Goal: Task Accomplishment & Management: Use online tool/utility

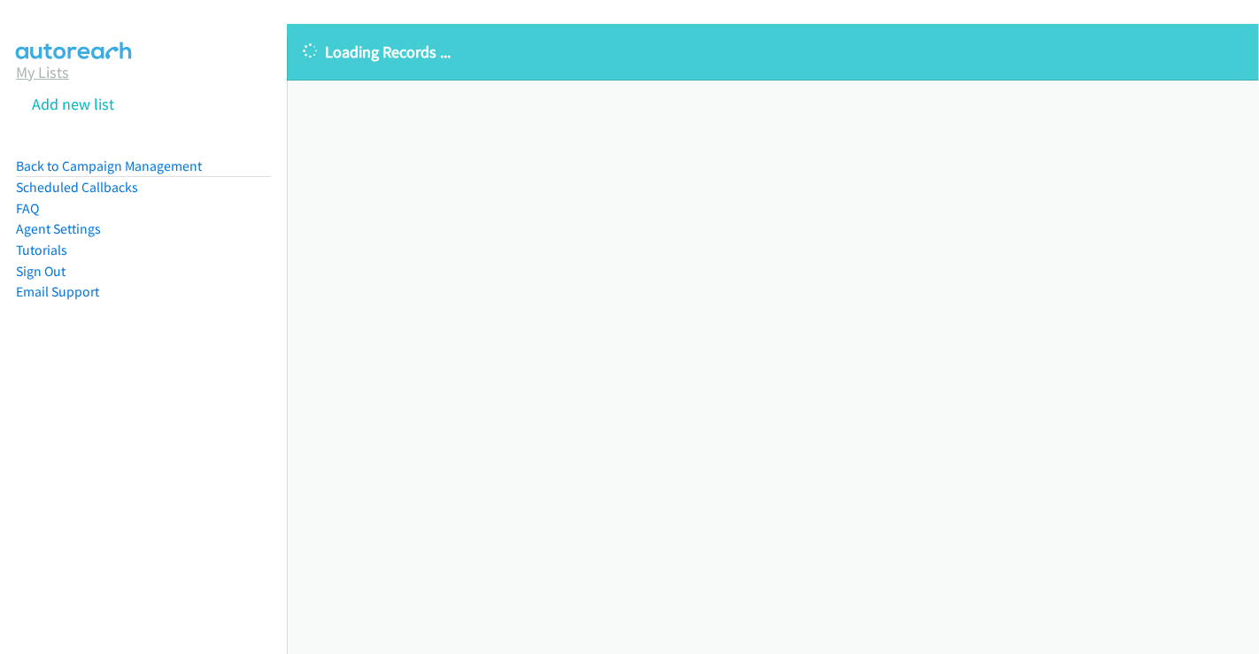
drag, startPoint x: 0, startPoint y: 0, endPoint x: 67, endPoint y: 81, distance: 104.9
click at [60, 76] on link "My Lists" at bounding box center [42, 72] width 53 height 20
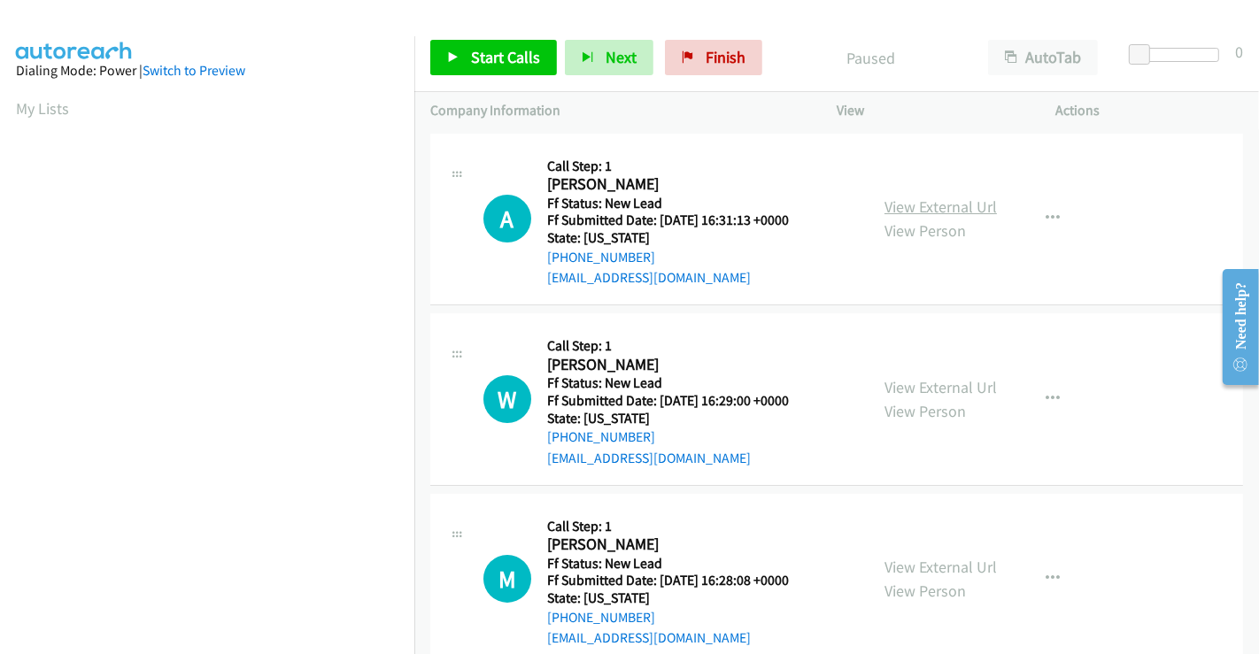
click at [939, 205] on link "View External Url" at bounding box center [940, 206] width 112 height 20
click at [934, 389] on link "View External Url" at bounding box center [940, 387] width 112 height 20
click at [912, 561] on link "View External Url" at bounding box center [940, 567] width 112 height 20
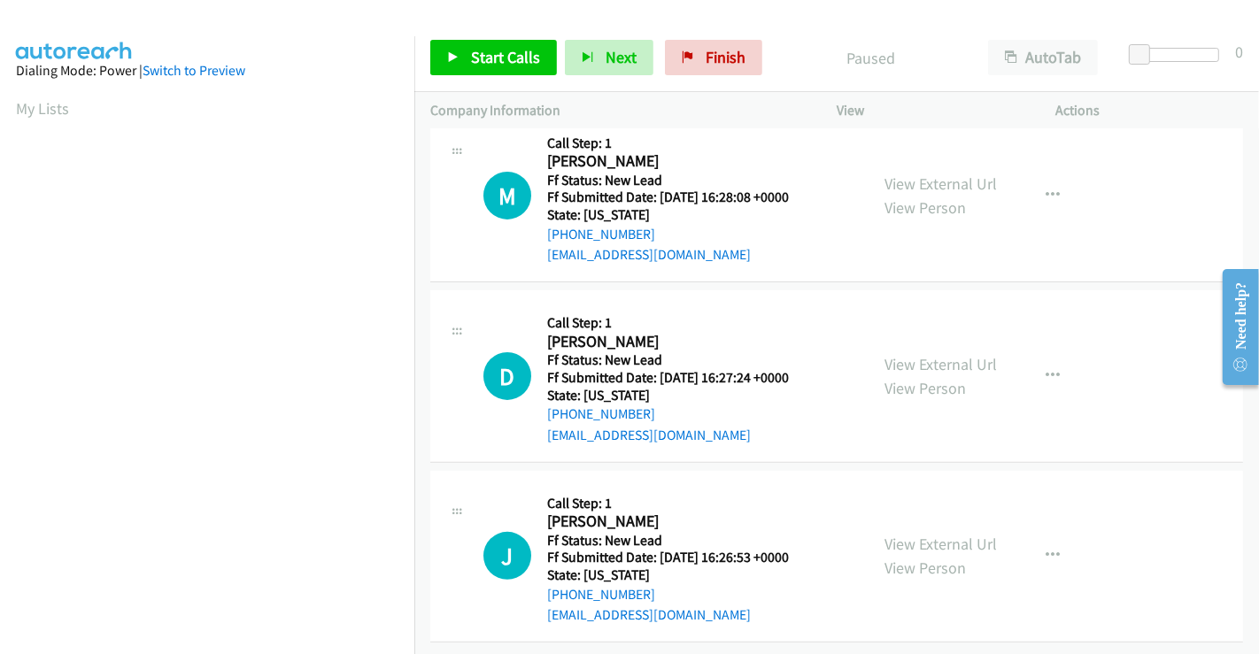
scroll to position [397, 0]
click at [933, 352] on link "View External Url" at bounding box center [940, 362] width 112 height 20
click at [924, 535] on link "View External Url" at bounding box center [940, 542] width 112 height 20
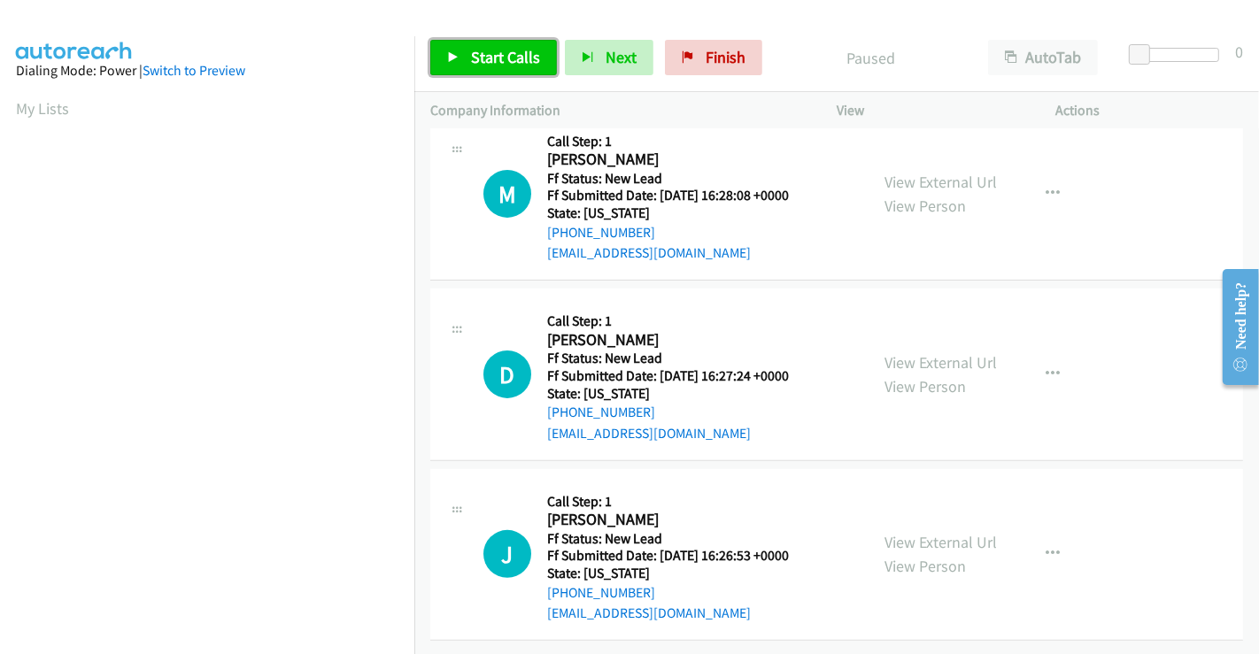
click at [475, 67] on link "Start Calls" at bounding box center [493, 57] width 127 height 35
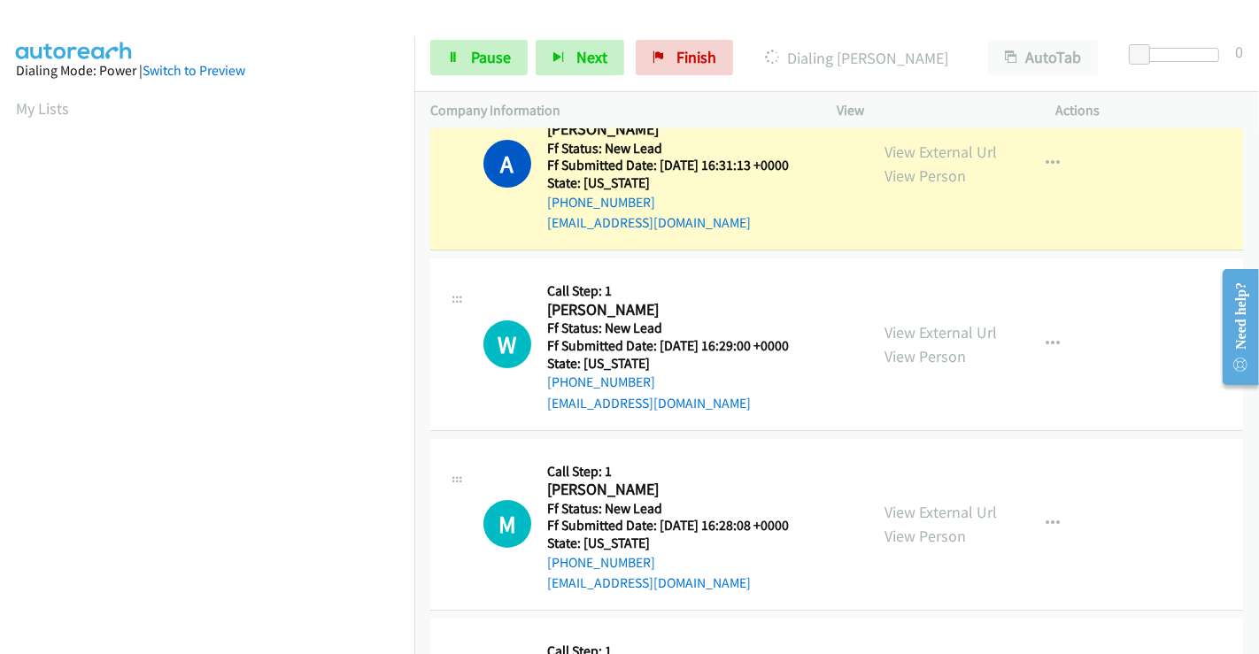
scroll to position [0, 0]
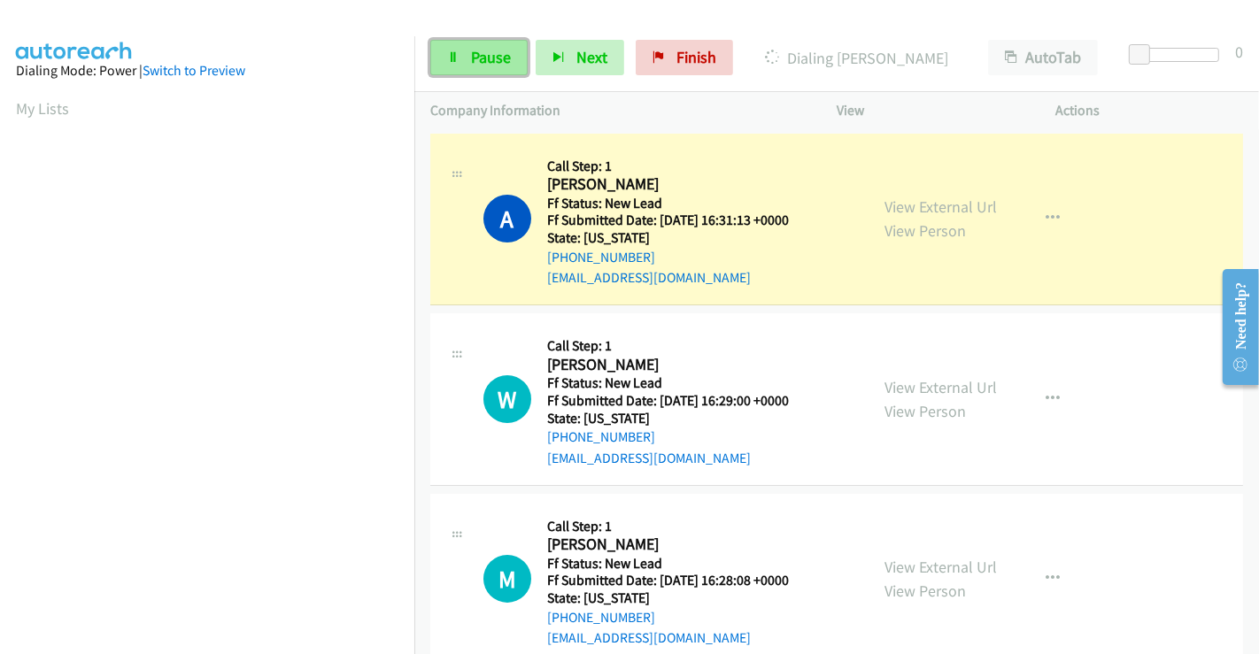
click at [478, 58] on span "Pause" at bounding box center [491, 57] width 40 height 20
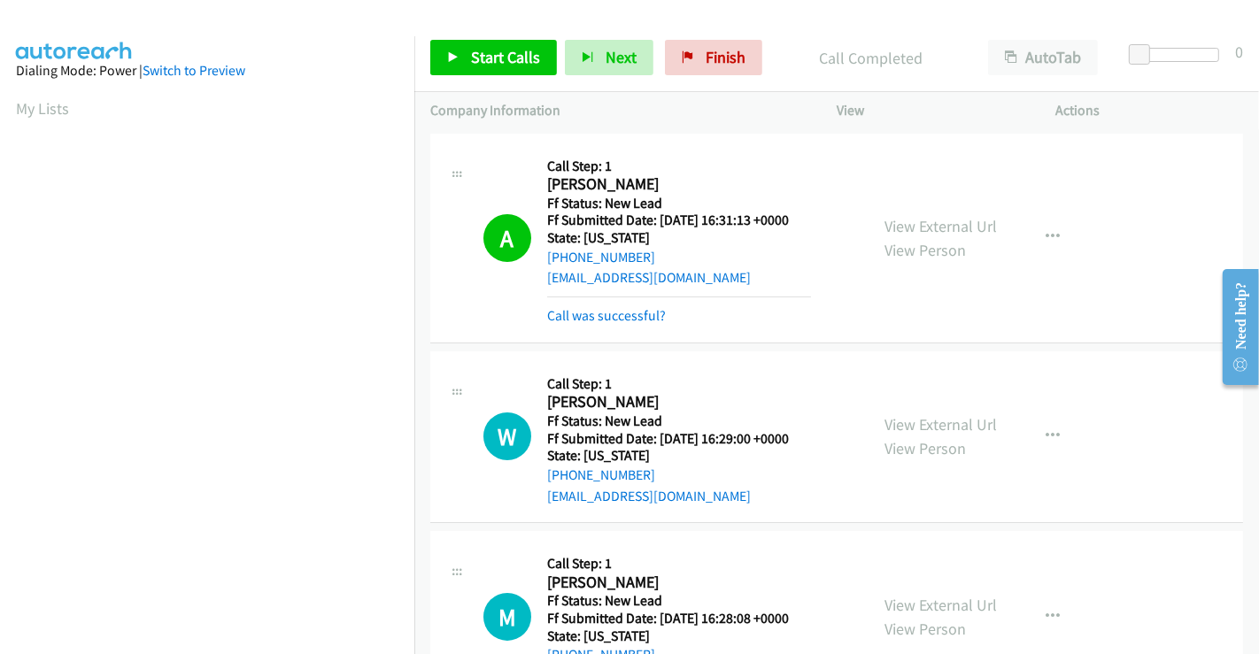
scroll to position [341, 0]
click at [509, 62] on span "Start Calls" at bounding box center [505, 57] width 69 height 20
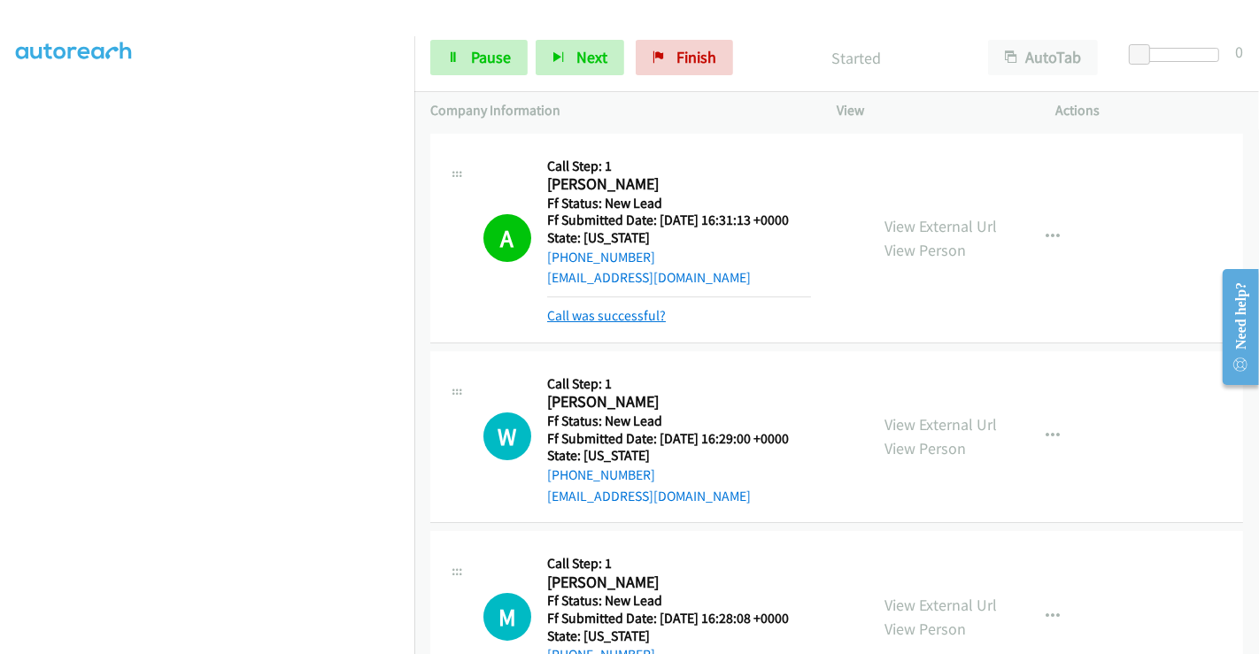
click at [642, 315] on link "Call was successful?" at bounding box center [606, 315] width 119 height 17
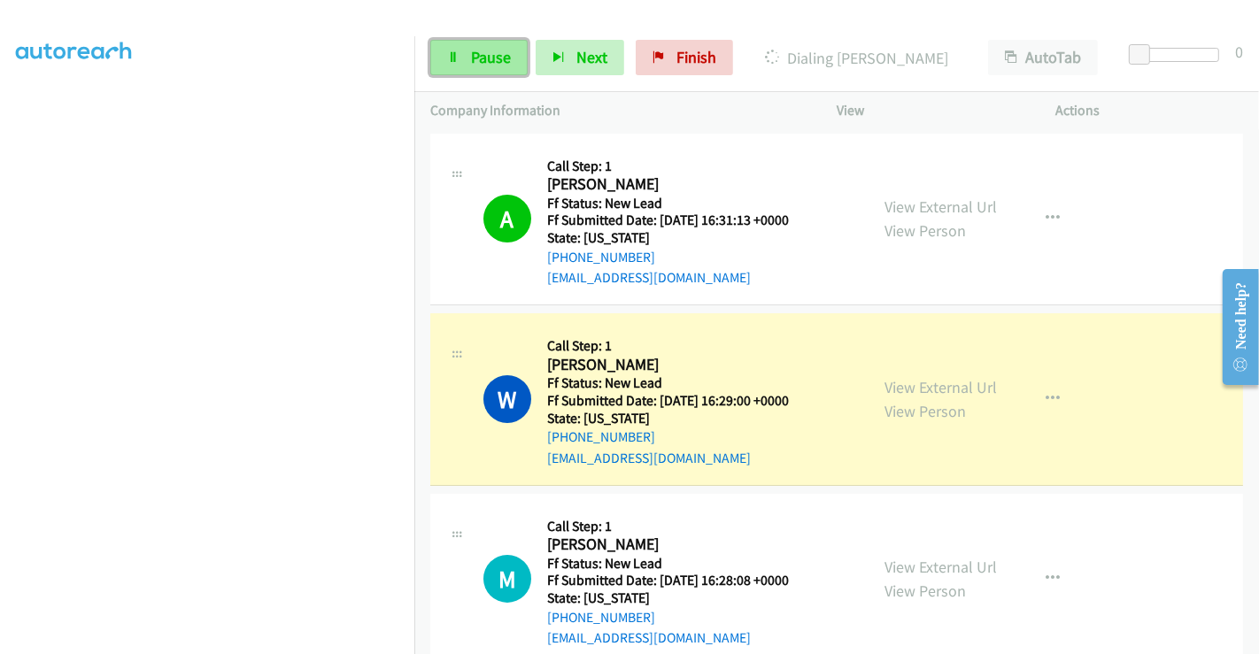
click at [487, 62] on span "Pause" at bounding box center [491, 57] width 40 height 20
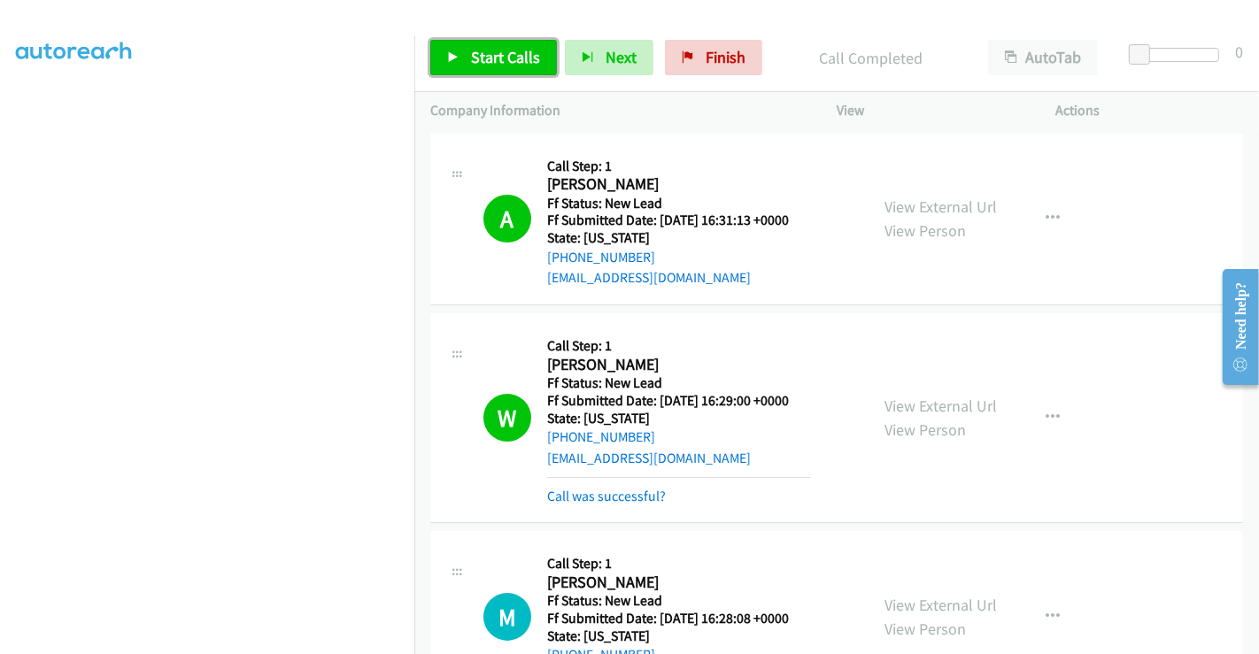
click at [496, 64] on span "Start Calls" at bounding box center [505, 57] width 69 height 20
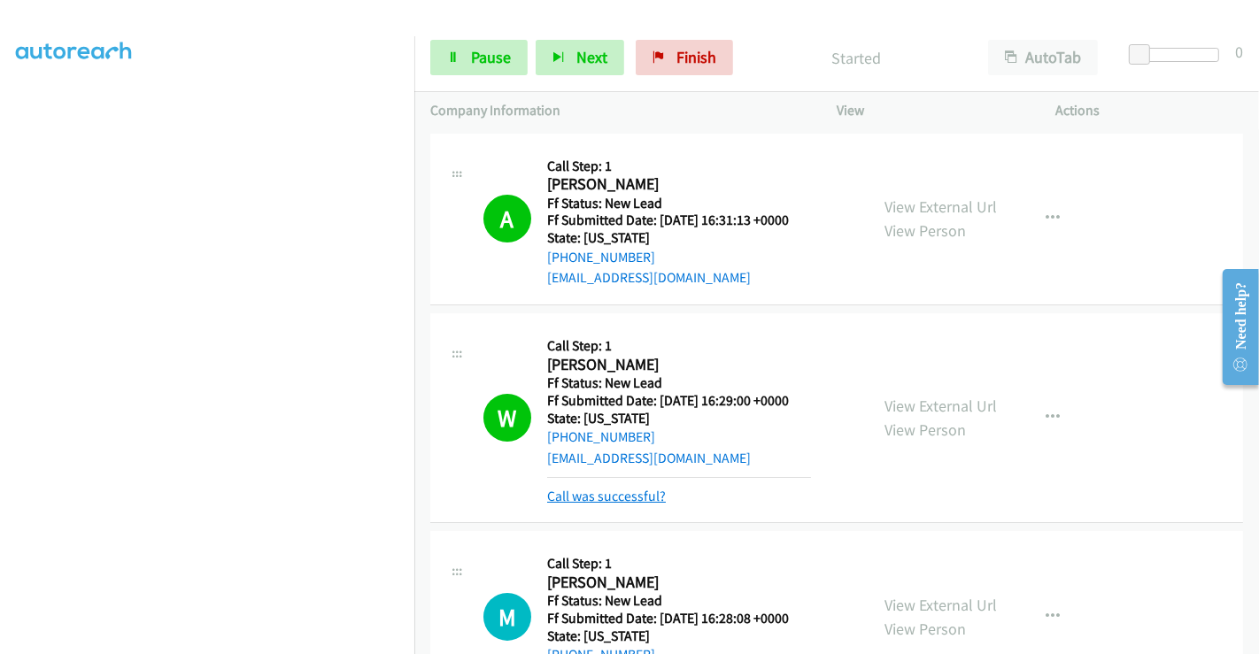
click at [606, 497] on link "Call was successful?" at bounding box center [606, 496] width 119 height 17
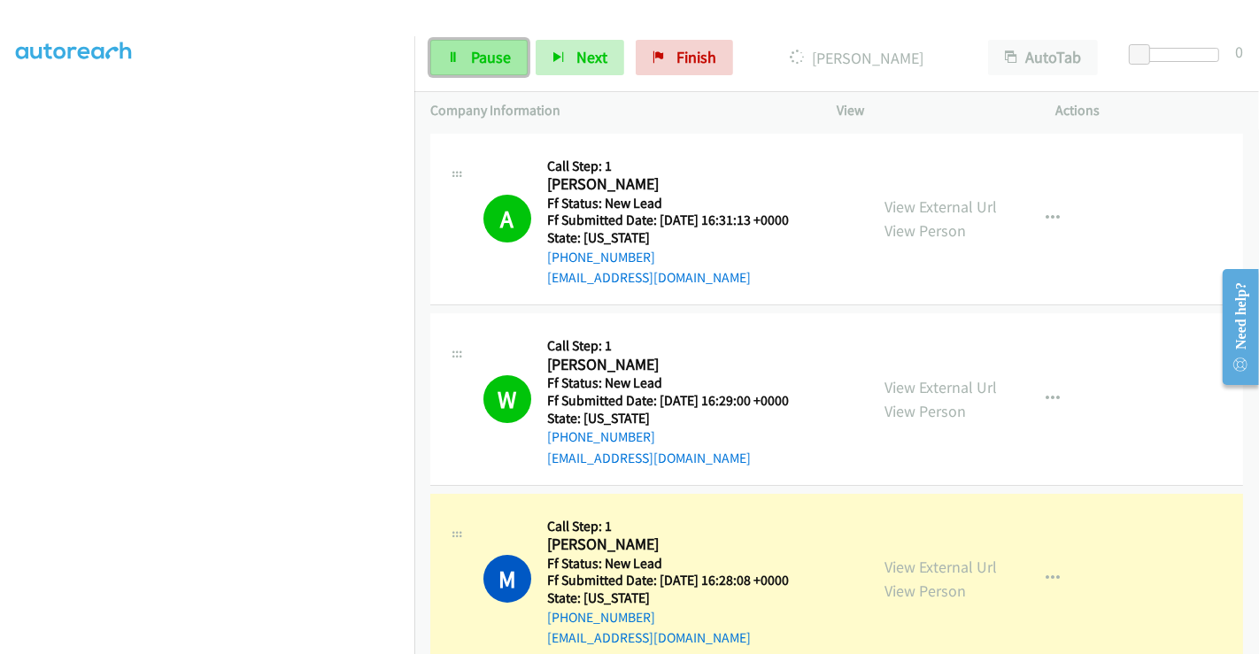
click at [492, 59] on span "Pause" at bounding box center [491, 57] width 40 height 20
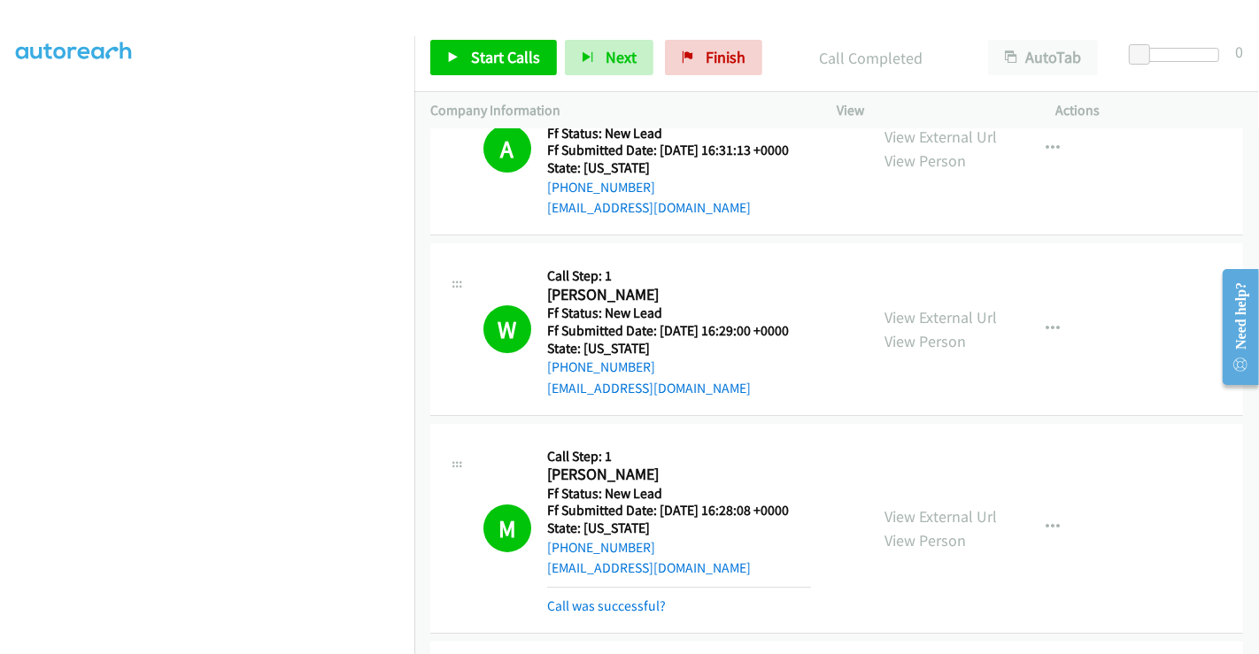
scroll to position [393, 0]
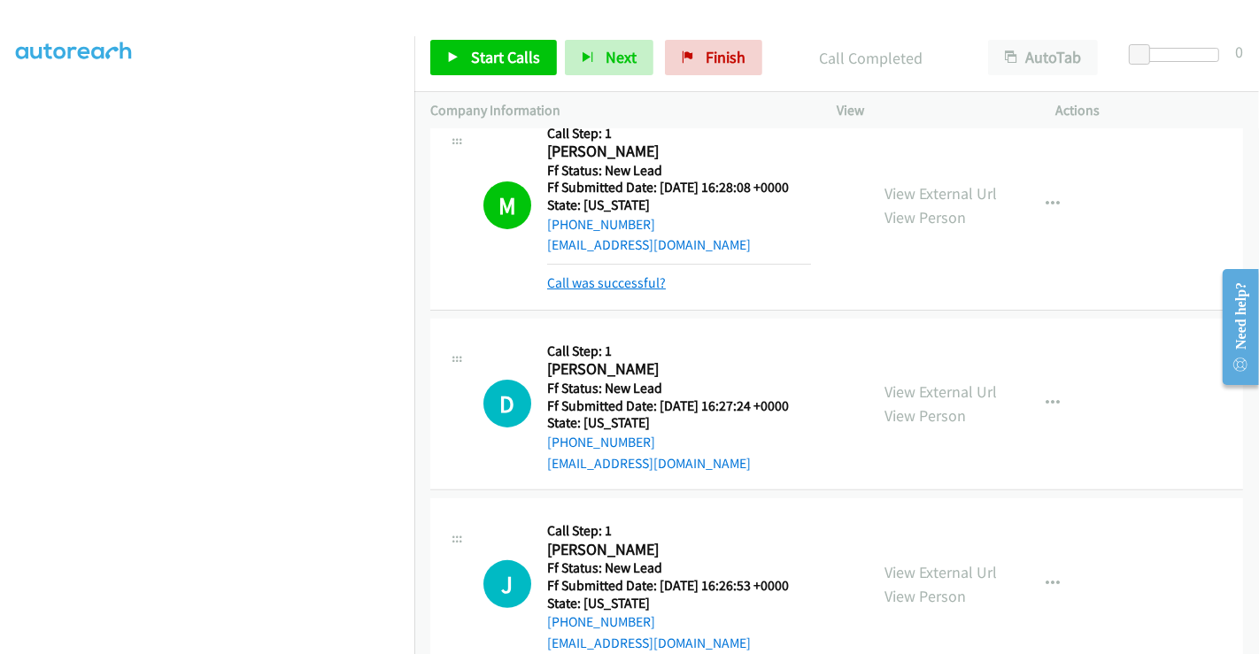
click at [628, 276] on link "Call was successful?" at bounding box center [606, 282] width 119 height 17
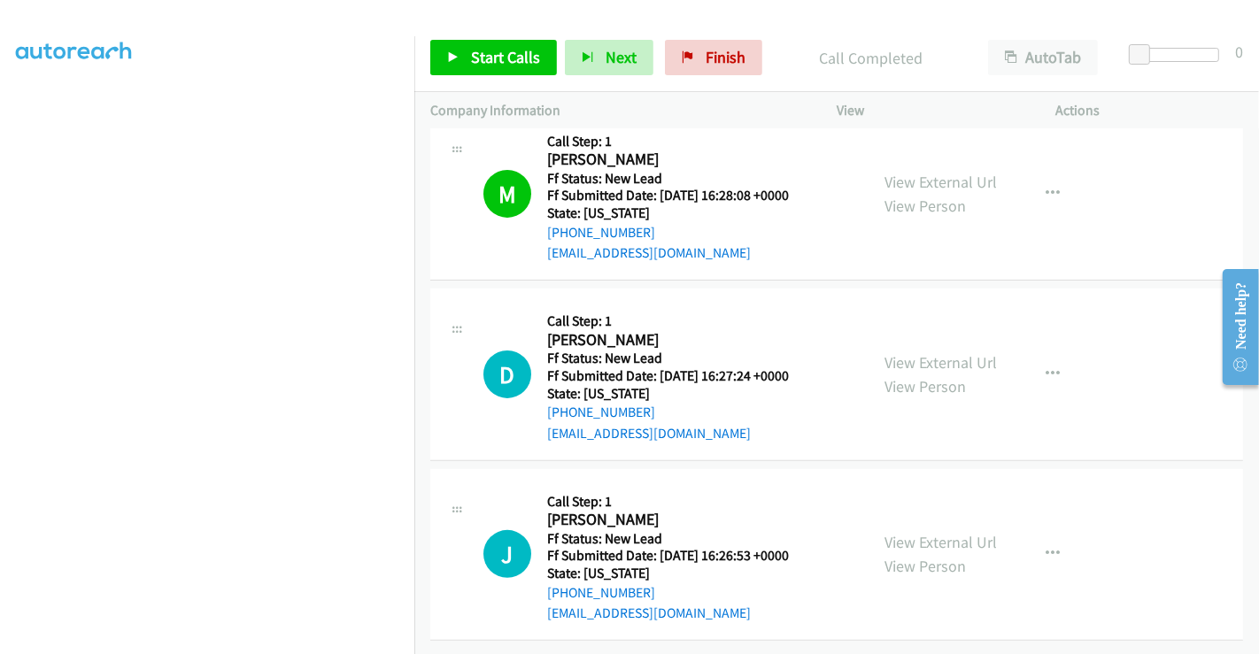
scroll to position [397, 0]
click at [507, 58] on span "Start Calls" at bounding box center [505, 57] width 69 height 20
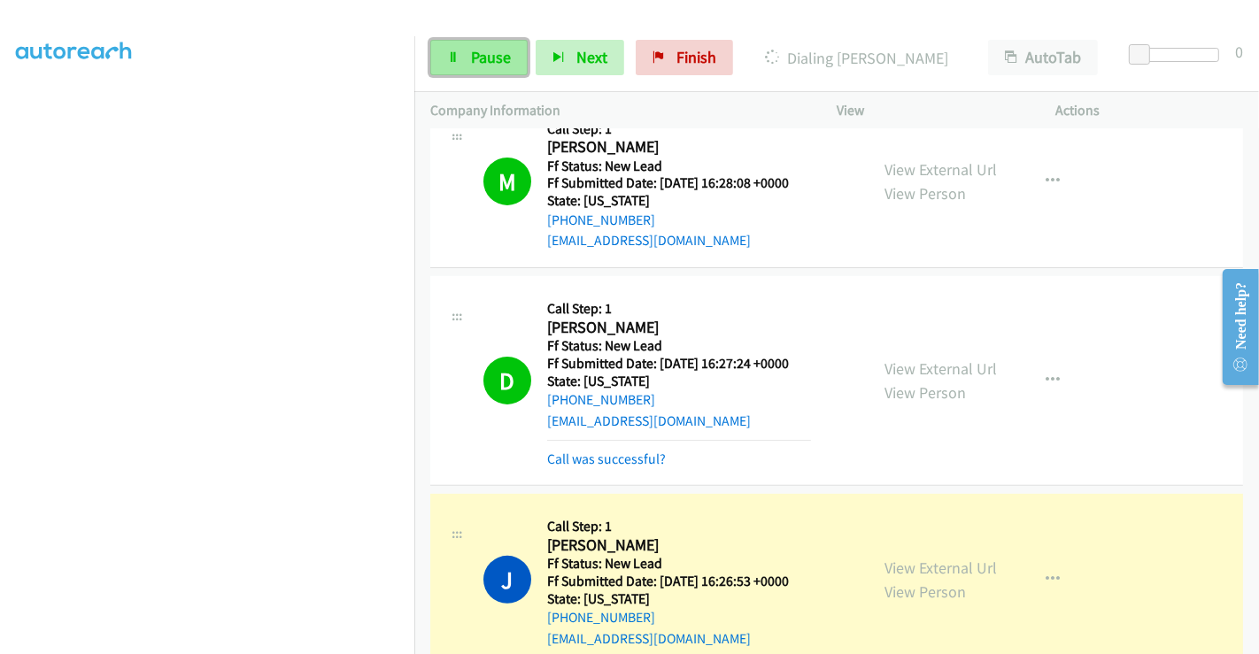
click at [474, 53] on span "Pause" at bounding box center [491, 57] width 40 height 20
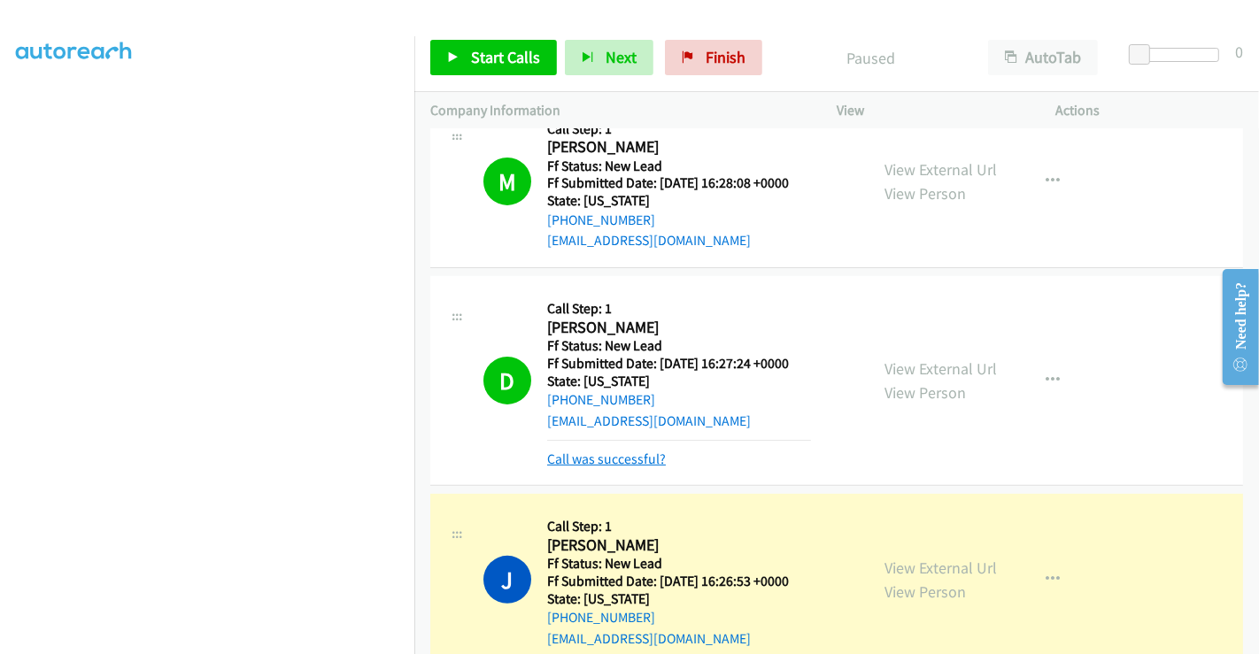
click at [636, 452] on link "Call was successful?" at bounding box center [606, 458] width 119 height 17
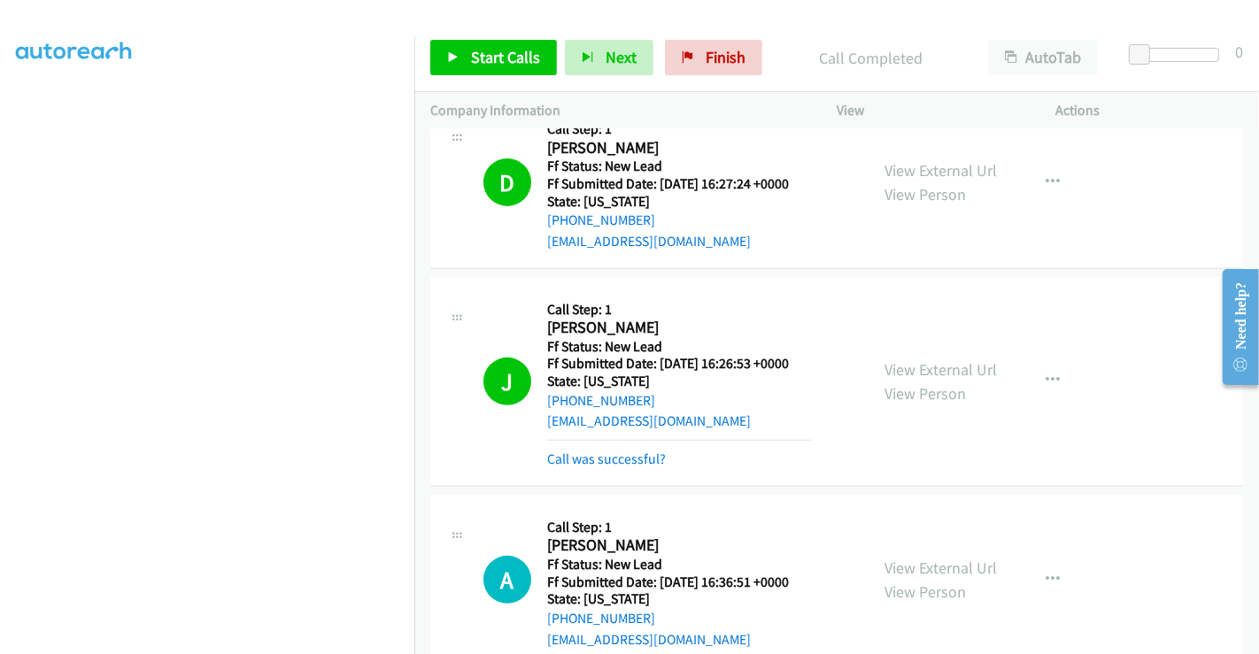
scroll to position [889, 0]
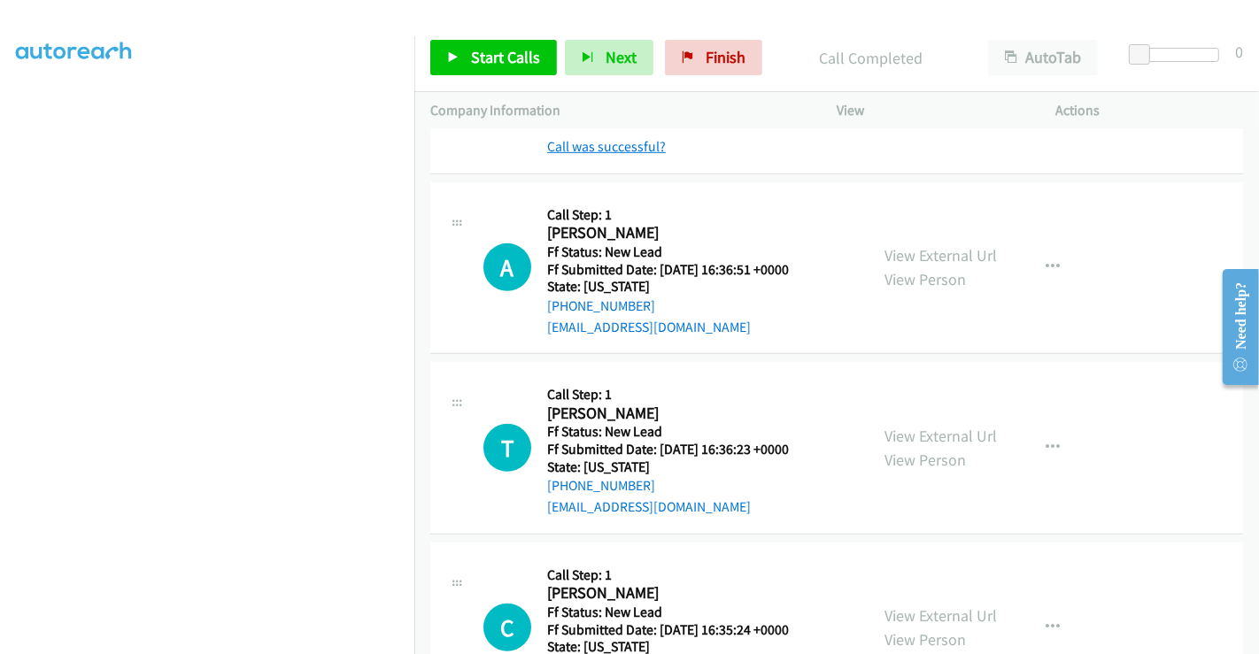
click at [620, 138] on link "Call was successful?" at bounding box center [606, 146] width 119 height 17
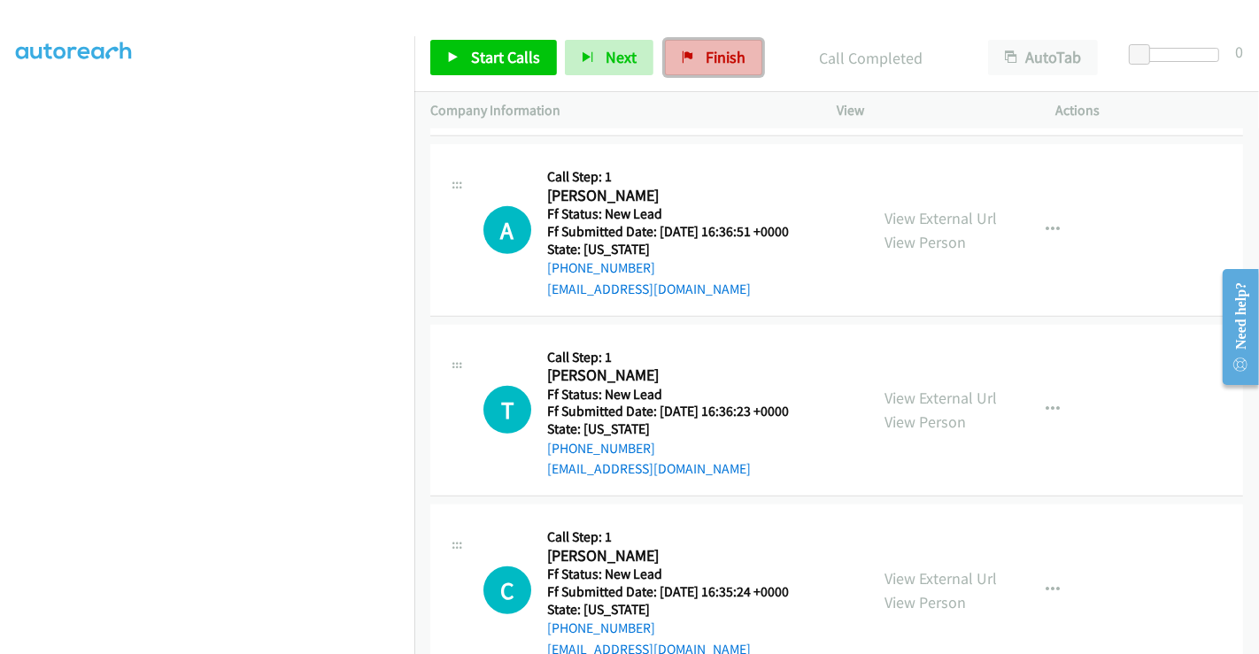
click at [730, 51] on span "Finish" at bounding box center [725, 57] width 40 height 20
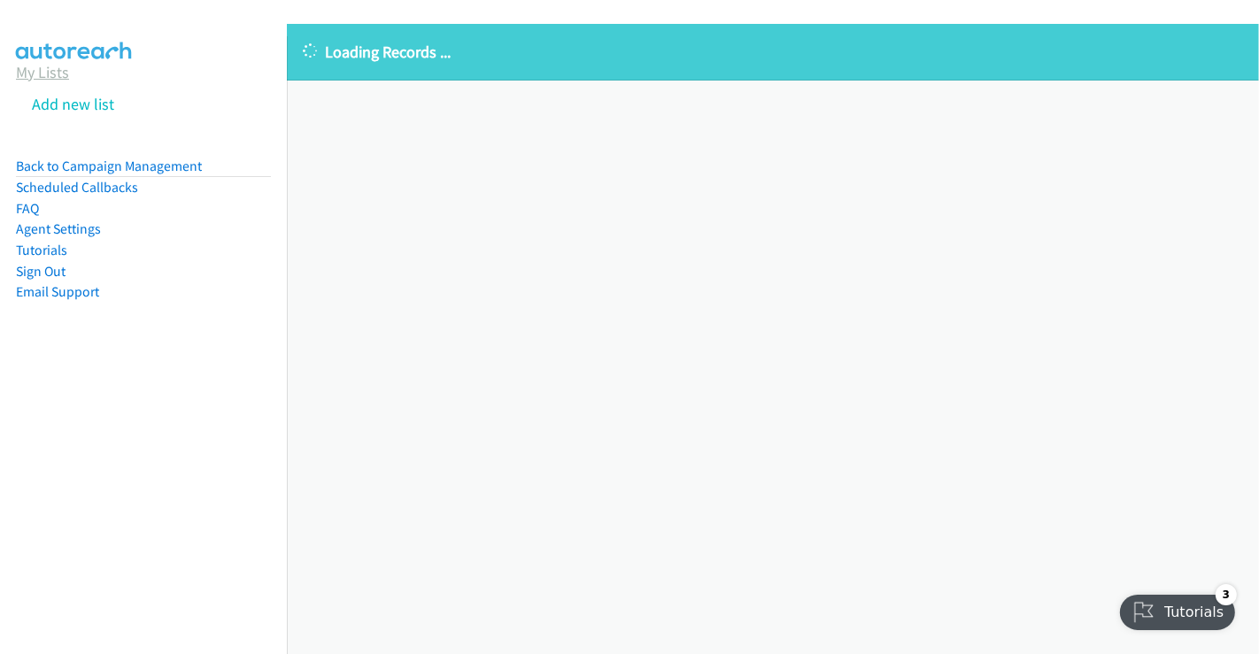
click at [55, 72] on link "My Lists" at bounding box center [42, 72] width 53 height 20
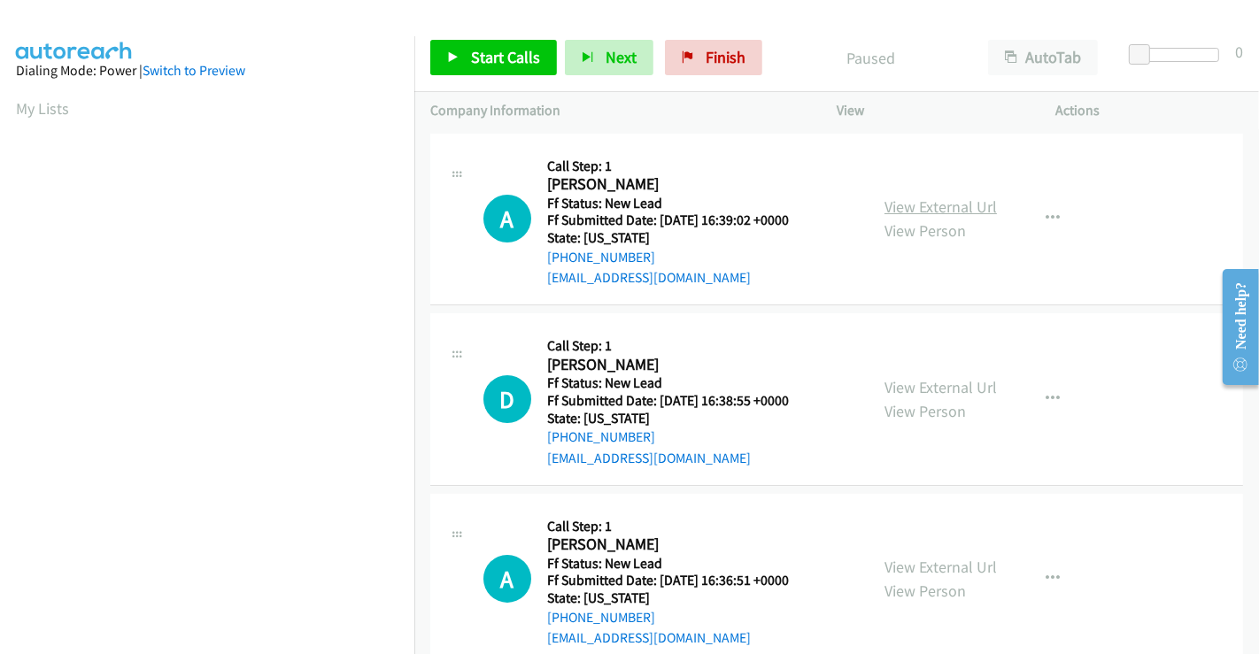
click at [949, 205] on link "View External Url" at bounding box center [940, 206] width 112 height 20
click at [929, 395] on link "View External Url" at bounding box center [940, 387] width 112 height 20
click at [910, 557] on link "View External Url" at bounding box center [940, 567] width 112 height 20
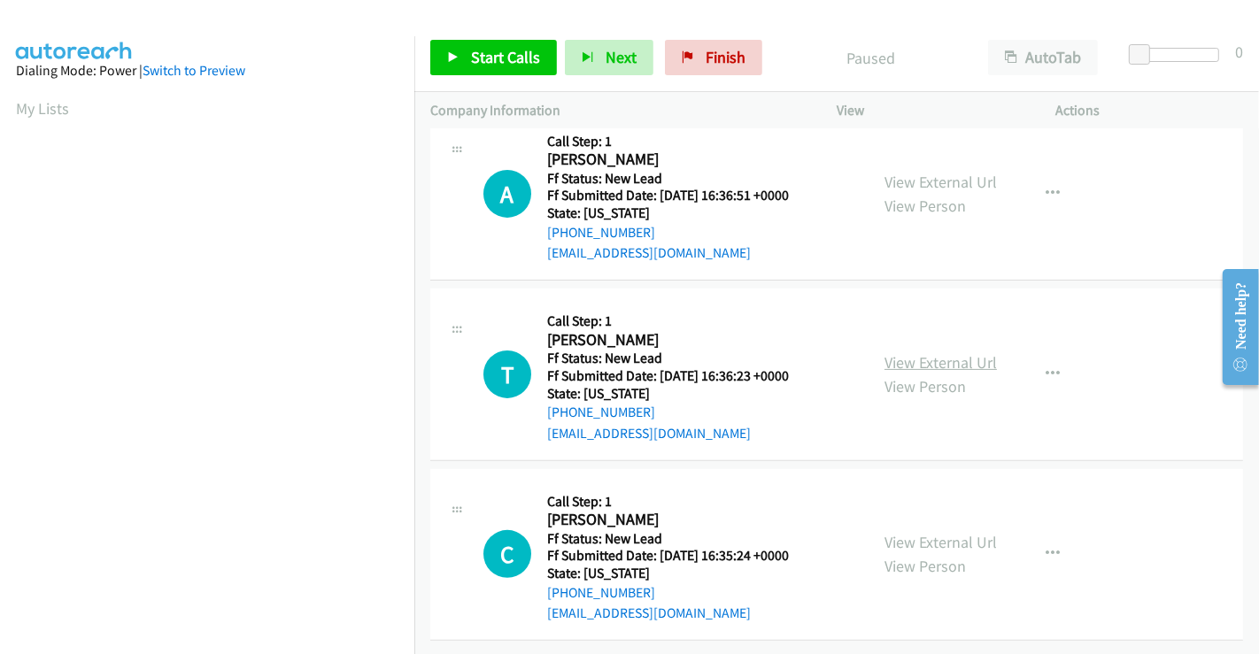
scroll to position [397, 0]
click at [931, 352] on link "View External Url" at bounding box center [940, 362] width 112 height 20
click at [925, 532] on link "View External Url" at bounding box center [940, 542] width 112 height 20
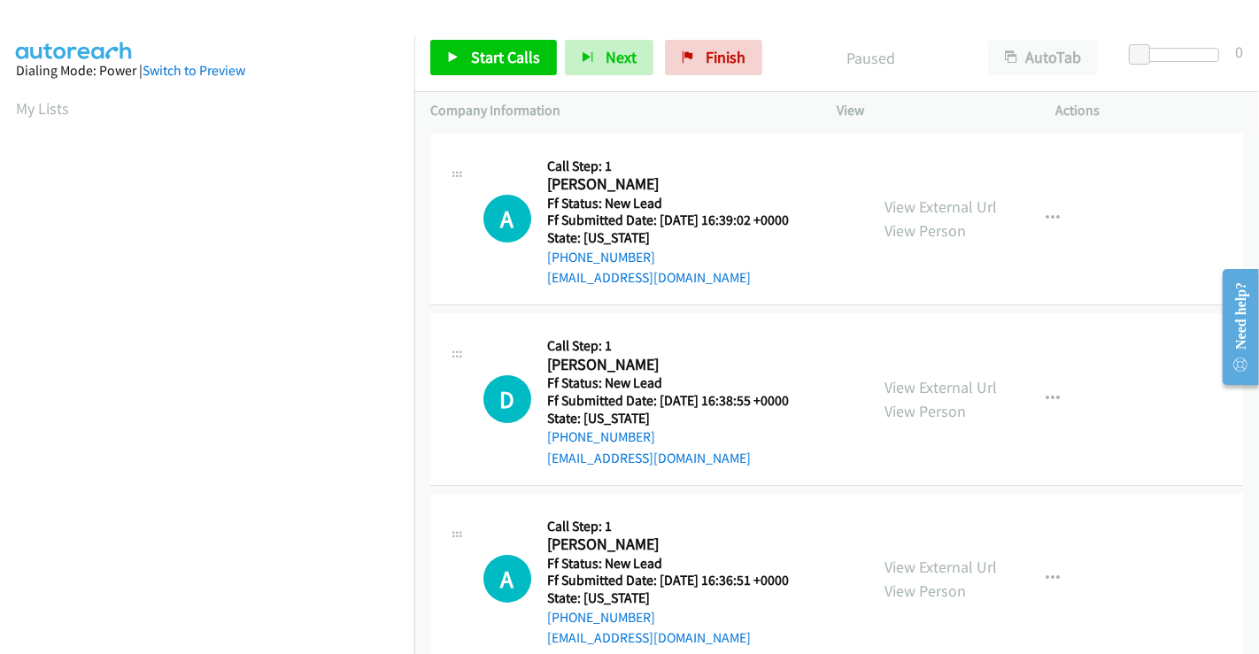
scroll to position [341, 0]
click at [498, 51] on span "Start Calls" at bounding box center [505, 57] width 69 height 20
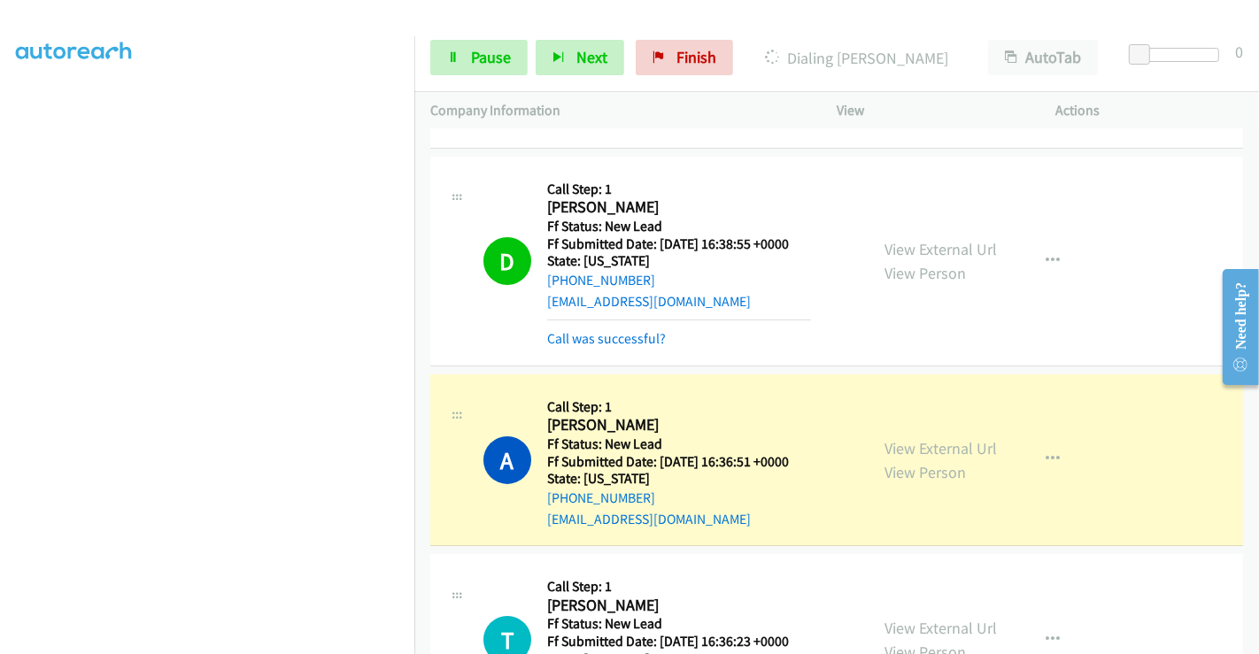
scroll to position [196, 0]
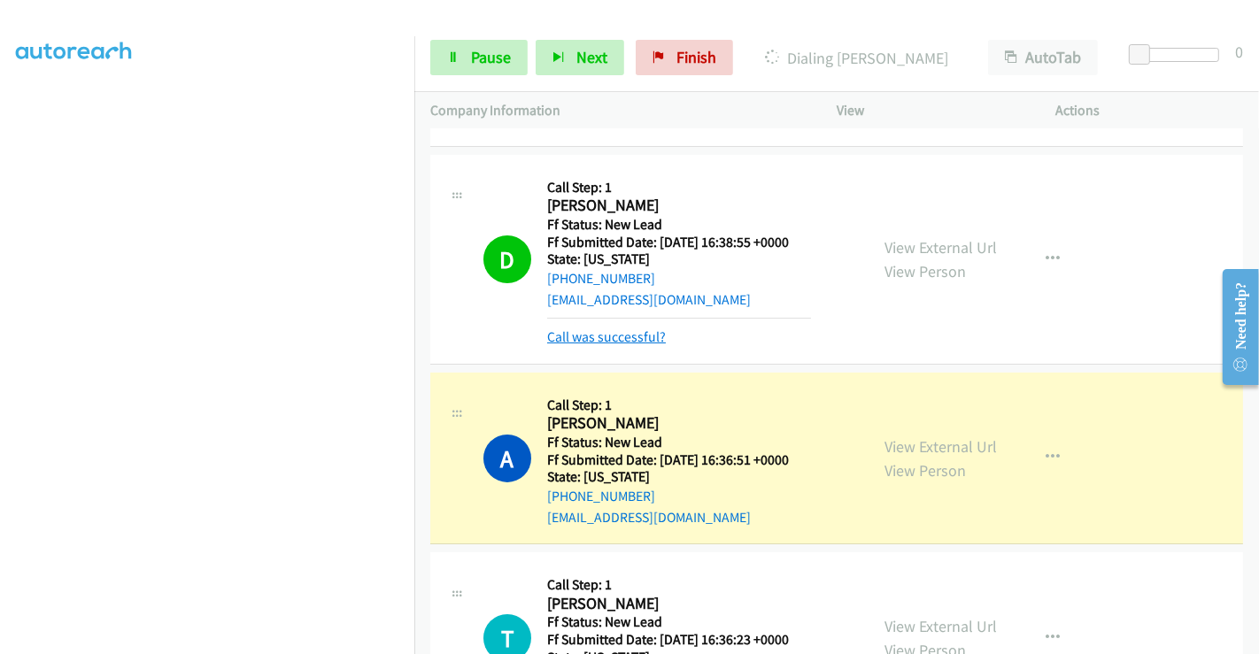
click at [628, 332] on link "Call was successful?" at bounding box center [606, 336] width 119 height 17
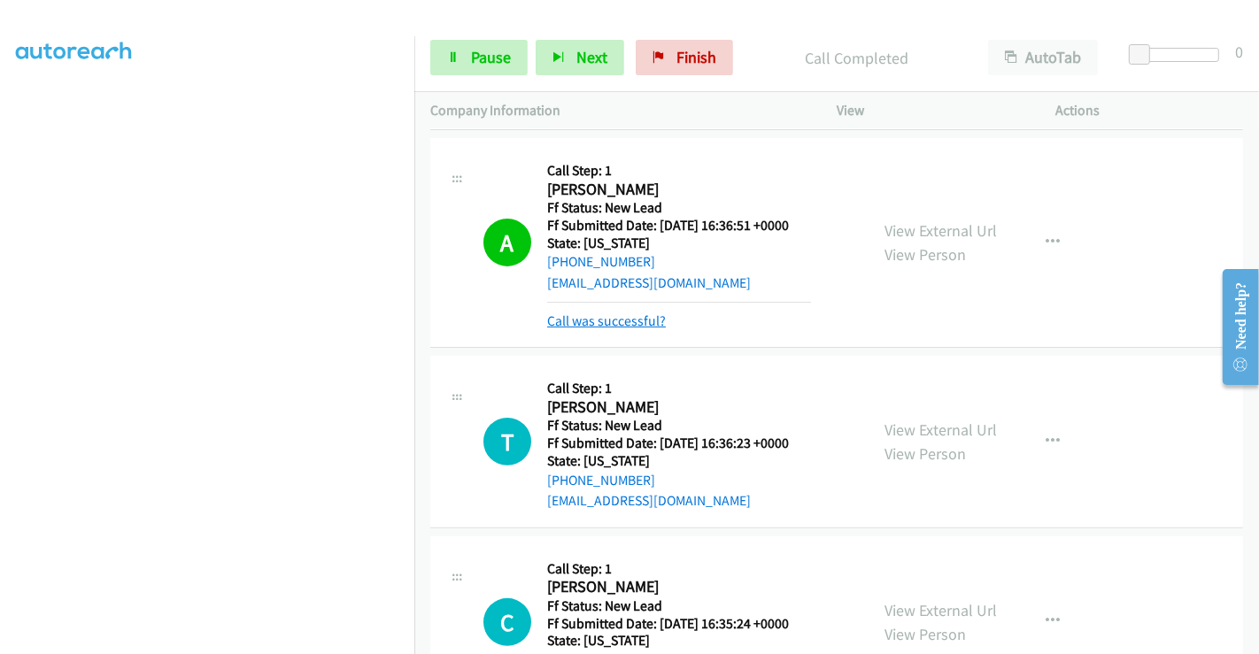
scroll to position [393, 0]
click at [612, 319] on link "Call was successful?" at bounding box center [606, 320] width 119 height 17
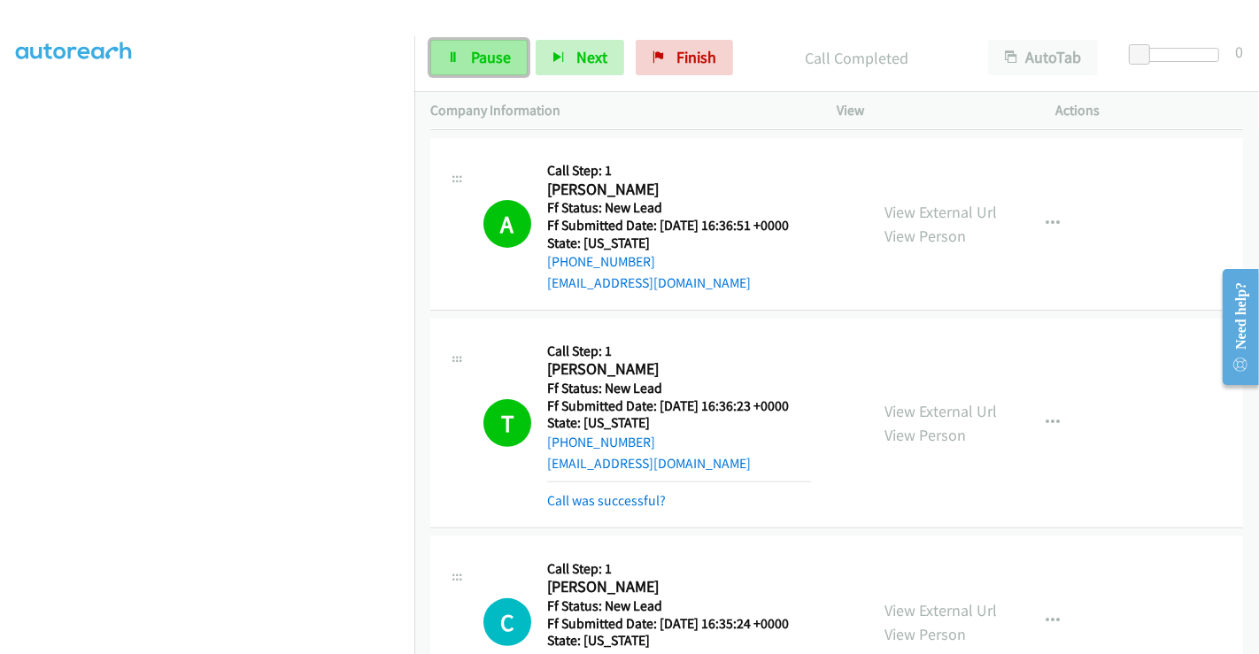
click at [478, 53] on span "Pause" at bounding box center [491, 57] width 40 height 20
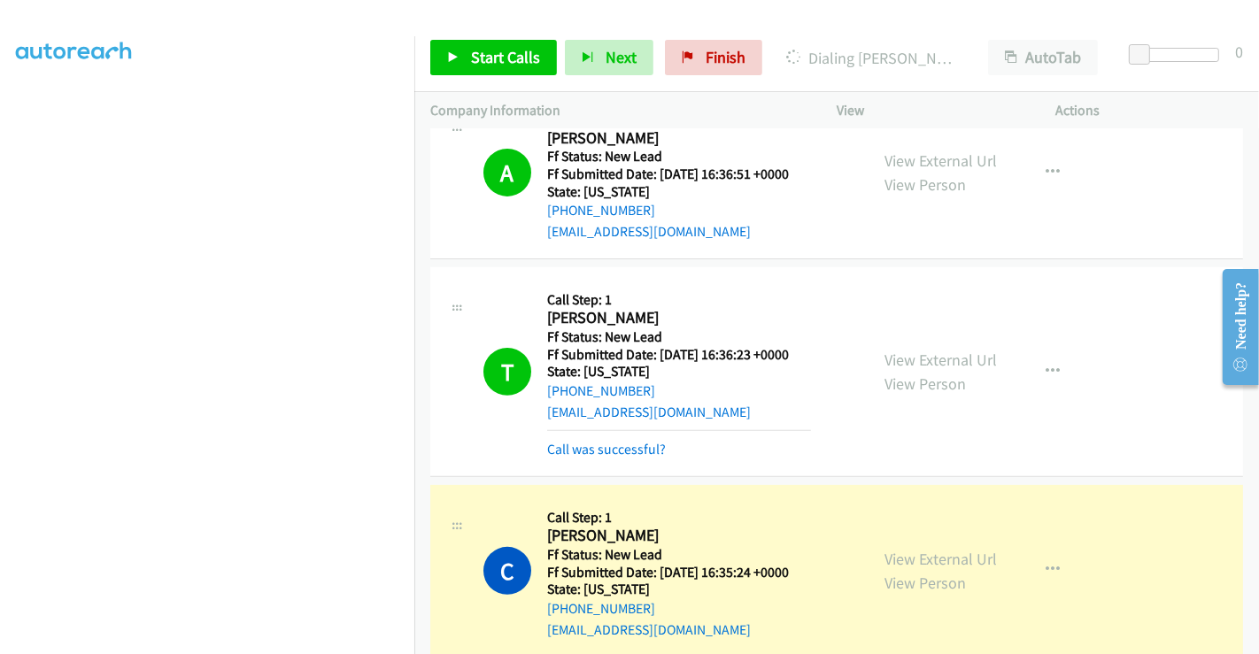
scroll to position [473, 0]
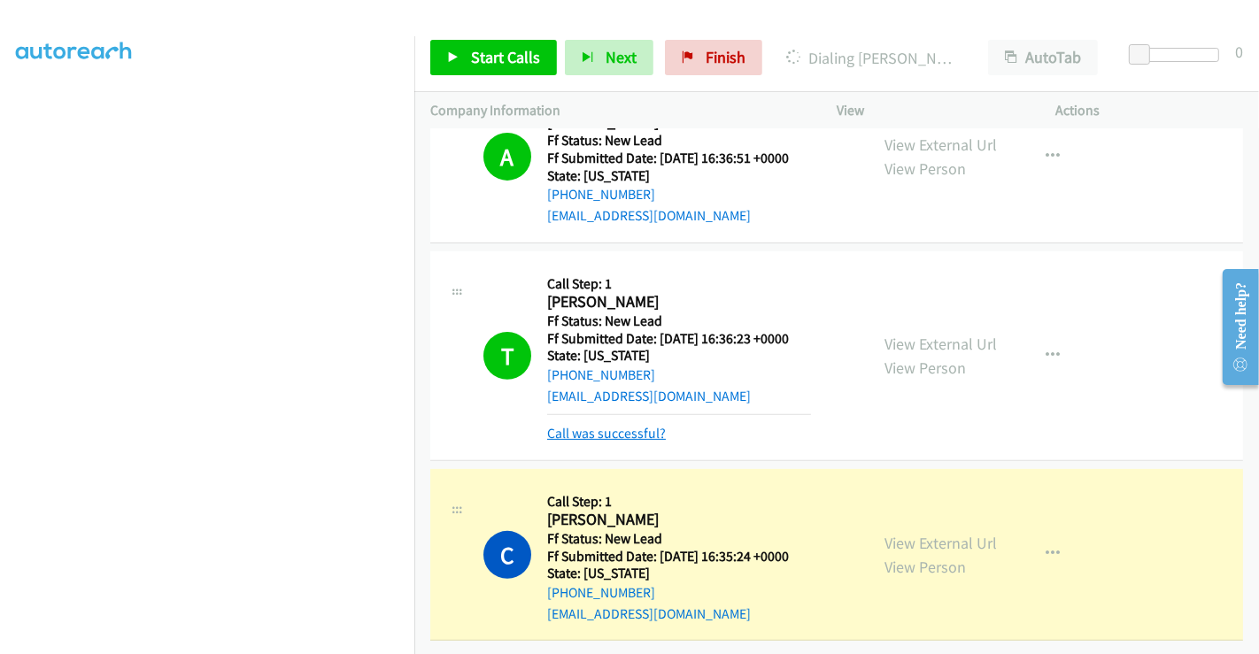
click at [600, 425] on link "Call was successful?" at bounding box center [606, 433] width 119 height 17
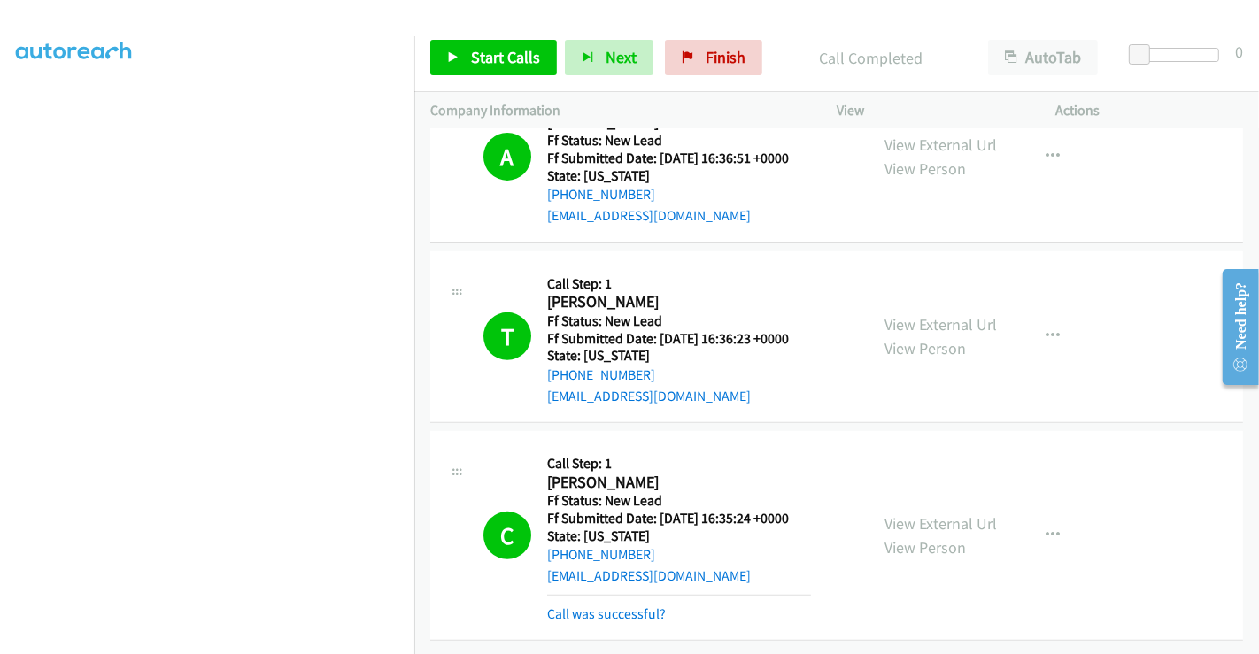
scroll to position [553, 0]
click at [612, 605] on link "Call was successful?" at bounding box center [606, 613] width 119 height 17
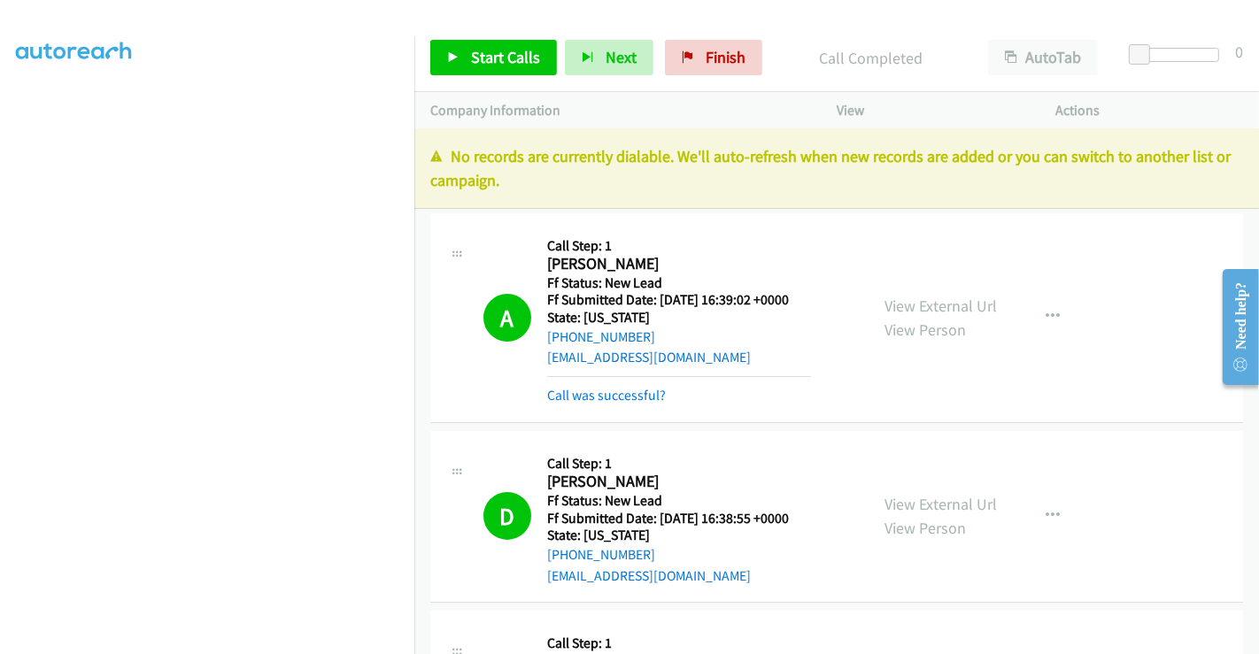
scroll to position [0, 0]
click at [617, 396] on link "Call was successful?" at bounding box center [606, 396] width 119 height 17
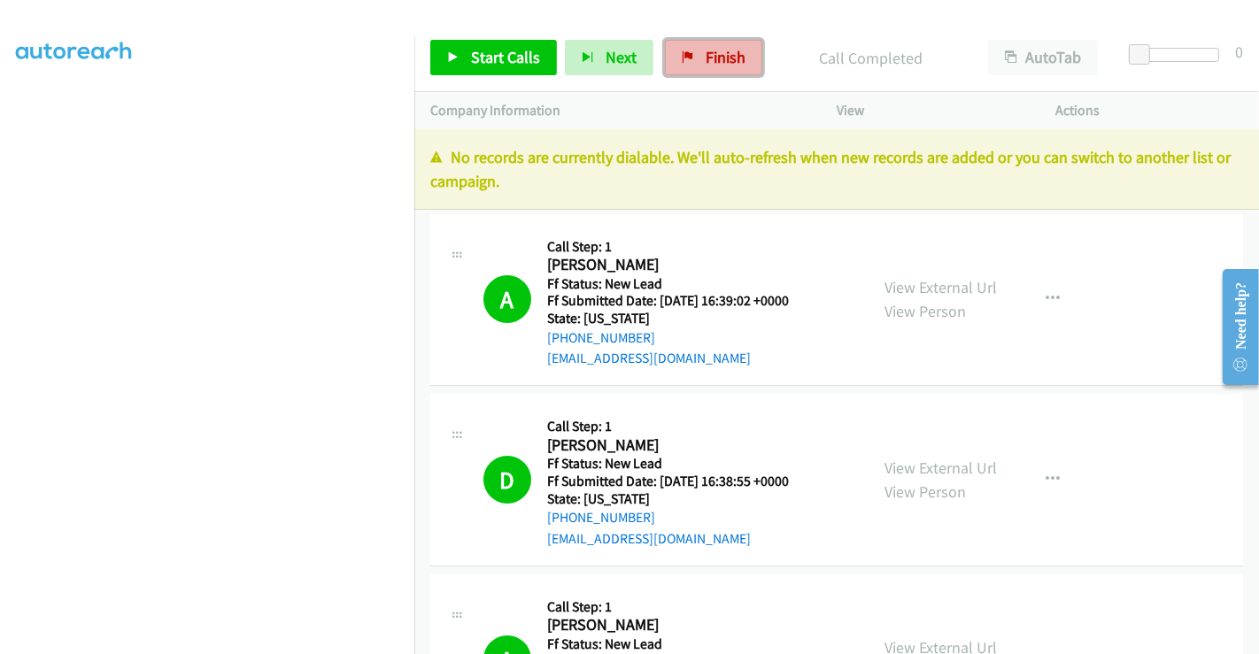
click at [705, 58] on span "Finish" at bounding box center [725, 57] width 40 height 20
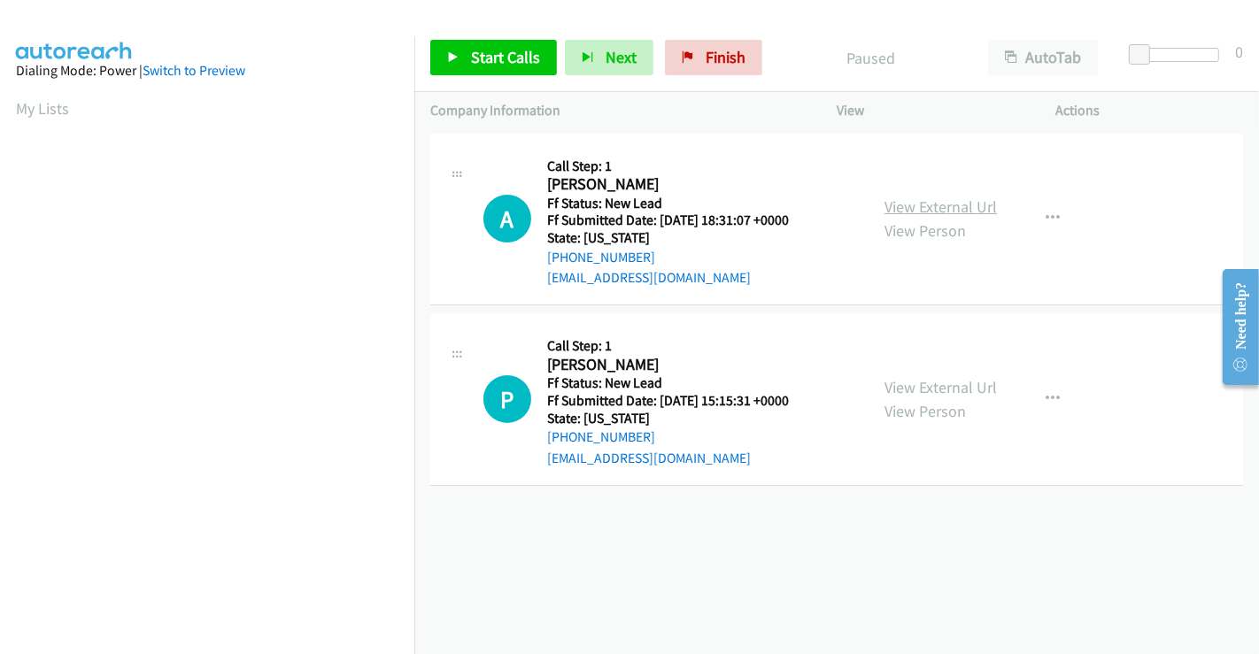
drag, startPoint x: 925, startPoint y: 204, endPoint x: 926, endPoint y: 215, distance: 10.7
click at [925, 204] on link "View External Url" at bounding box center [940, 206] width 112 height 20
click at [937, 381] on link "View External Url" at bounding box center [940, 387] width 112 height 20
click at [1045, 212] on icon "button" at bounding box center [1052, 219] width 14 height 14
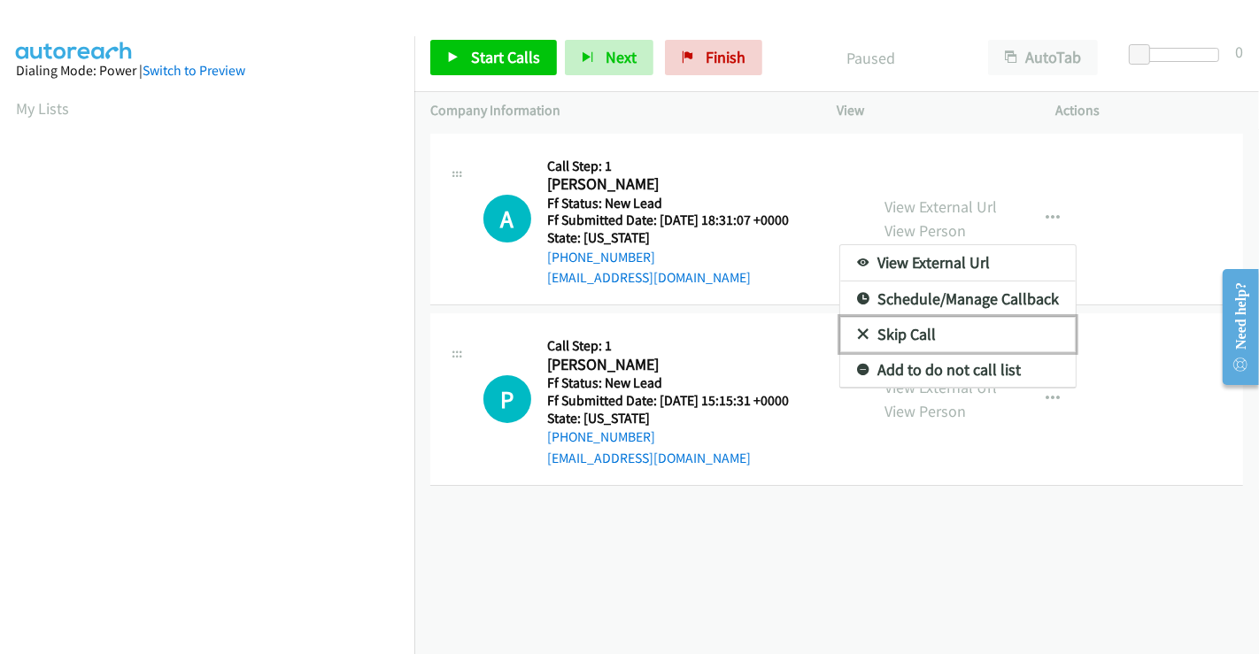
click at [887, 330] on link "Skip Call" at bounding box center [957, 334] width 235 height 35
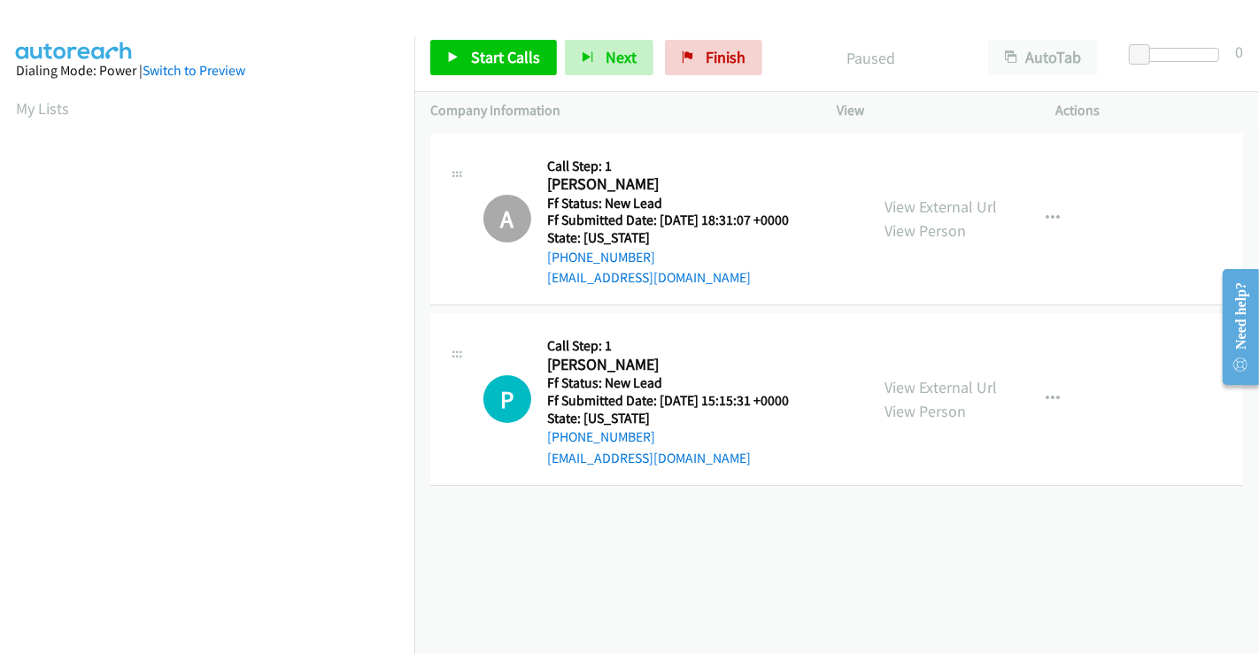
scroll to position [341, 0]
click at [509, 59] on span "Start Calls" at bounding box center [505, 57] width 69 height 20
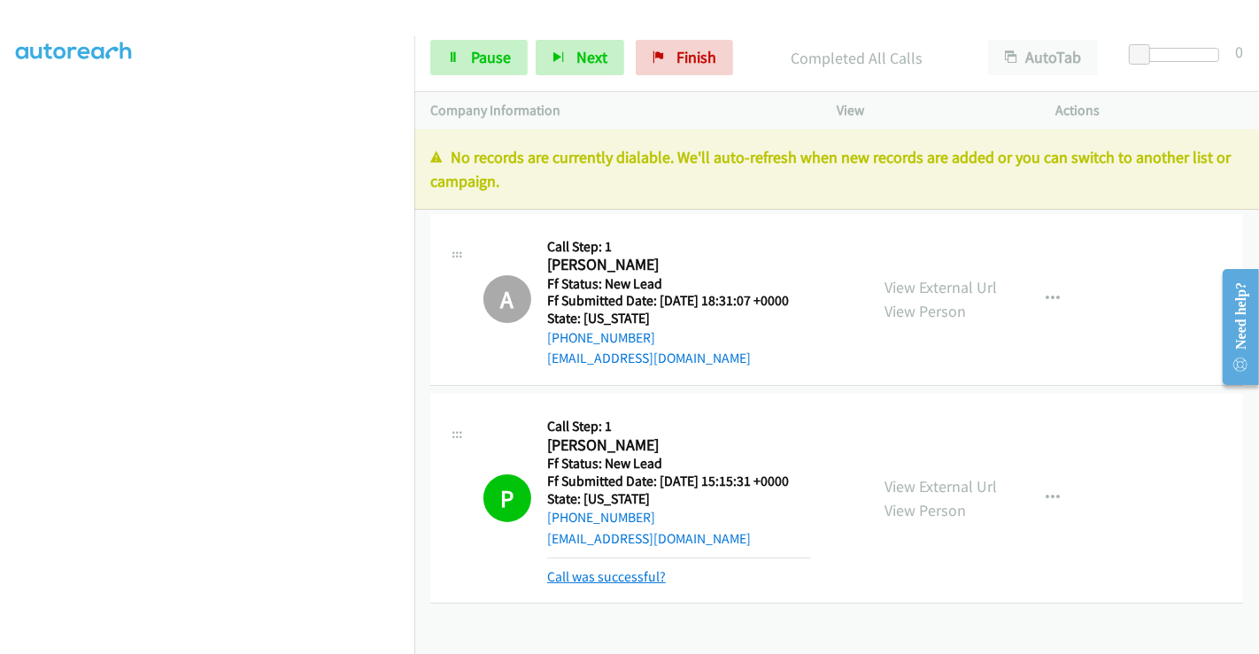
click at [588, 578] on link "Call was successful?" at bounding box center [606, 576] width 119 height 17
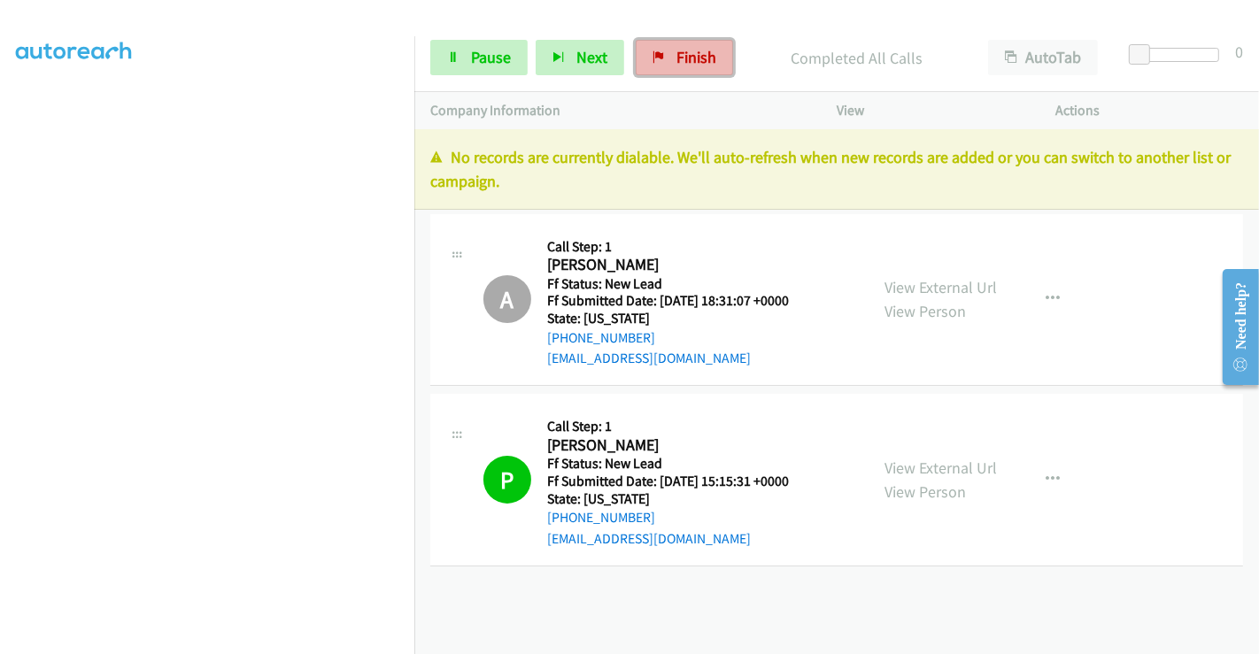
click at [681, 62] on span "Finish" at bounding box center [696, 57] width 40 height 20
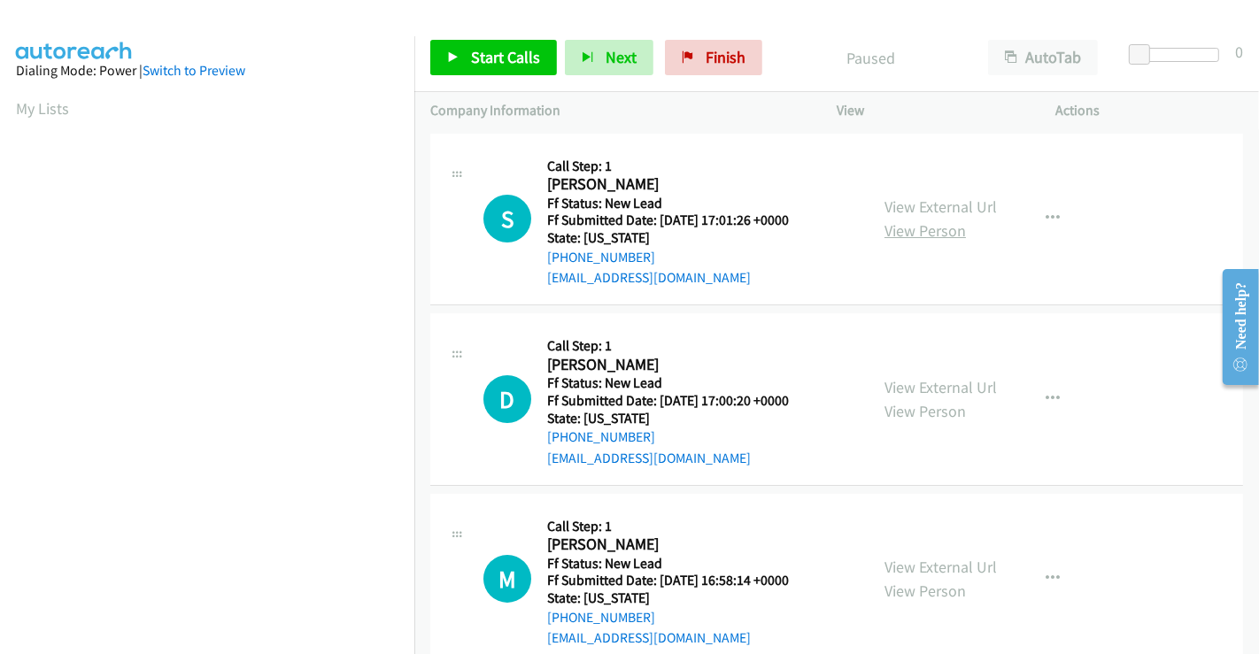
drag, startPoint x: 925, startPoint y: 203, endPoint x: 925, endPoint y: 225, distance: 22.1
click at [925, 203] on link "View External Url" at bounding box center [940, 206] width 112 height 20
click at [930, 388] on link "View External Url" at bounding box center [940, 387] width 112 height 20
click at [930, 558] on link "View External Url" at bounding box center [940, 567] width 112 height 20
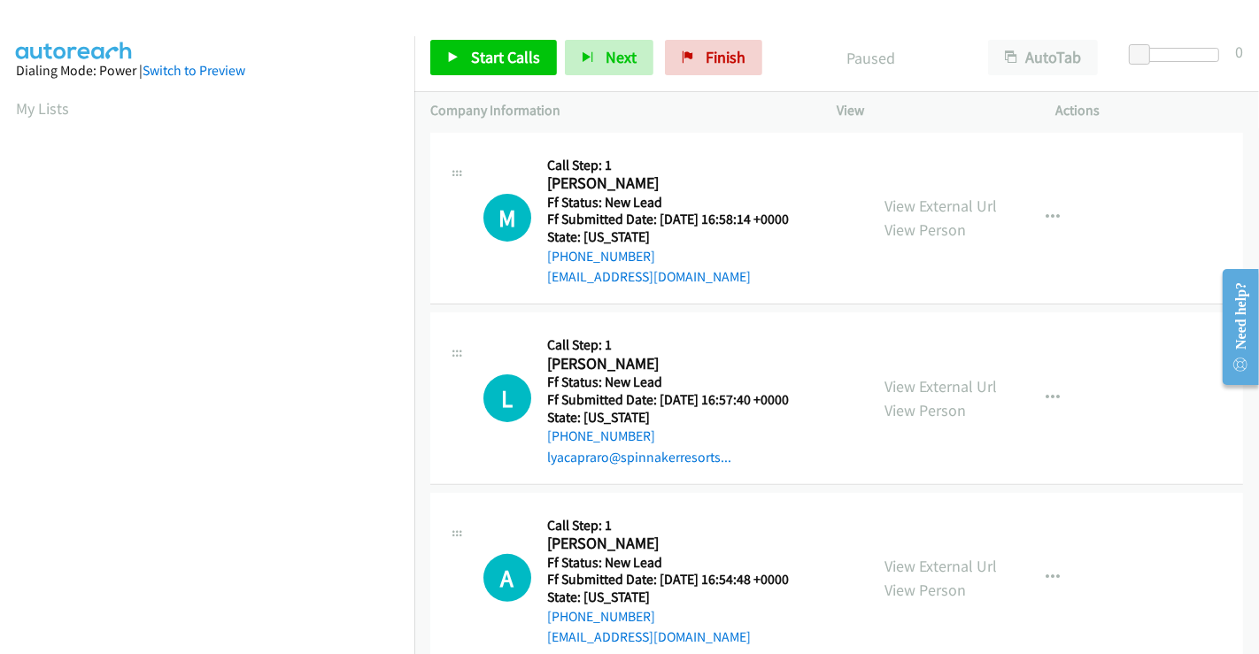
scroll to position [397, 0]
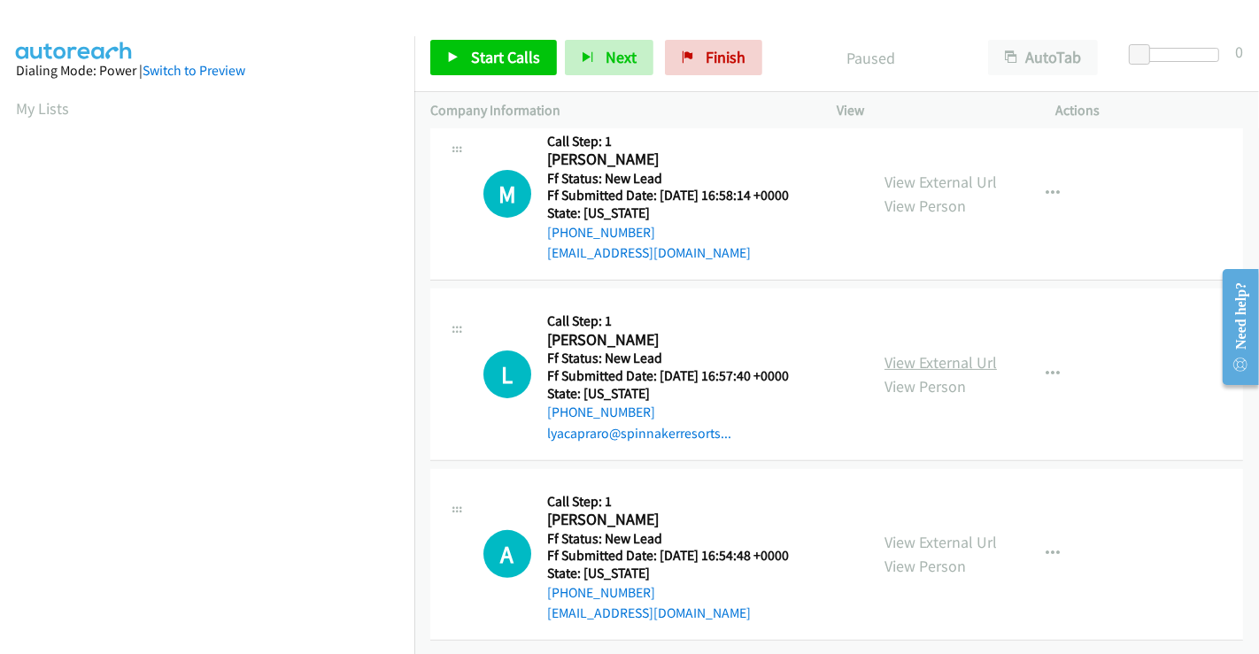
click at [912, 352] on link "View External Url" at bounding box center [940, 362] width 112 height 20
click at [917, 532] on link "View External Url" at bounding box center [940, 542] width 112 height 20
click at [463, 60] on link "Start Calls" at bounding box center [493, 57] width 127 height 35
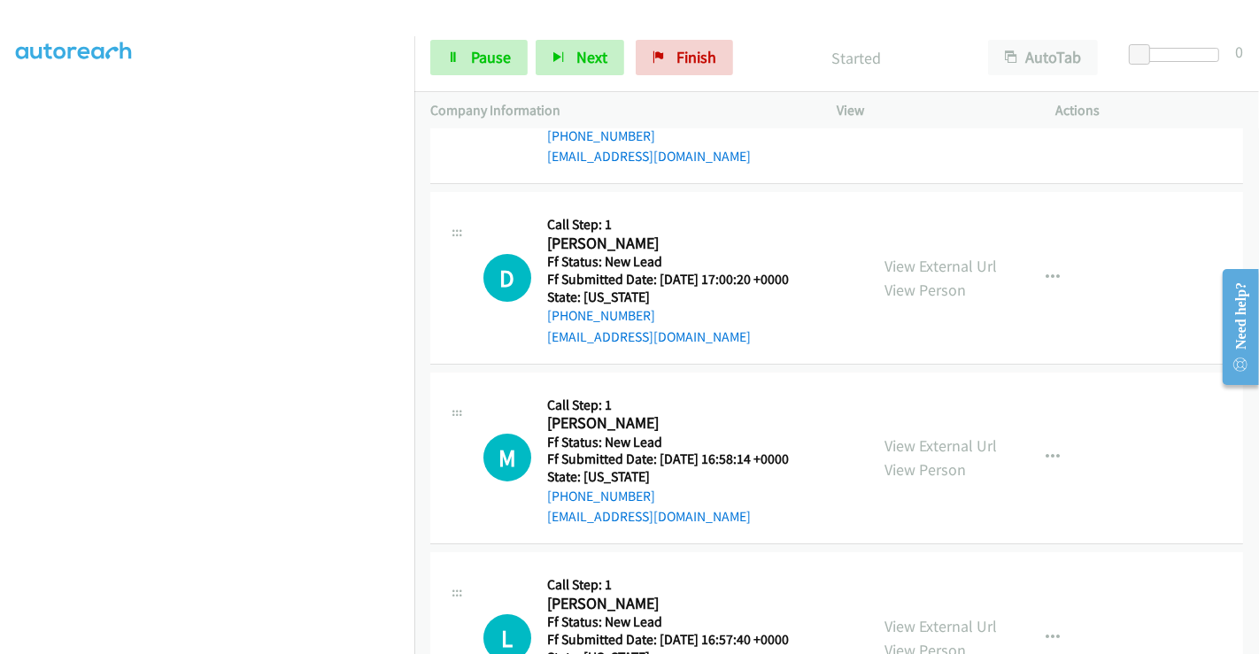
scroll to position [0, 0]
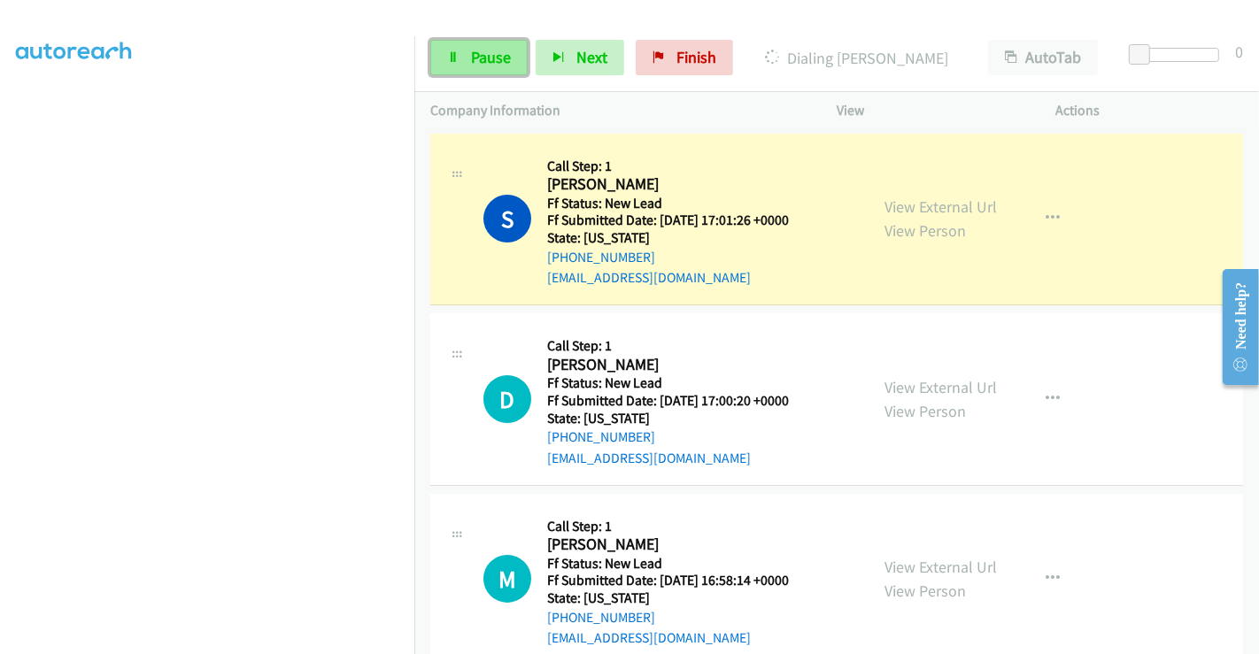
click at [481, 51] on span "Pause" at bounding box center [491, 57] width 40 height 20
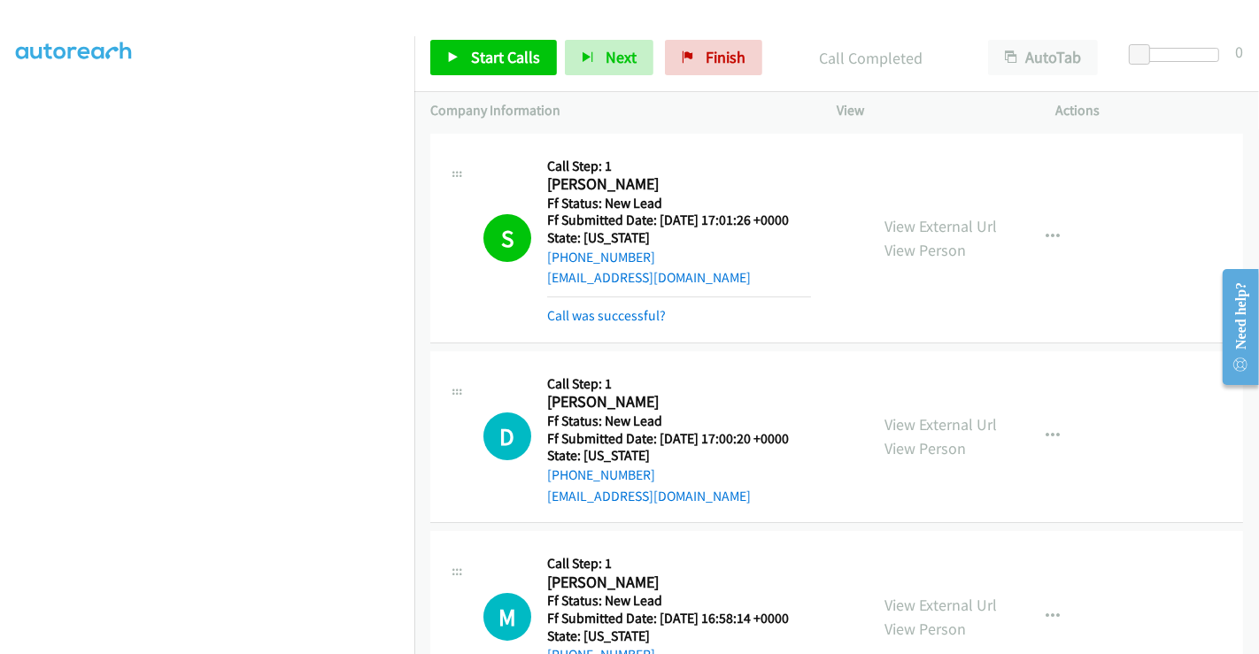
click at [1031, 400] on div "View External Url View Person View External Url Email Schedule/Manage Callback …" at bounding box center [985, 437] width 235 height 140
click at [1047, 431] on icon "button" at bounding box center [1052, 436] width 14 height 14
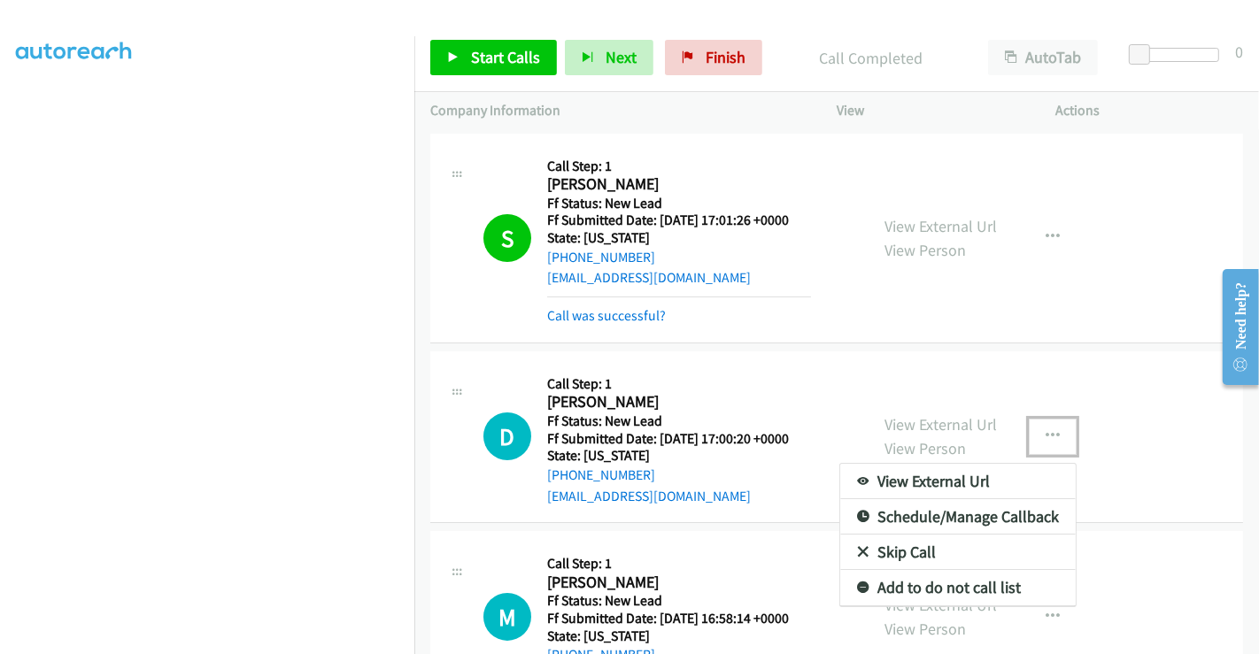
click at [920, 551] on link "Skip Call" at bounding box center [957, 552] width 235 height 35
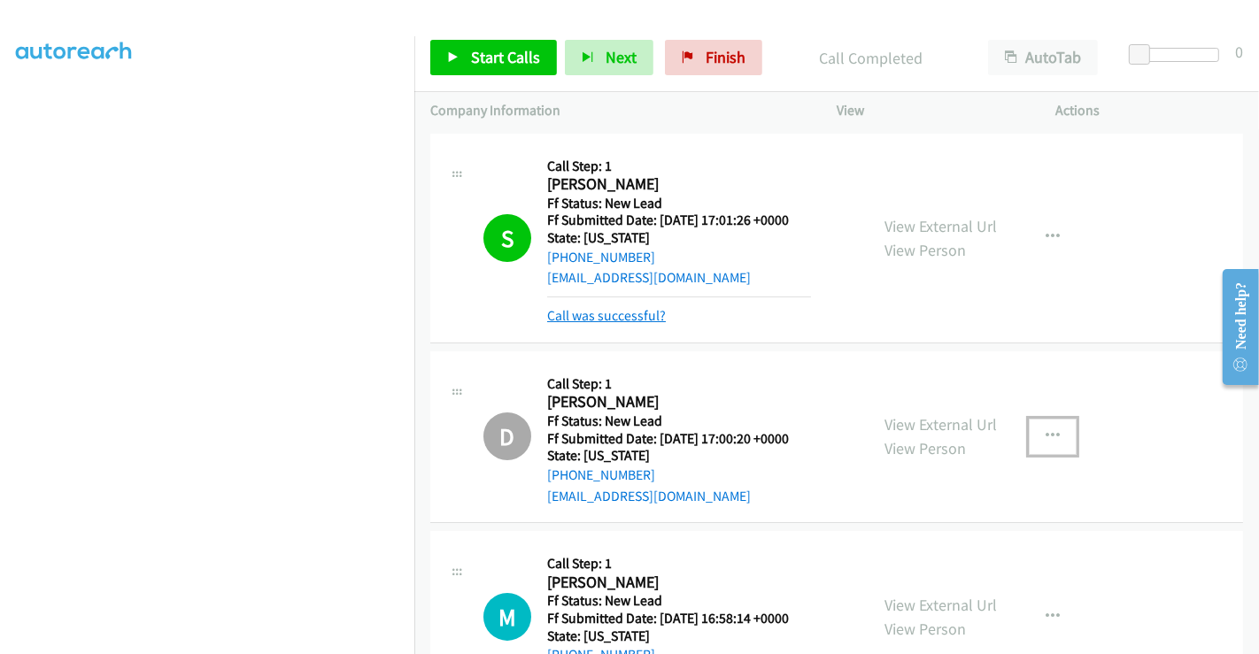
click at [635, 310] on link "Call was successful?" at bounding box center [606, 315] width 119 height 17
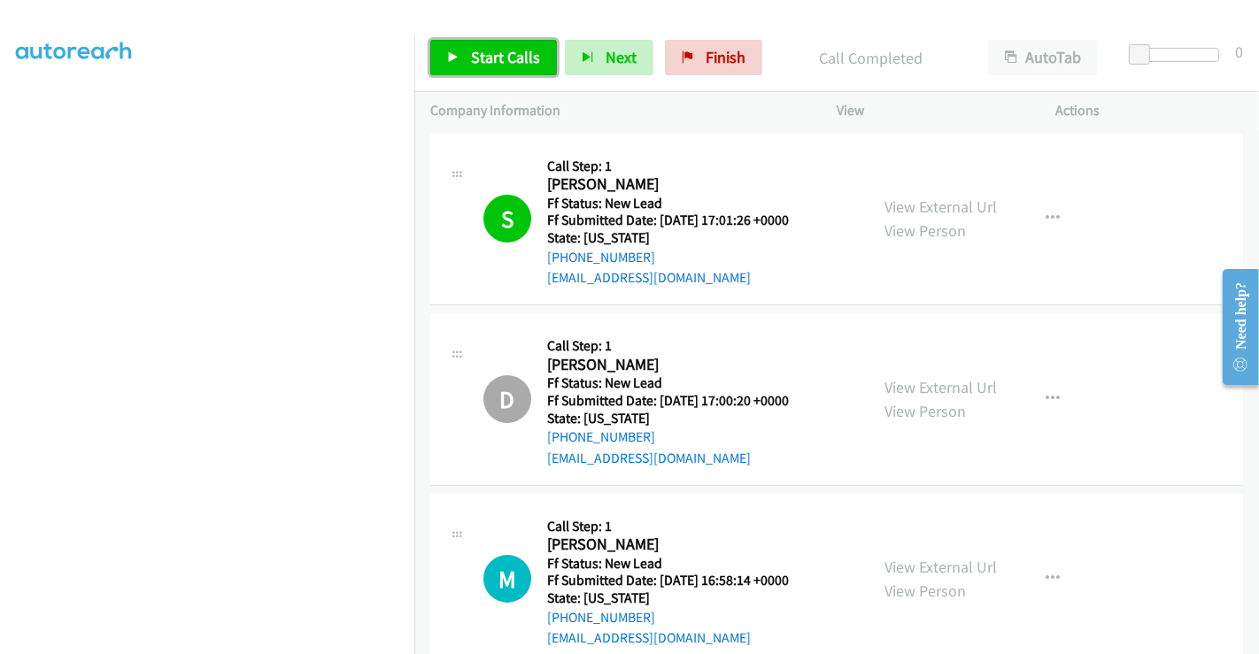
click at [461, 54] on link "Start Calls" at bounding box center [493, 57] width 127 height 35
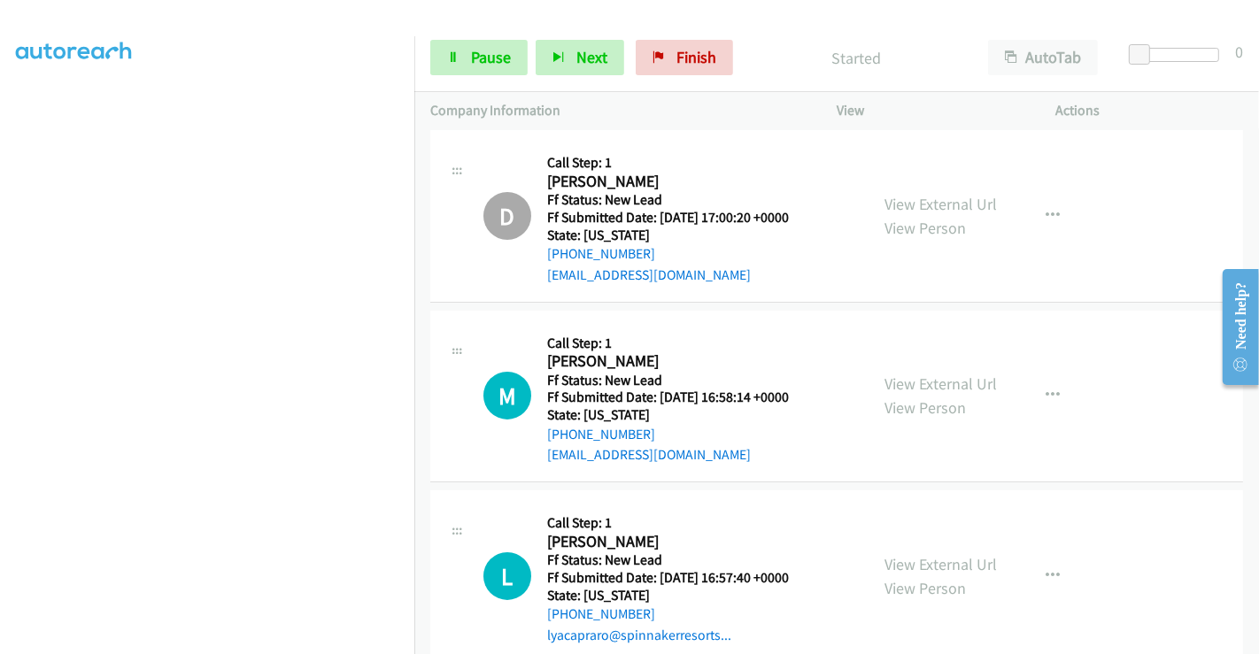
scroll to position [397, 0]
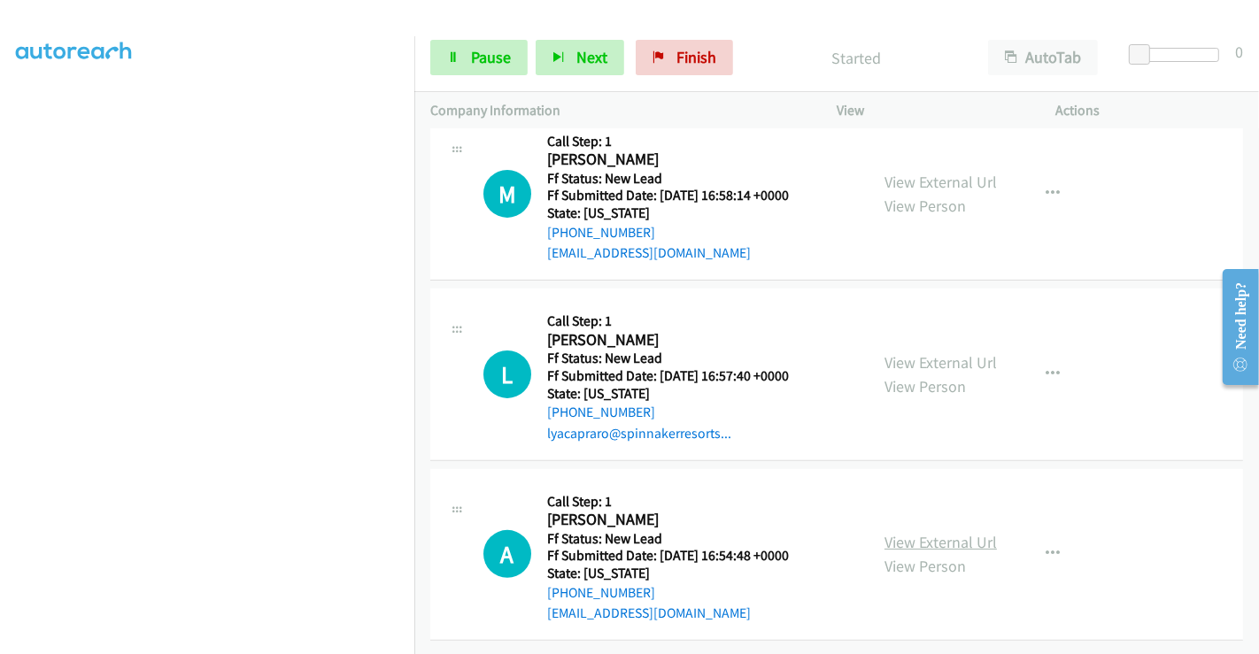
click at [912, 532] on link "View External Url" at bounding box center [940, 542] width 112 height 20
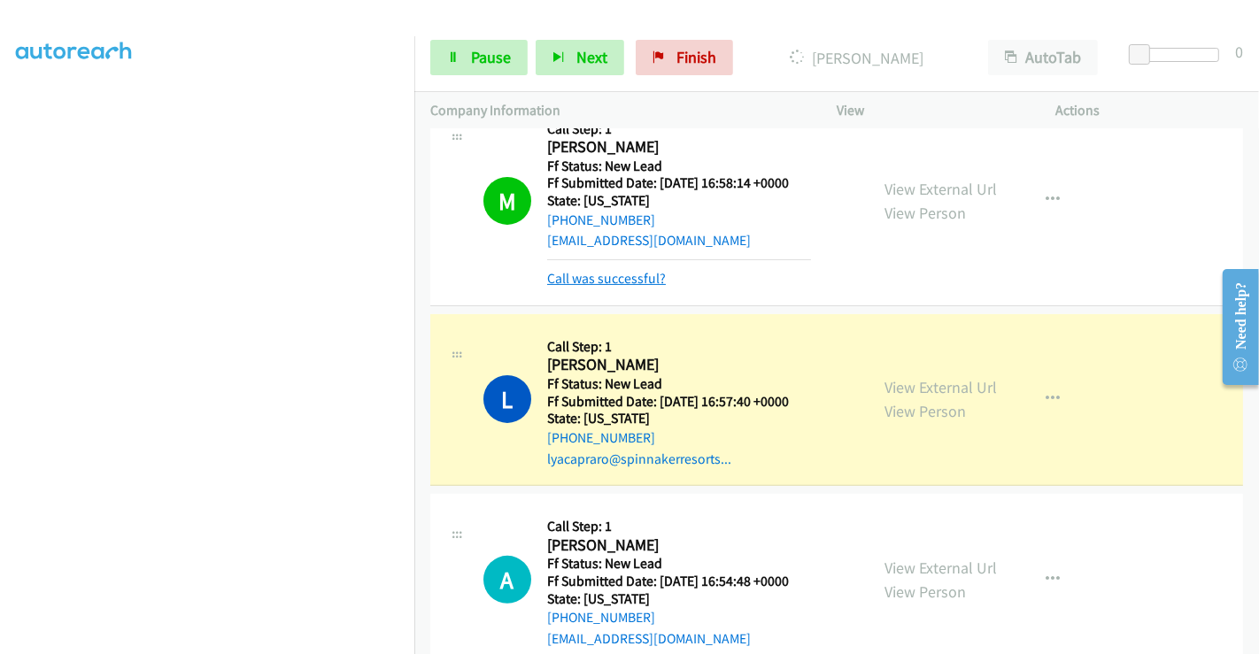
click at [628, 278] on link "Call was successful?" at bounding box center [606, 278] width 119 height 17
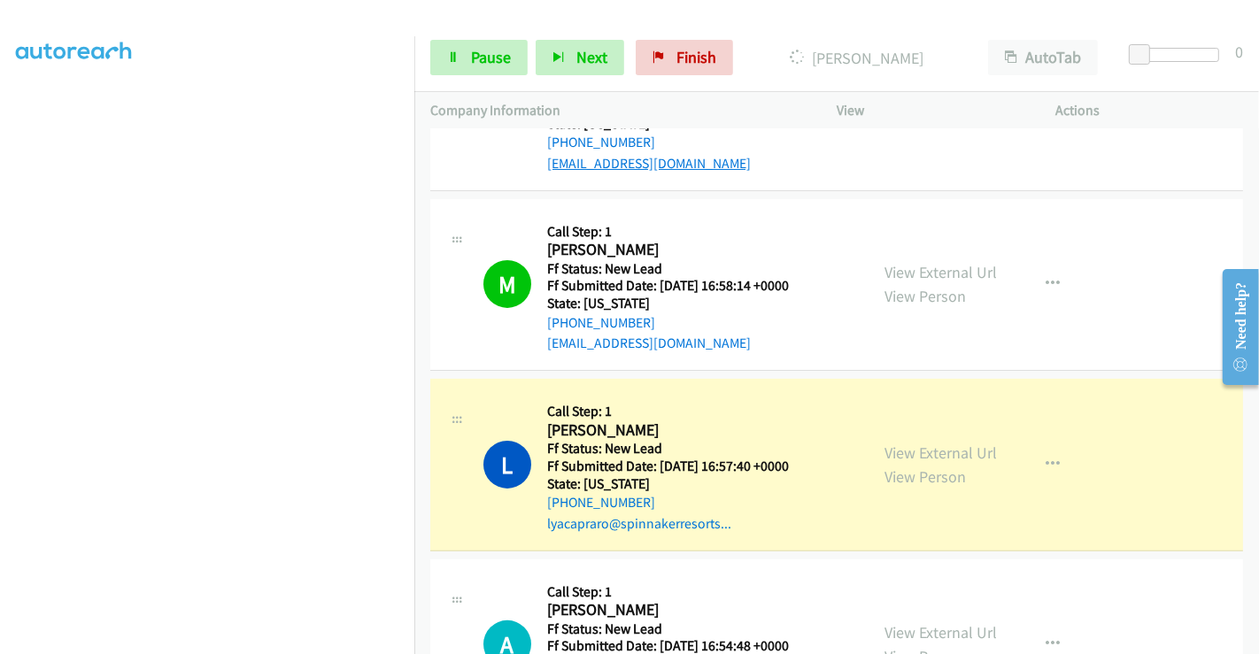
scroll to position [393, 0]
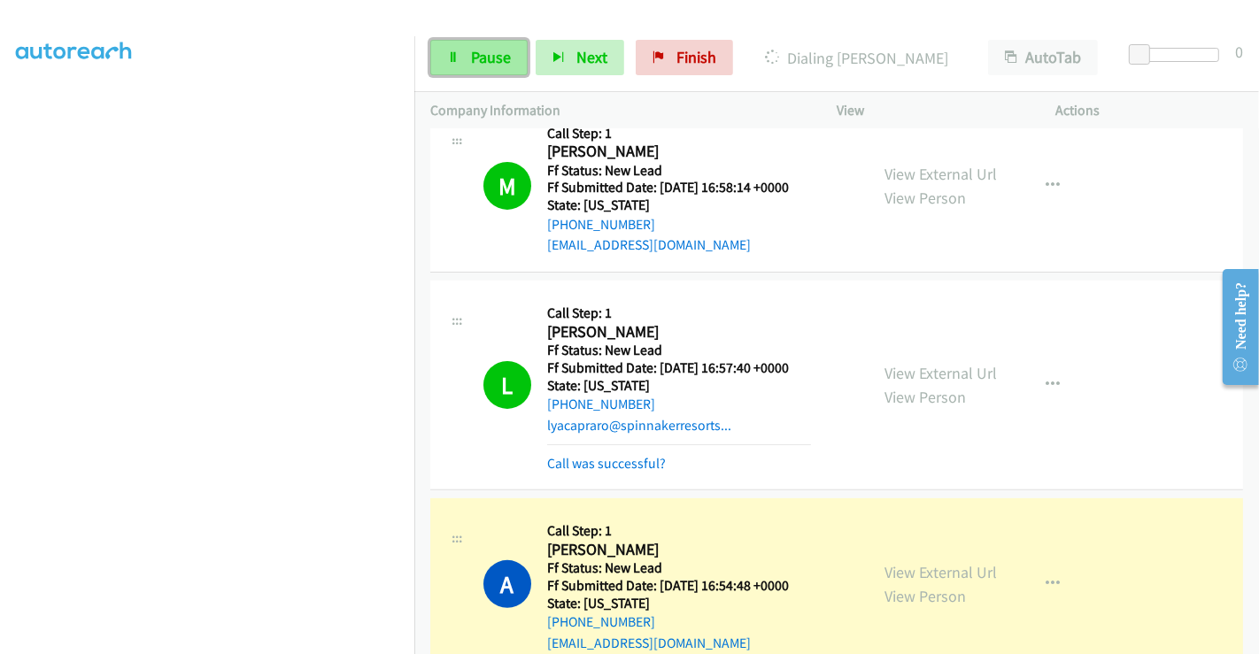
click at [487, 57] on span "Pause" at bounding box center [491, 57] width 40 height 20
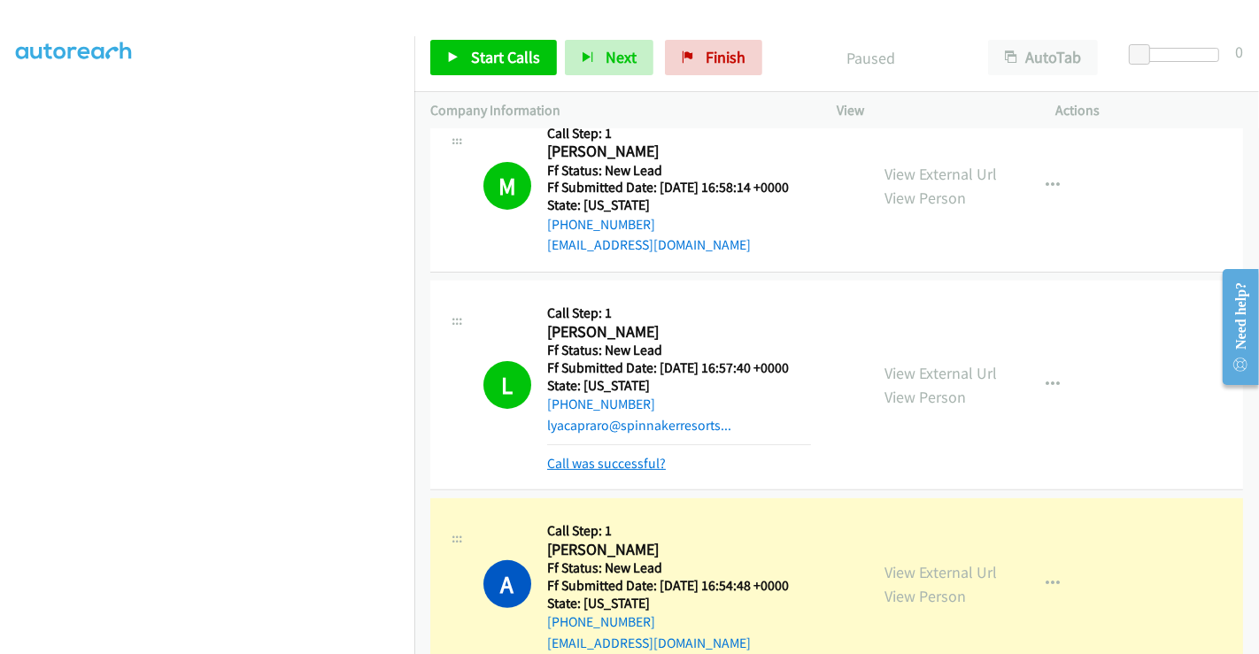
click at [632, 458] on link "Call was successful?" at bounding box center [606, 463] width 119 height 17
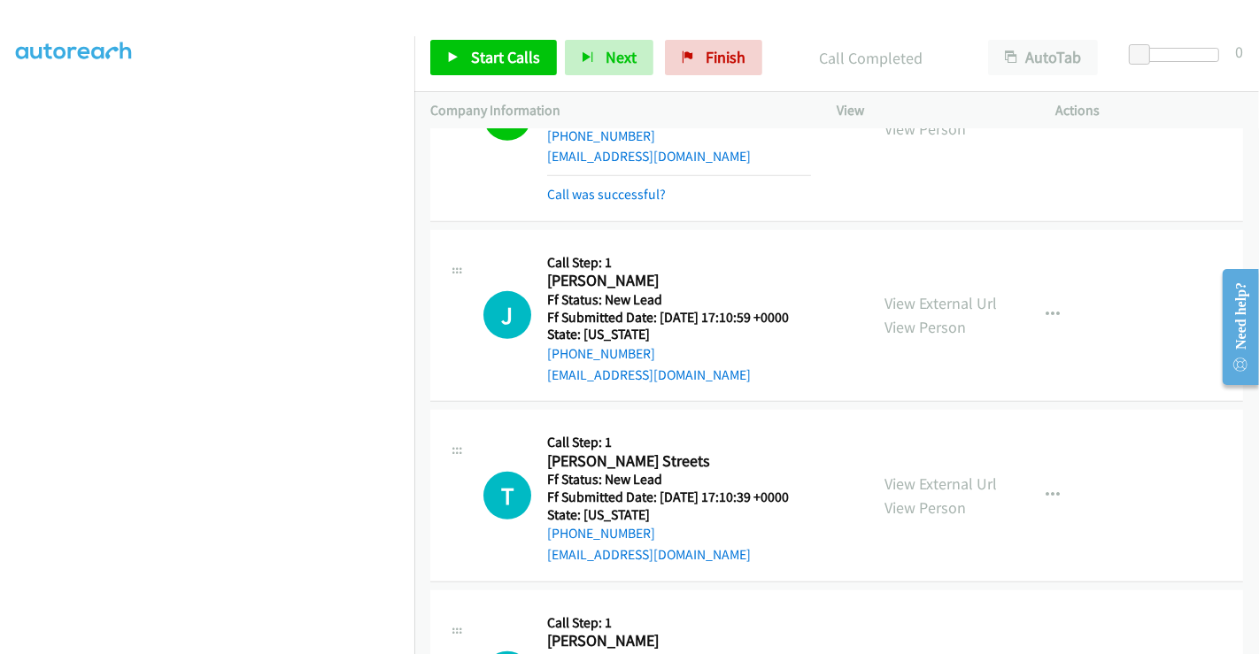
scroll to position [885, 0]
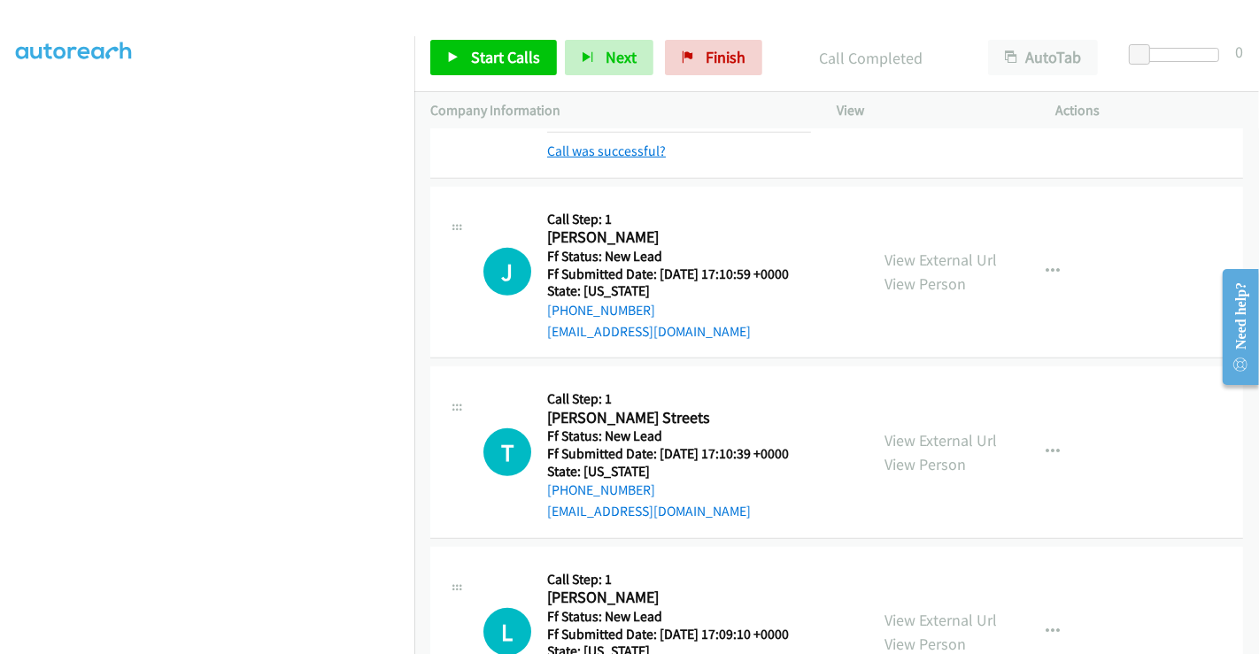
click at [628, 152] on link "Call was successful?" at bounding box center [606, 150] width 119 height 17
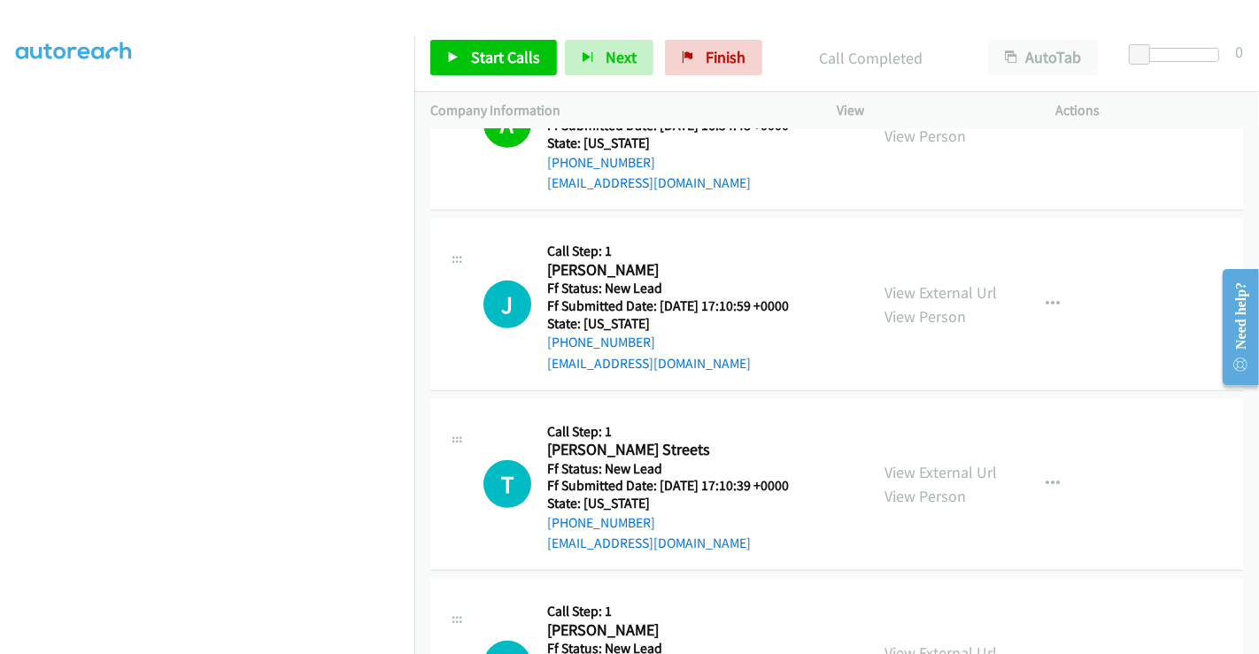
scroll to position [786, 0]
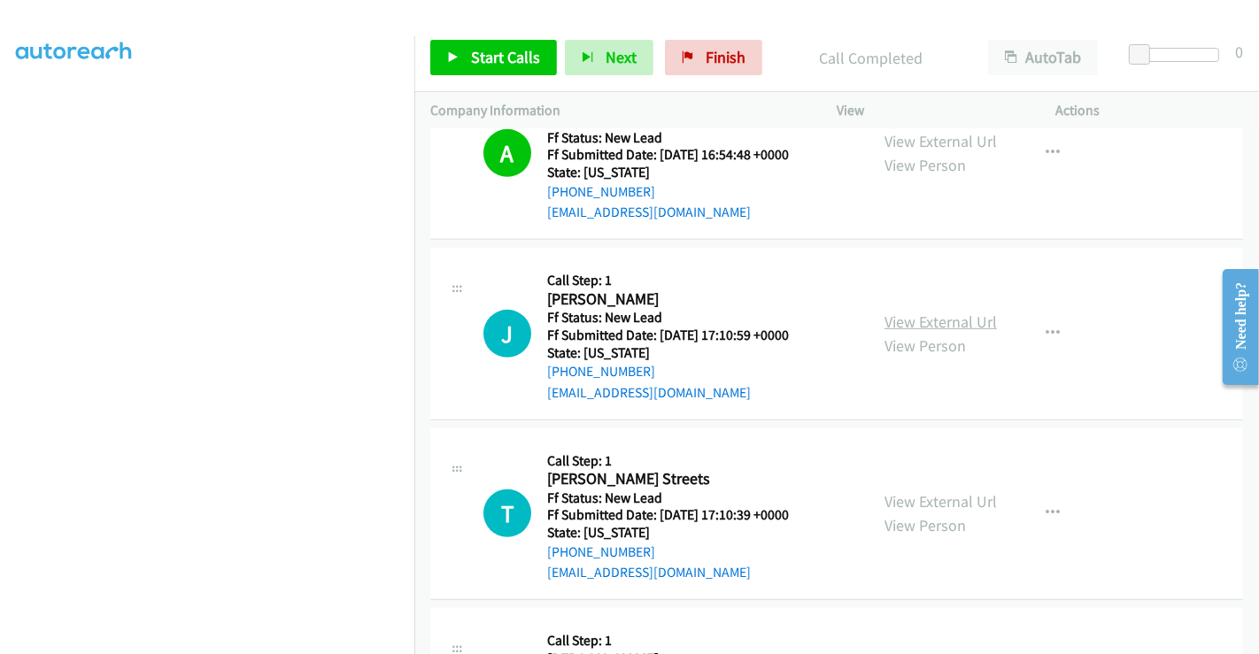
click at [927, 320] on link "View External Url" at bounding box center [940, 322] width 112 height 20
click at [940, 499] on link "View External Url" at bounding box center [940, 501] width 112 height 20
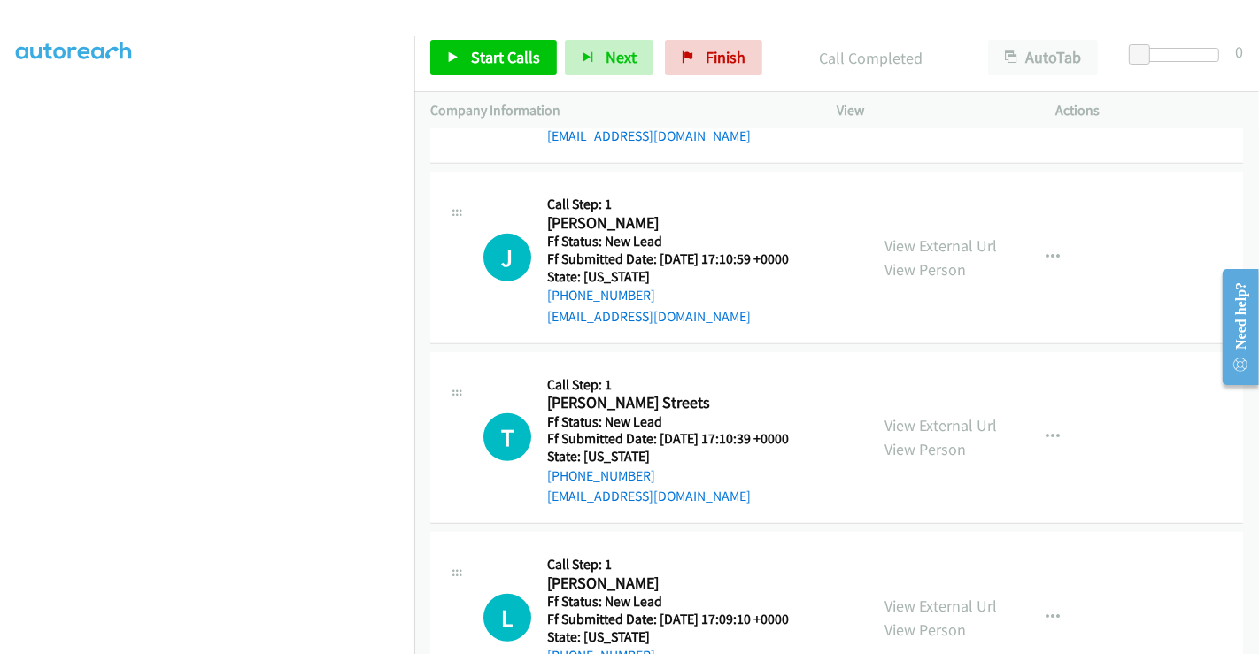
scroll to position [937, 0]
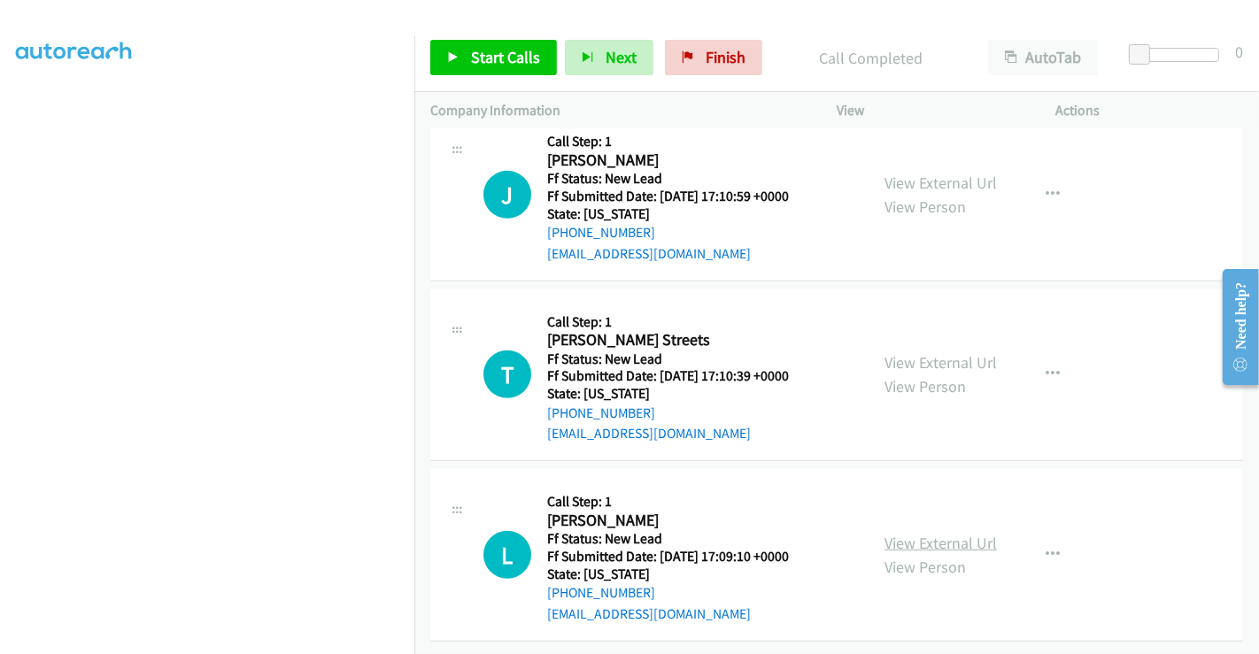
click at [940, 533] on link "View External Url" at bounding box center [940, 543] width 112 height 20
click at [512, 47] on span "Start Calls" at bounding box center [505, 57] width 69 height 20
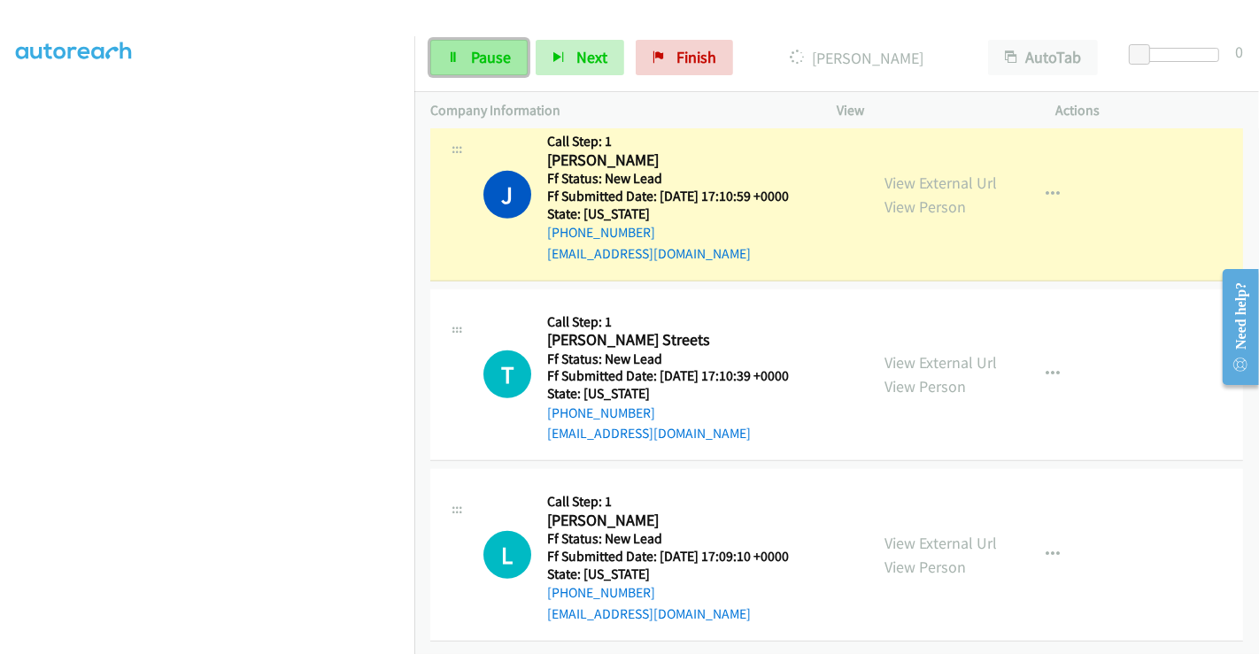
click at [465, 57] on link "Pause" at bounding box center [478, 57] width 97 height 35
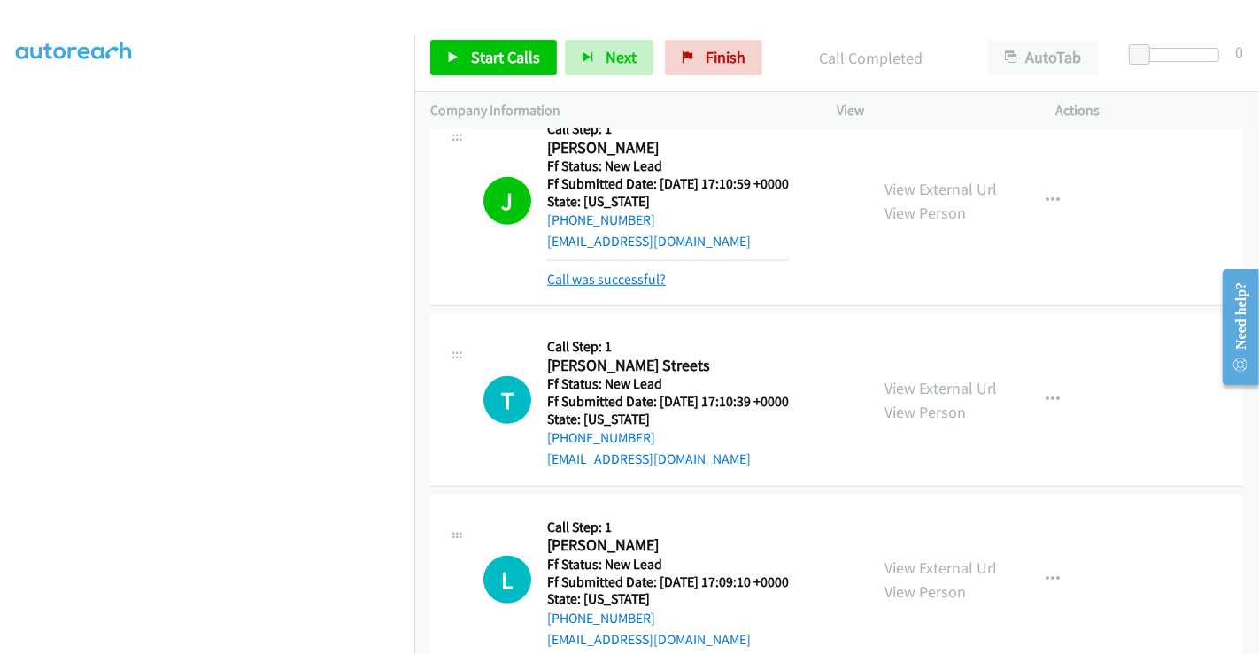
click at [592, 273] on link "Call was successful?" at bounding box center [606, 279] width 119 height 17
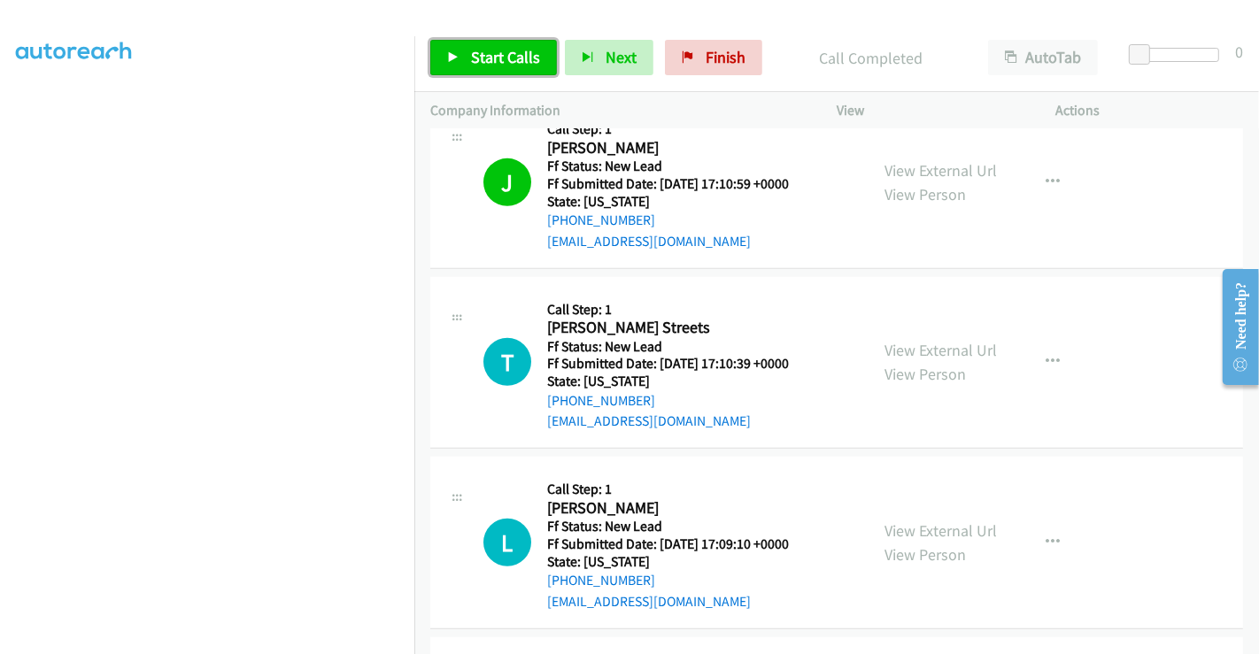
click at [500, 42] on link "Start Calls" at bounding box center [493, 57] width 127 height 35
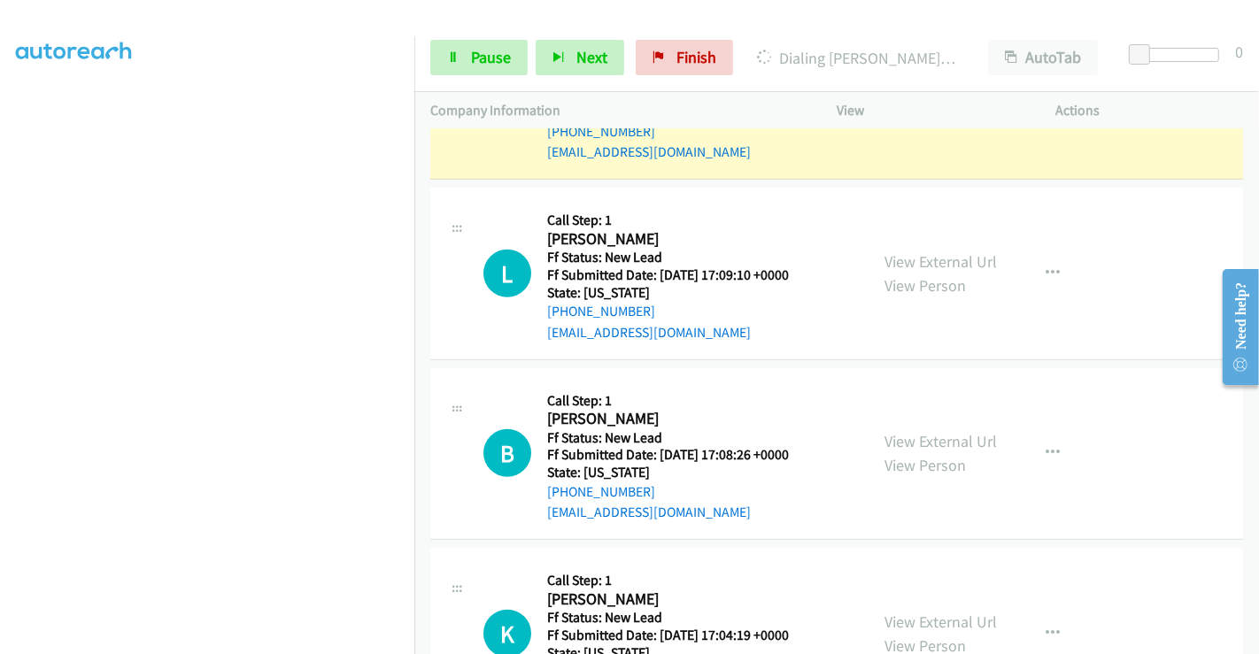
scroll to position [1361, 0]
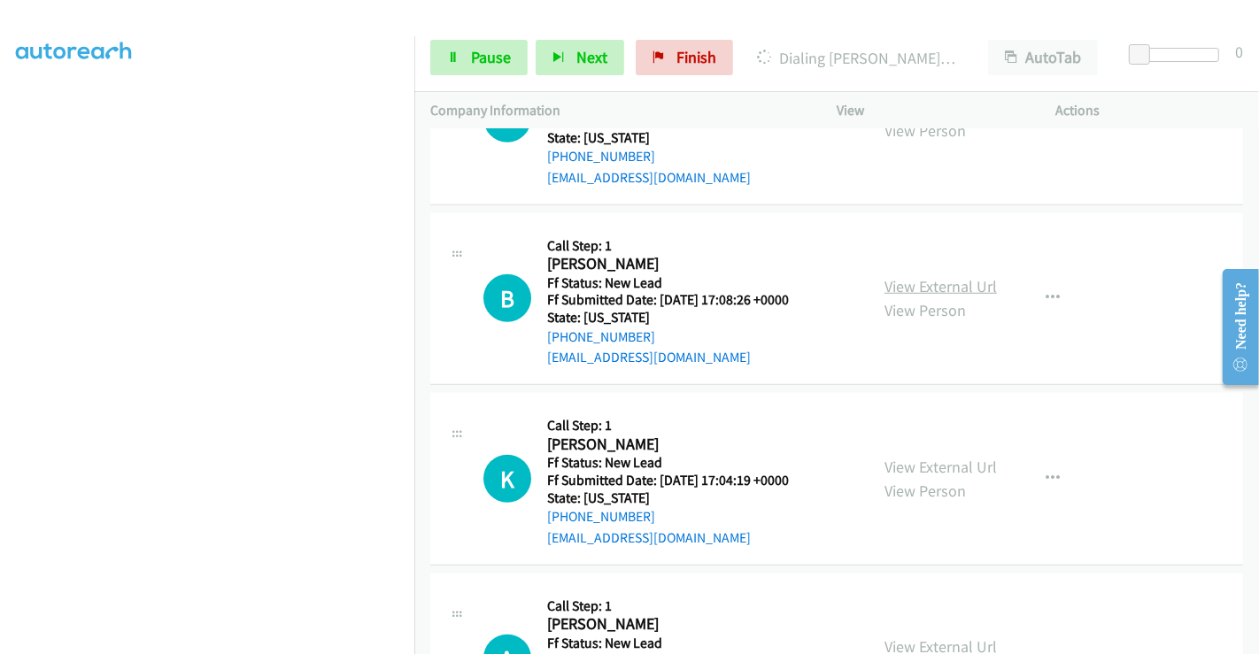
click at [953, 283] on link "View External Url" at bounding box center [940, 286] width 112 height 20
click at [915, 457] on link "View External Url" at bounding box center [940, 467] width 112 height 20
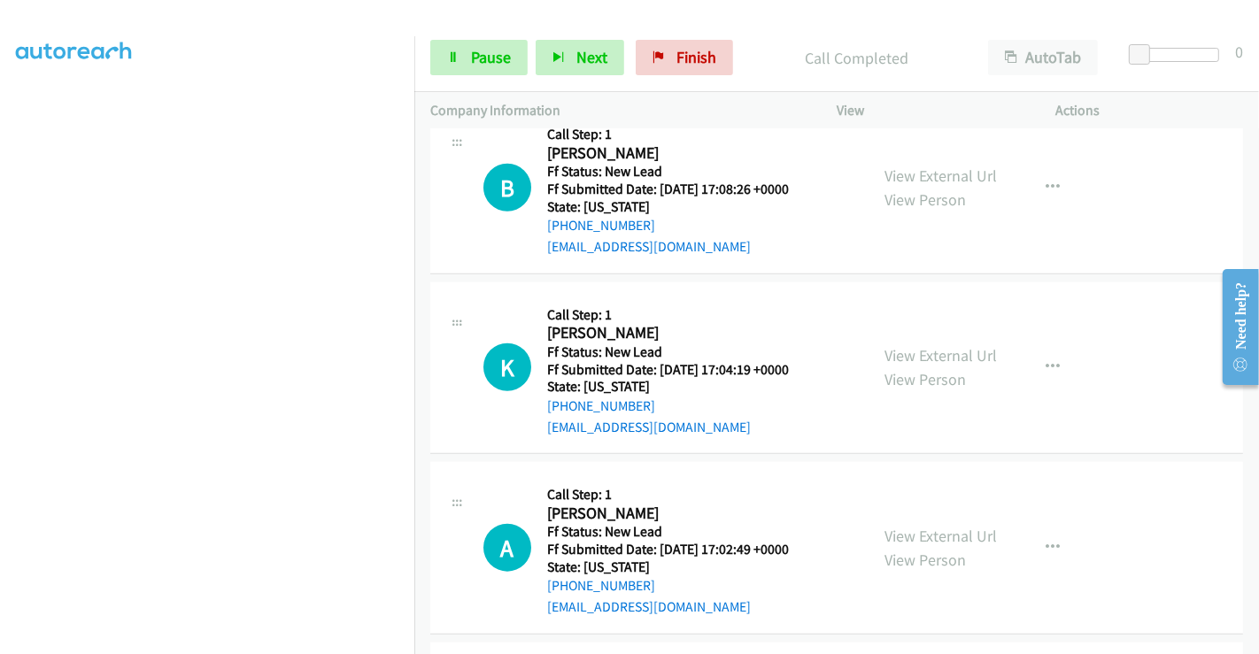
scroll to position [1694, 0]
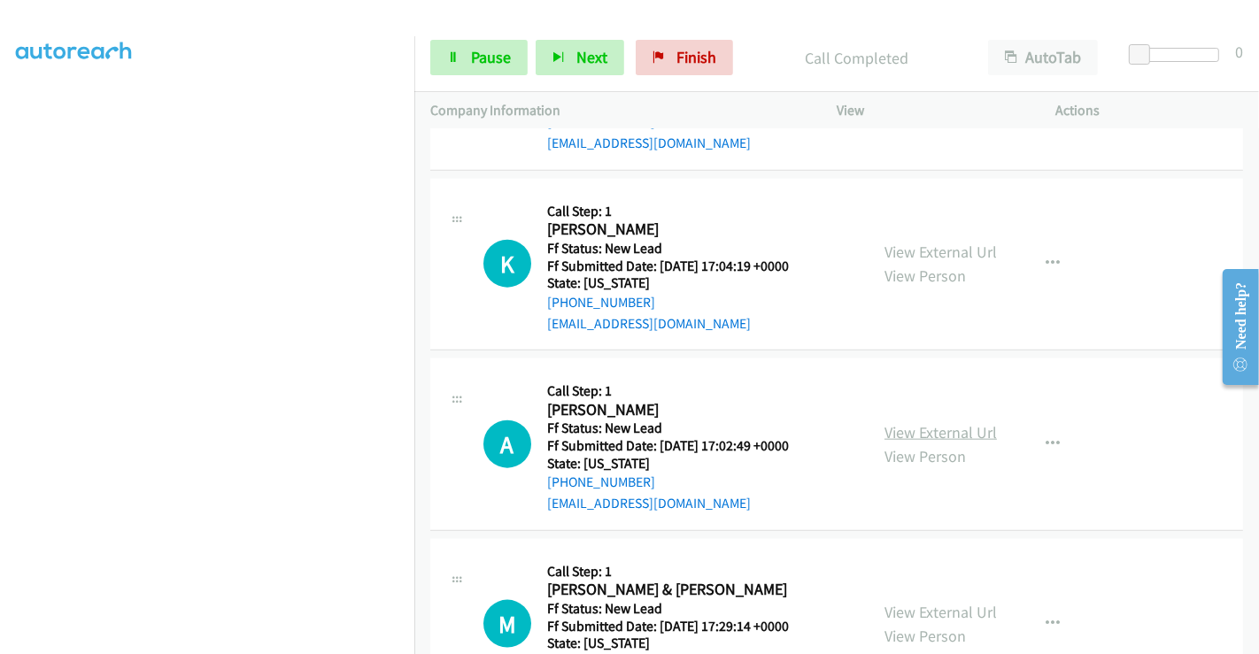
click at [916, 345] on div "K Callback Scheduled Call Step: 1 Keith Williams America/New_York Ff Status: Ne…" at bounding box center [836, 265] width 812 height 173
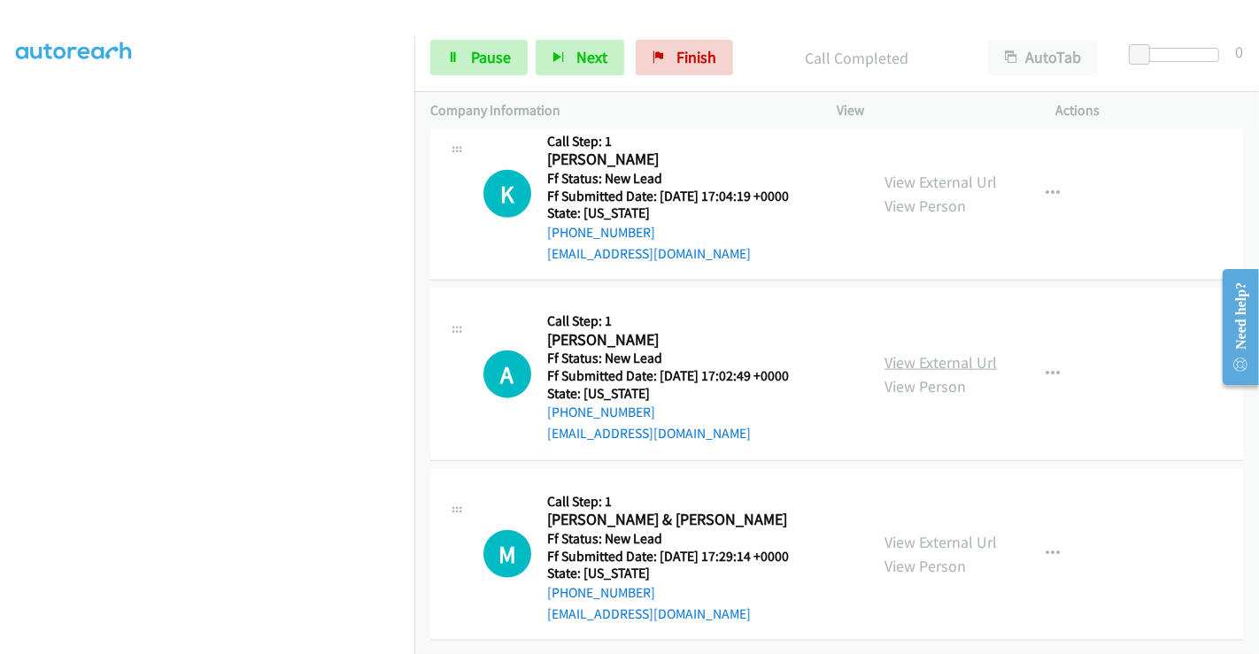
click at [916, 352] on link "View External Url" at bounding box center [940, 362] width 112 height 20
click at [918, 532] on link "View External Url" at bounding box center [940, 542] width 112 height 20
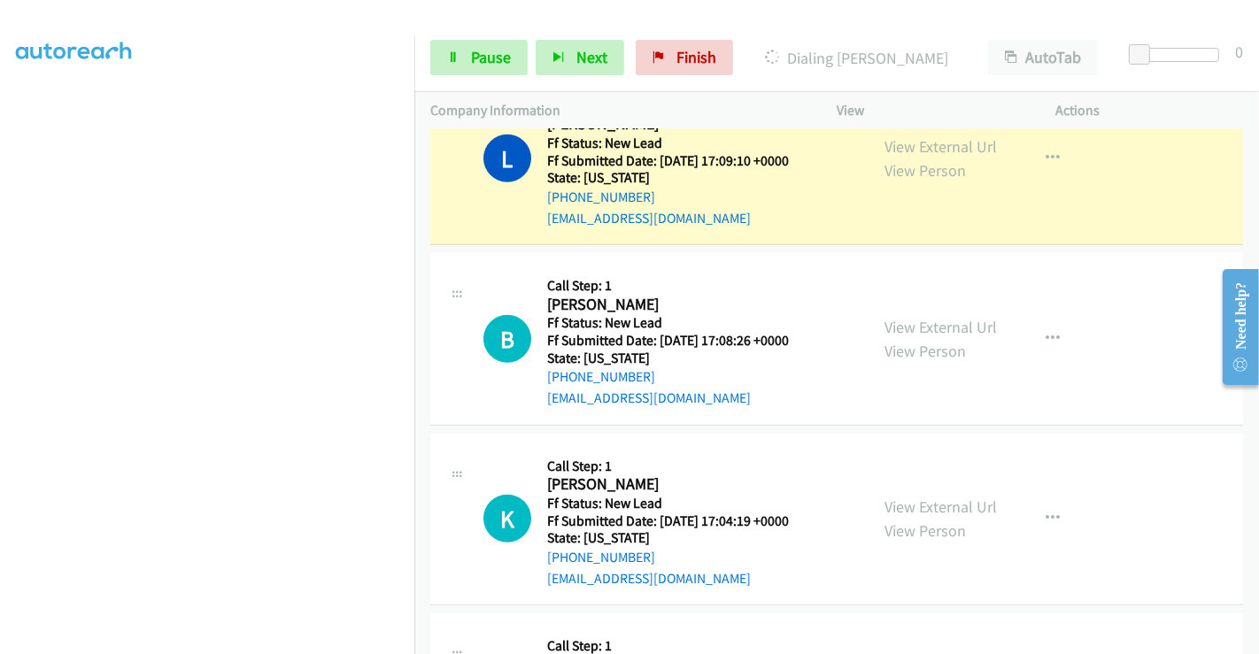
scroll to position [1202, 0]
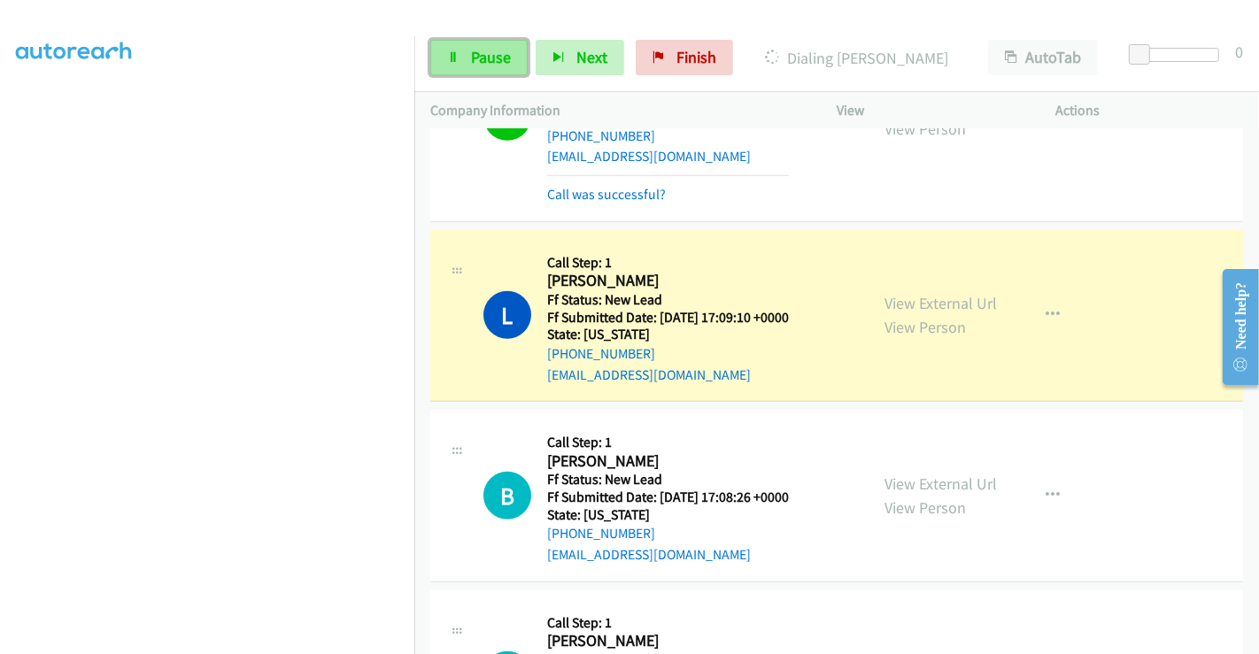
click at [464, 56] on link "Pause" at bounding box center [478, 57] width 97 height 35
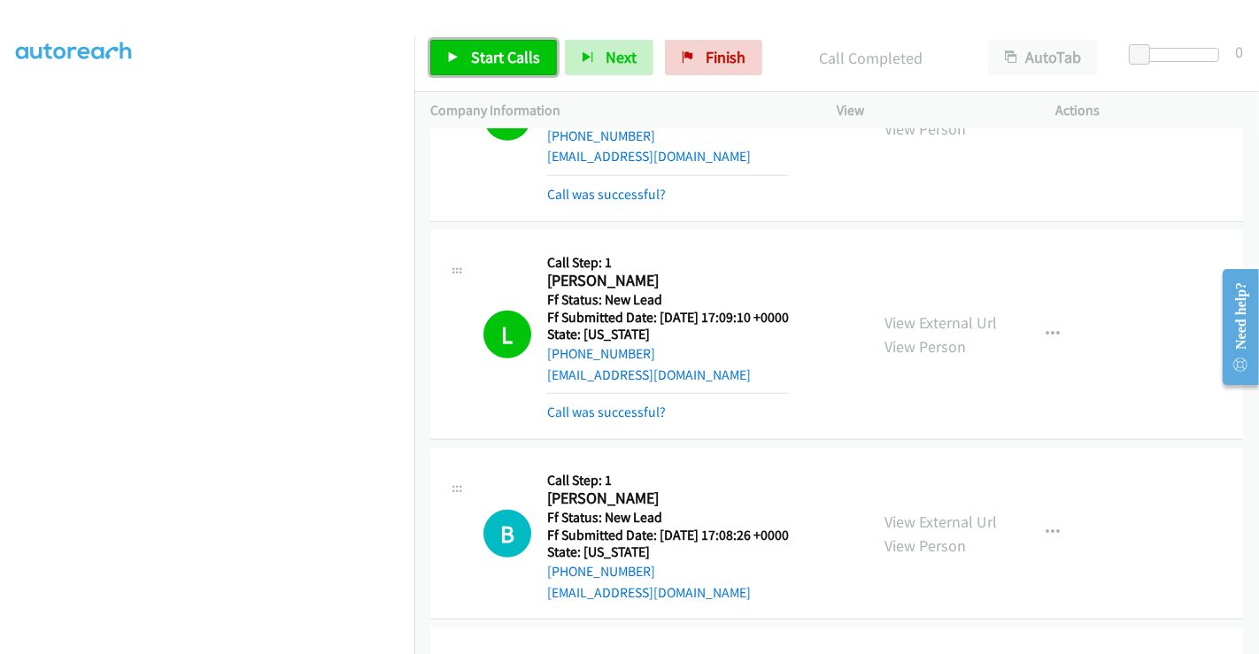
click at [510, 58] on span "Start Calls" at bounding box center [505, 57] width 69 height 20
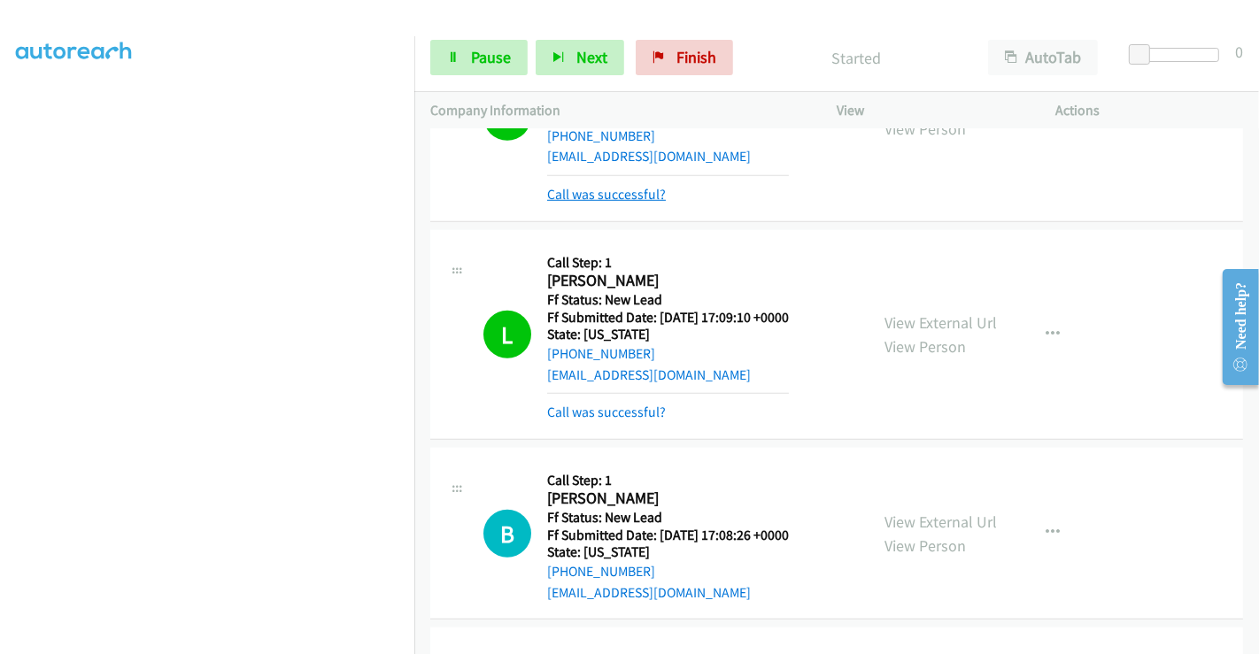
click at [598, 190] on link "Call was successful?" at bounding box center [606, 194] width 119 height 17
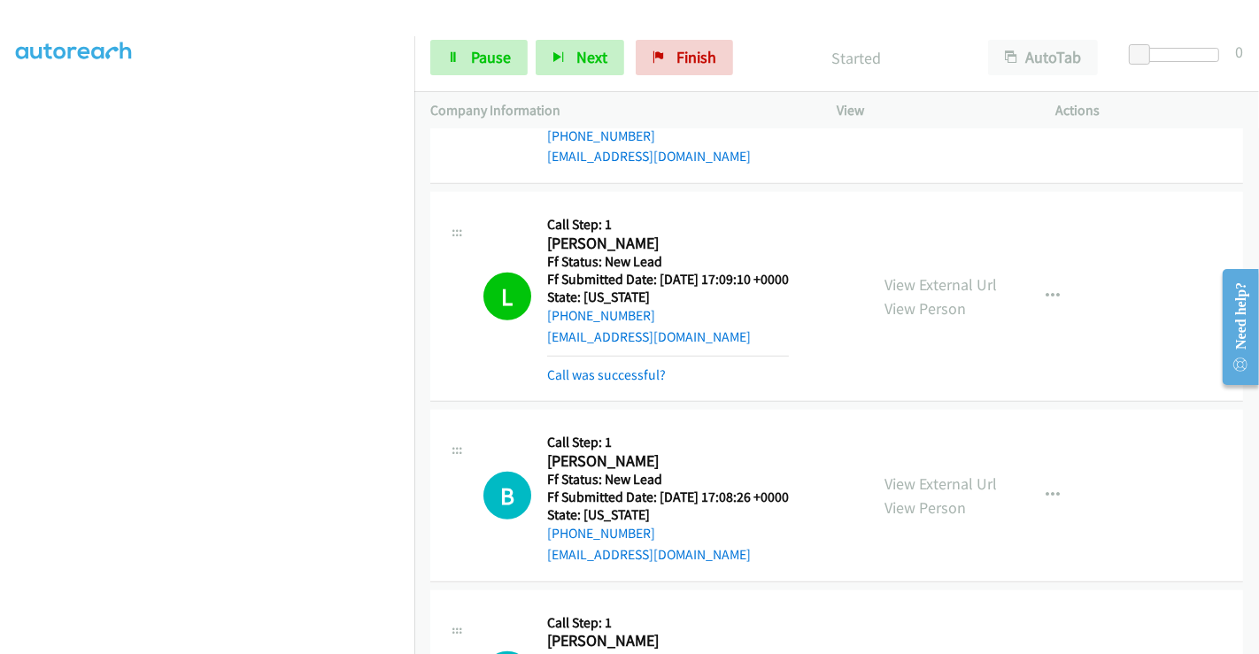
scroll to position [1183, 0]
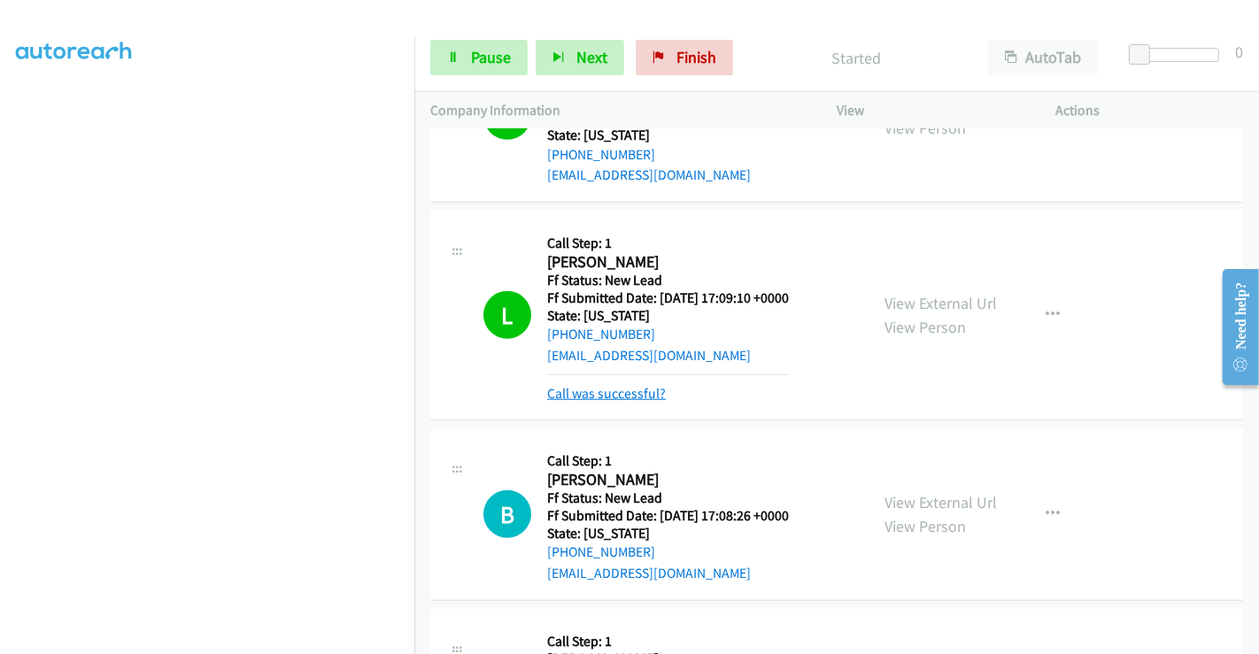
click at [602, 394] on link "Call was successful?" at bounding box center [606, 393] width 119 height 17
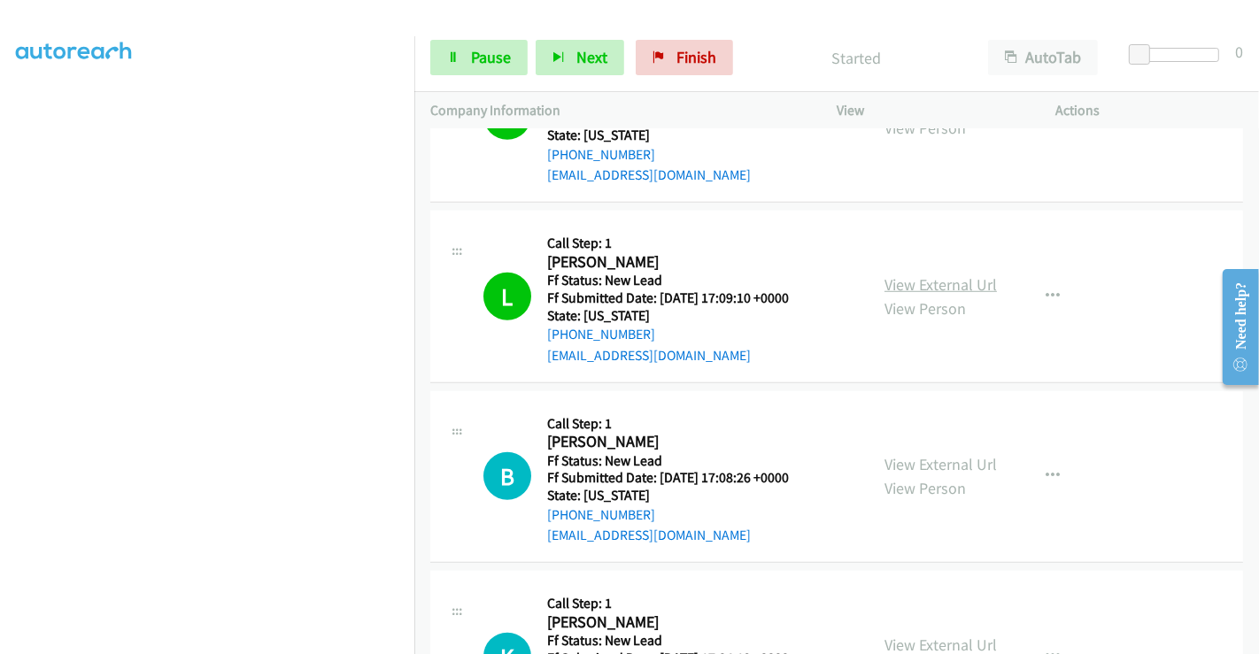
click at [898, 287] on link "View External Url" at bounding box center [940, 284] width 112 height 20
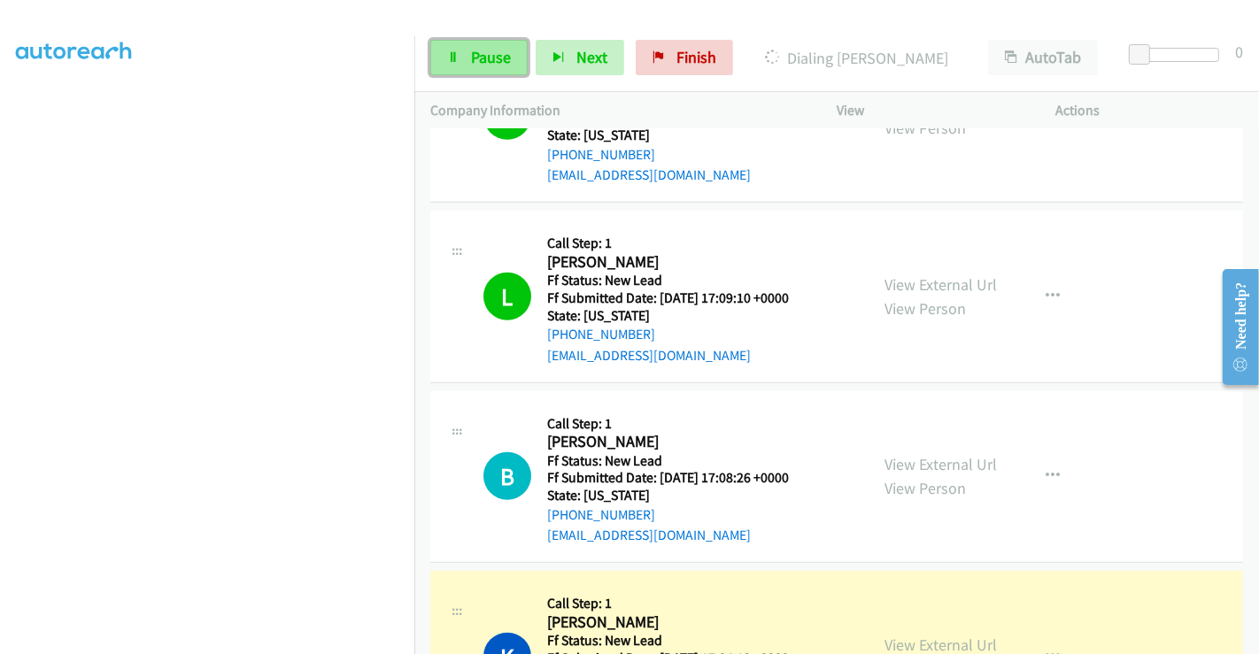
click at [466, 59] on link "Pause" at bounding box center [478, 57] width 97 height 35
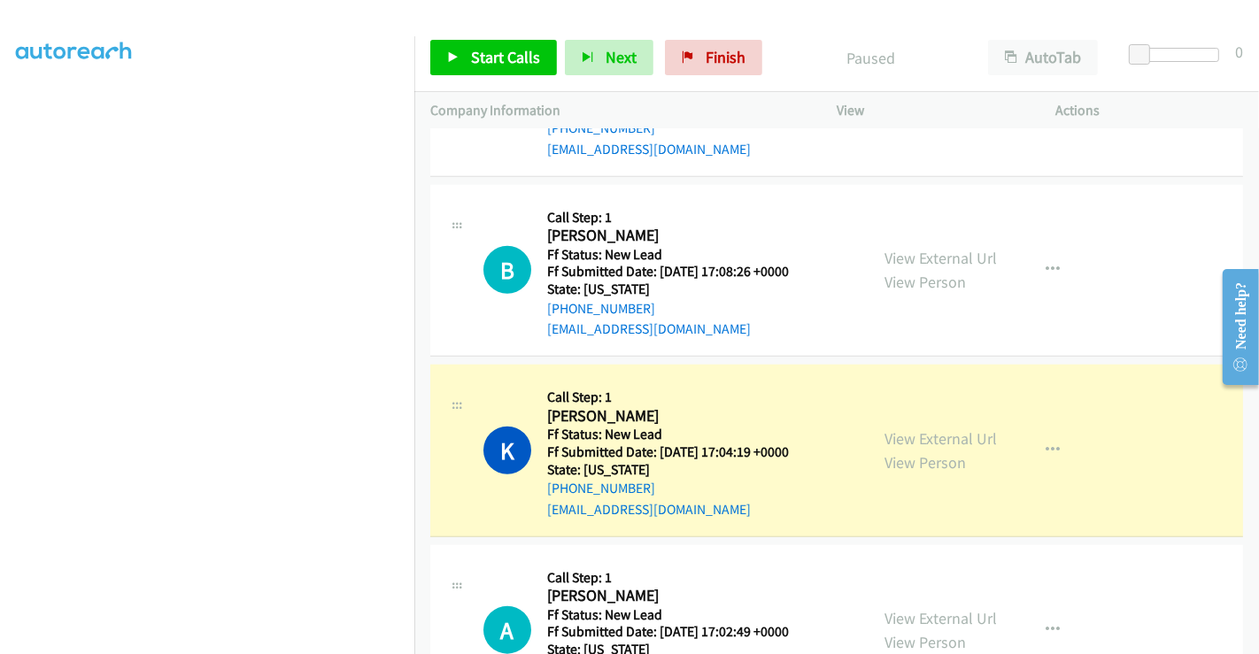
scroll to position [1478, 0]
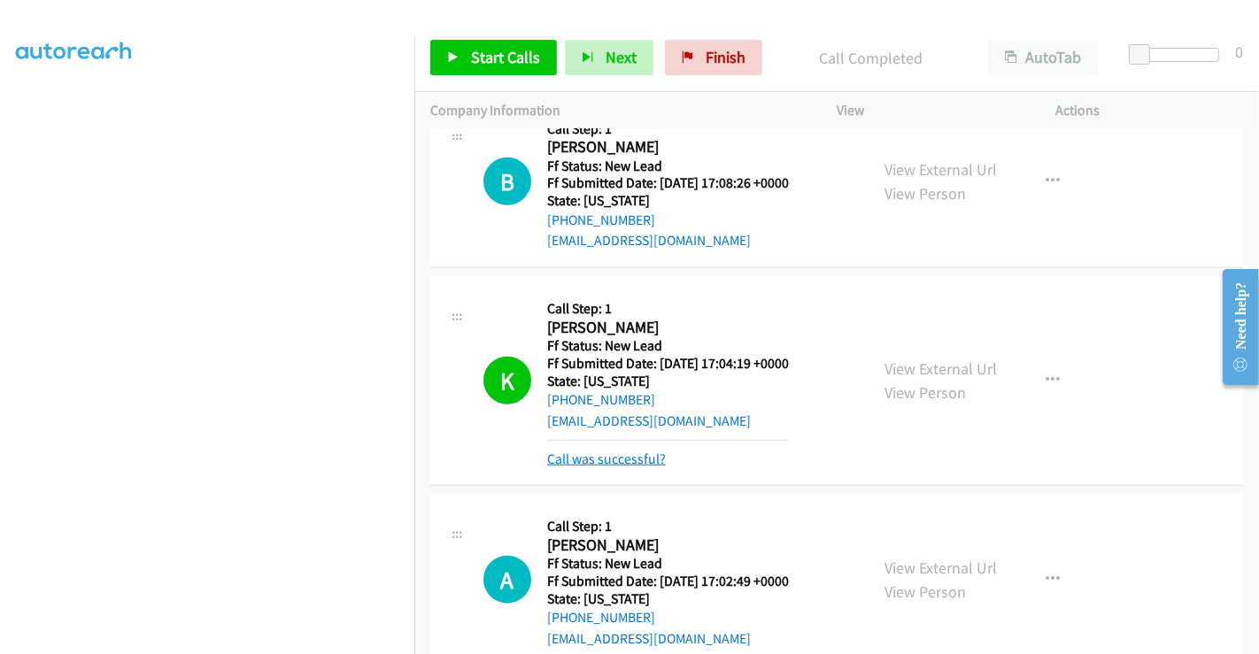
click at [641, 457] on link "Call was successful?" at bounding box center [606, 458] width 119 height 17
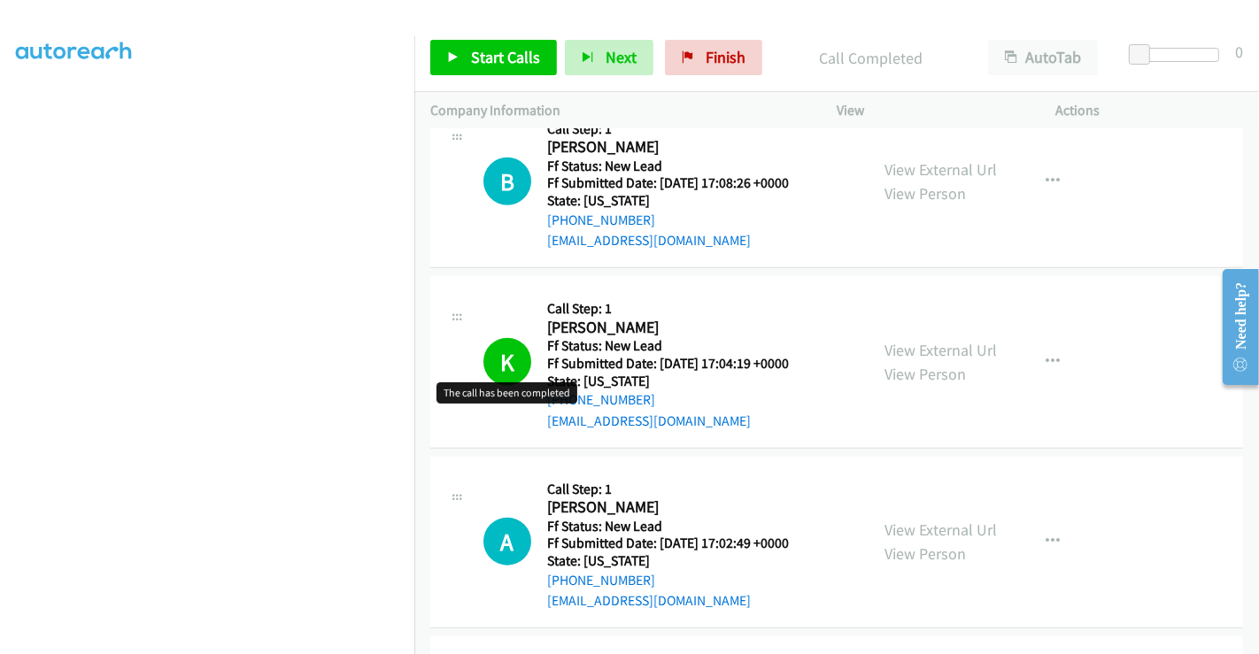
scroll to position [1282, 0]
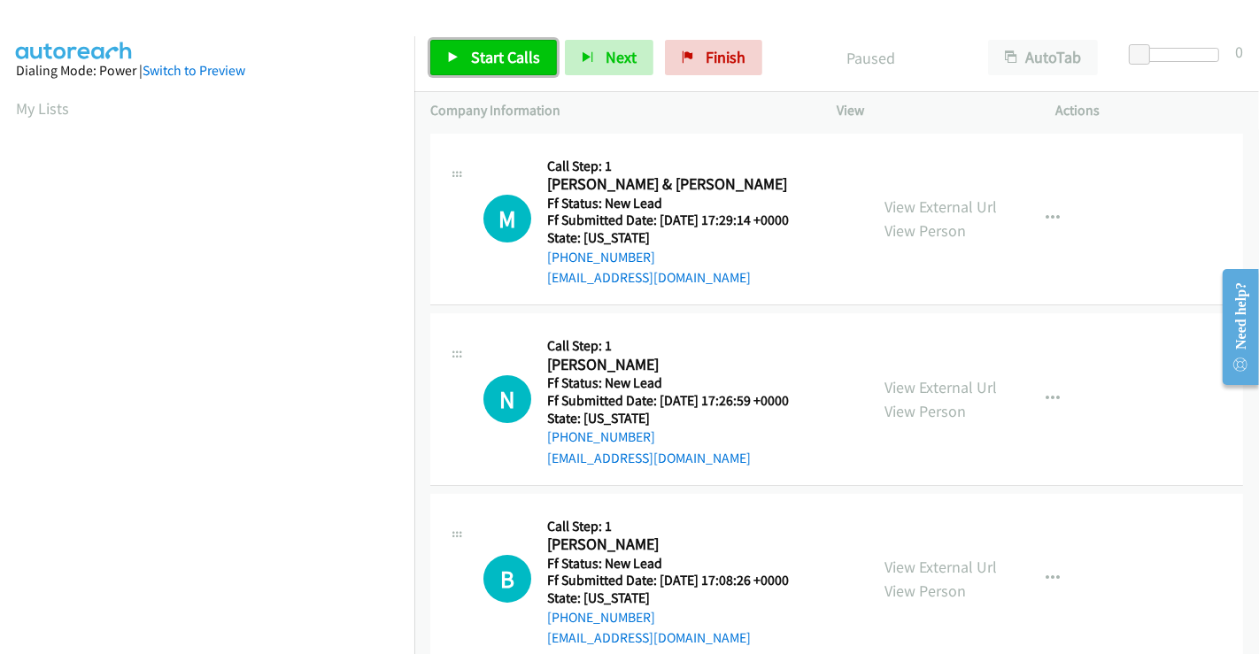
click at [480, 63] on span "Start Calls" at bounding box center [505, 57] width 69 height 20
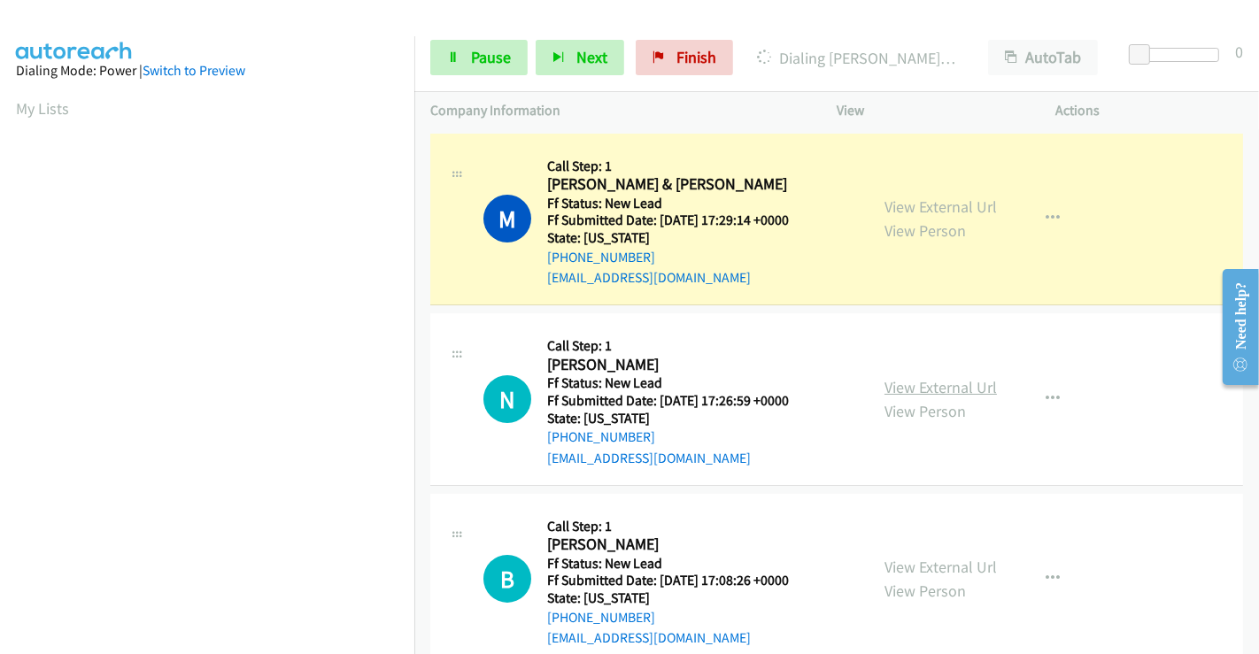
click at [938, 383] on link "View External Url" at bounding box center [940, 387] width 112 height 20
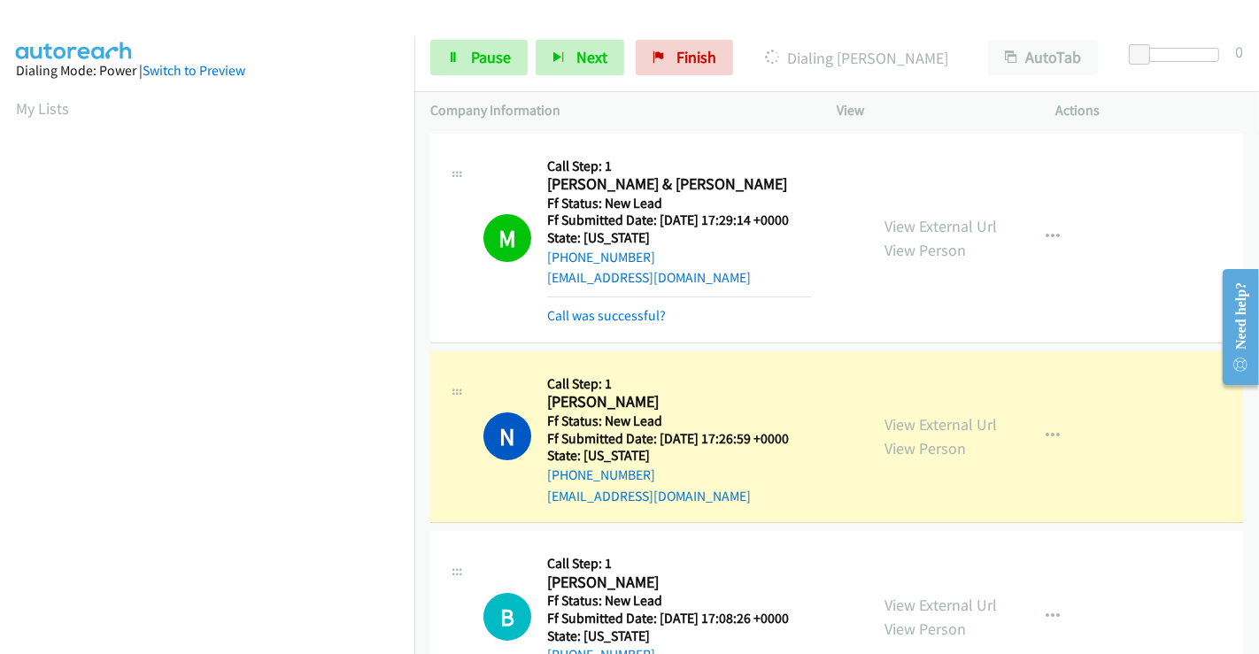
scroll to position [341, 0]
click at [628, 315] on link "Call was successful?" at bounding box center [606, 315] width 119 height 17
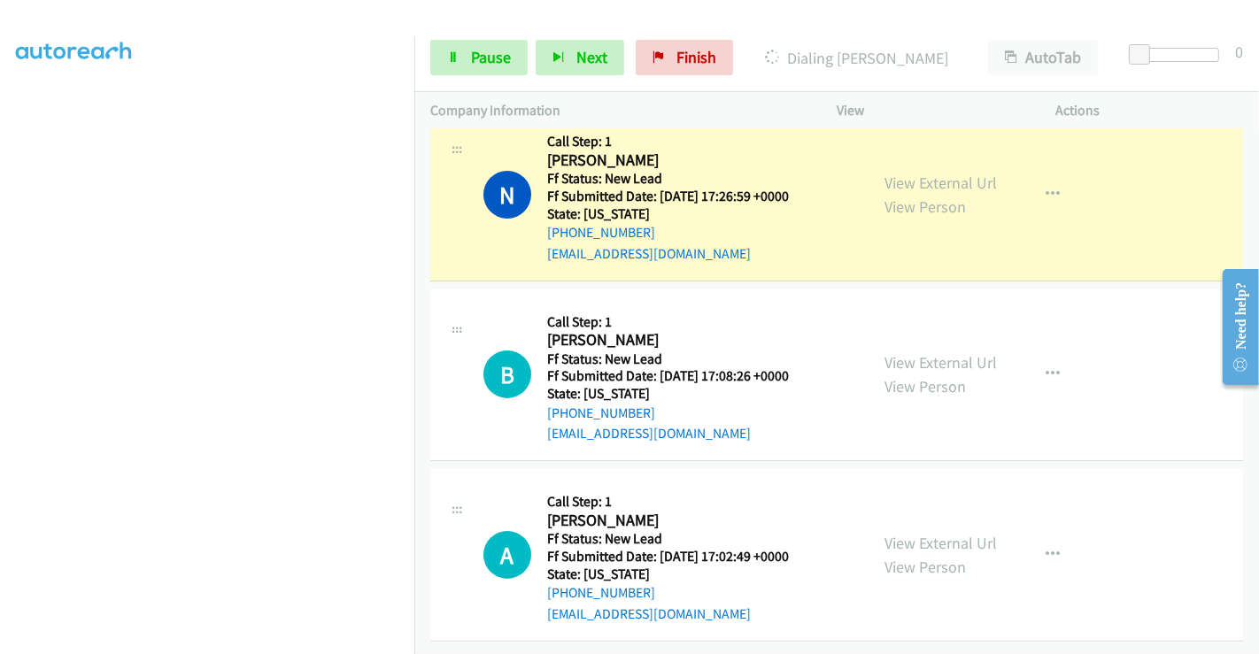
scroll to position [218, 0]
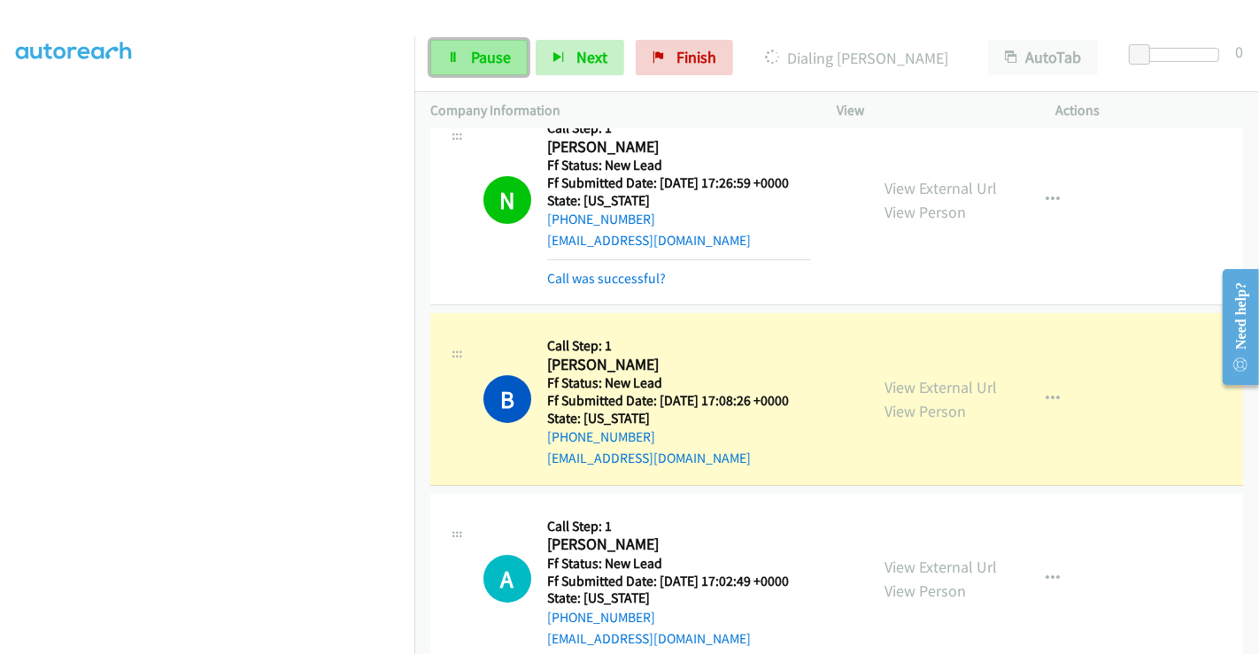
click at [481, 57] on span "Pause" at bounding box center [491, 57] width 40 height 20
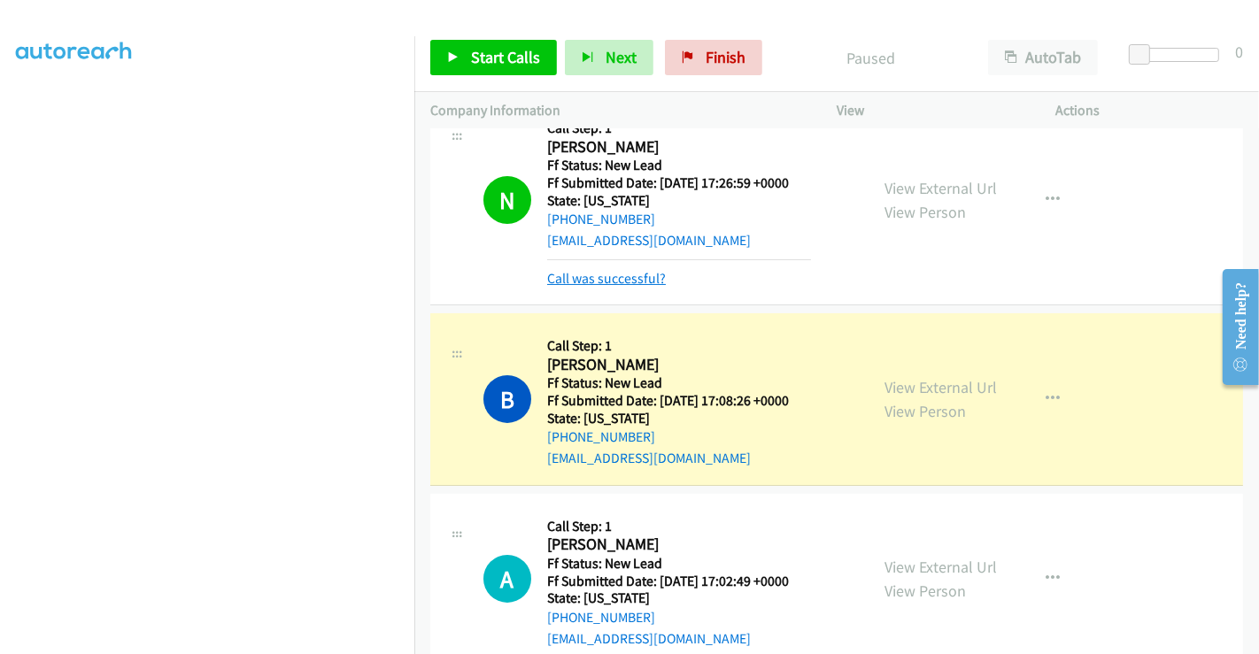
click at [594, 276] on link "Call was successful?" at bounding box center [606, 278] width 119 height 17
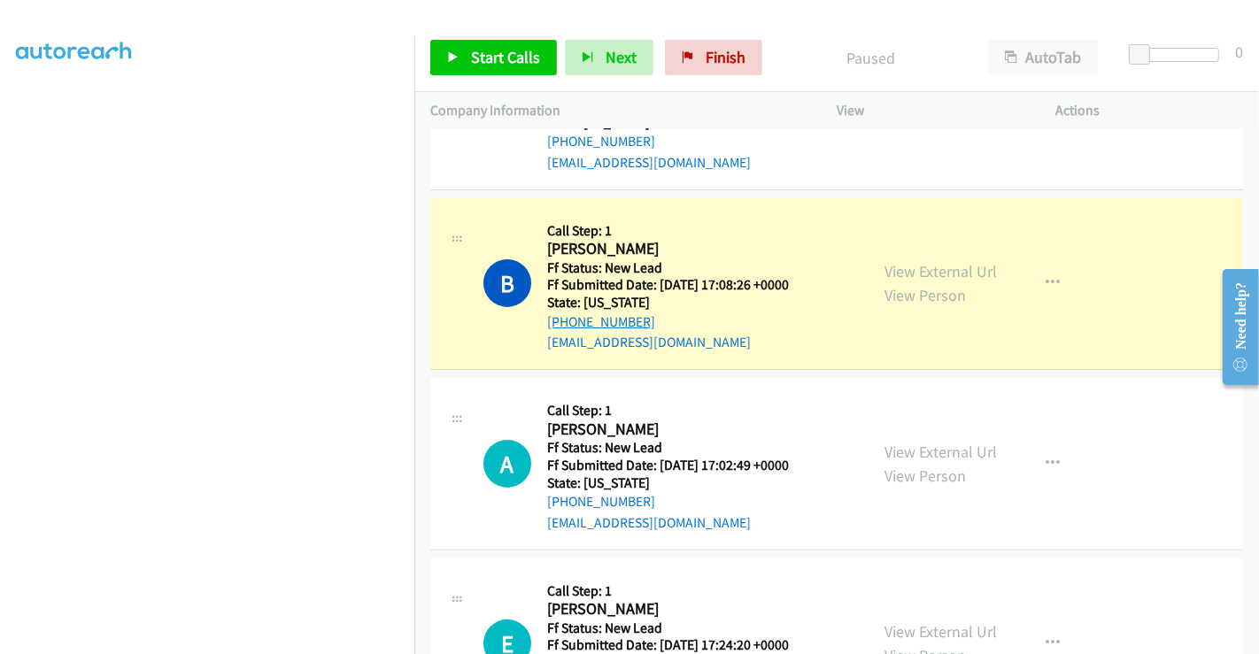
scroll to position [196, 0]
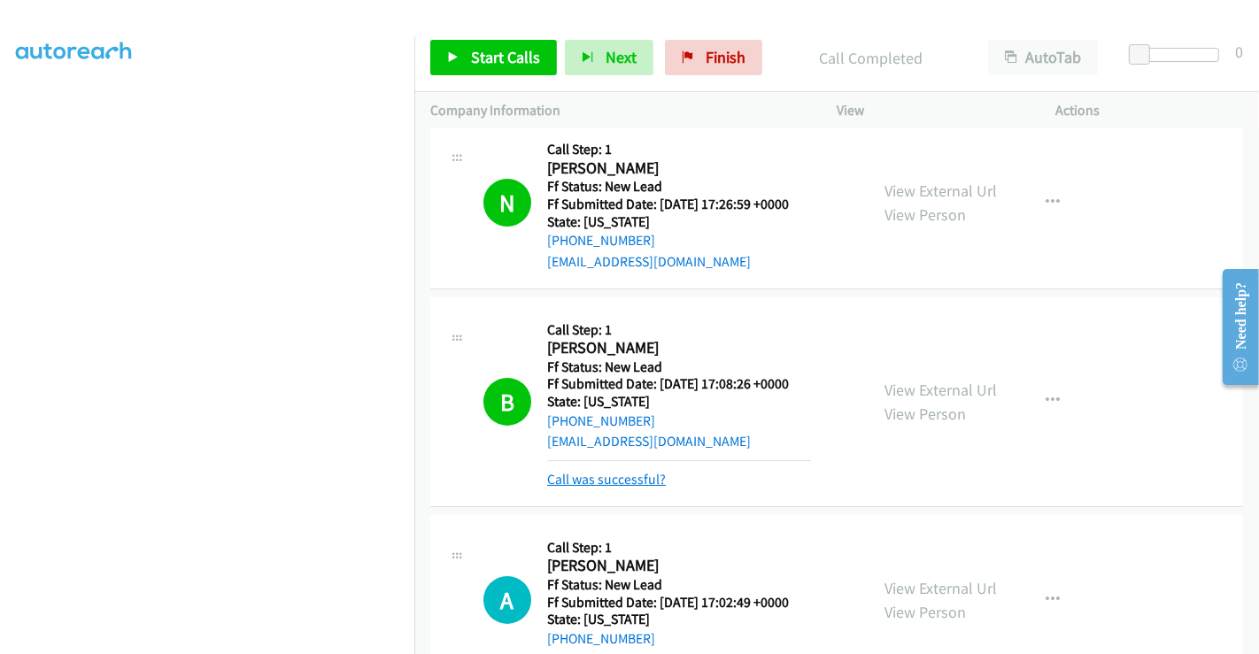
click at [598, 481] on link "Call was successful?" at bounding box center [606, 479] width 119 height 17
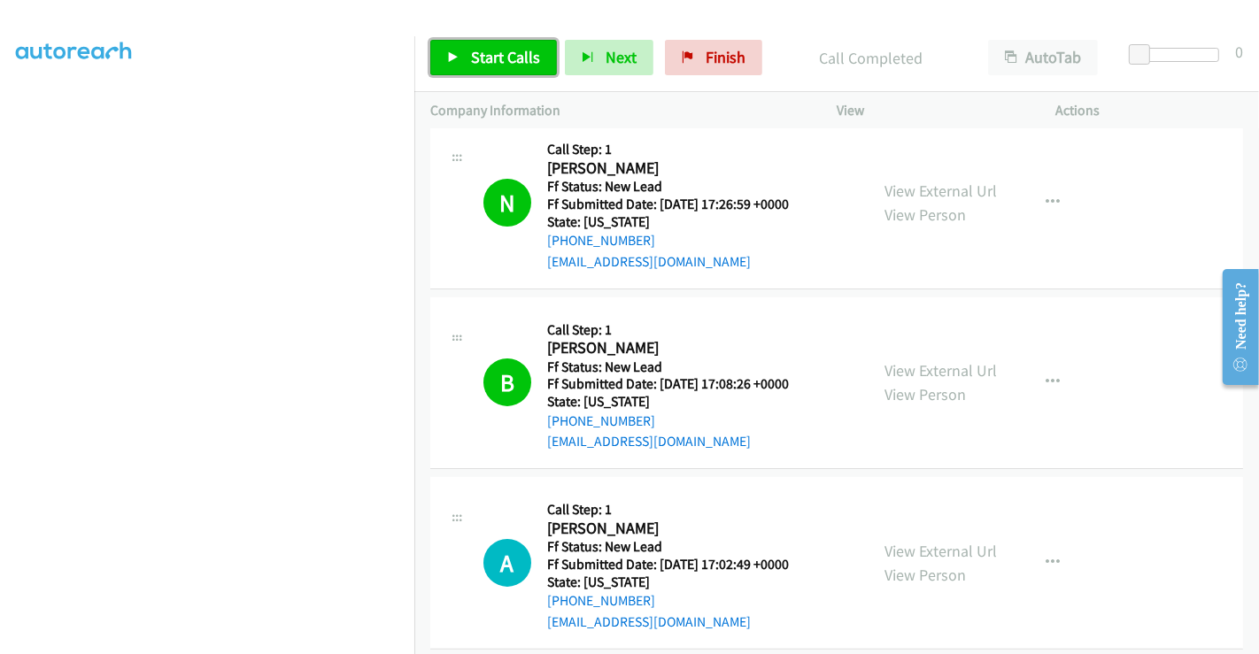
click at [489, 59] on span "Start Calls" at bounding box center [505, 57] width 69 height 20
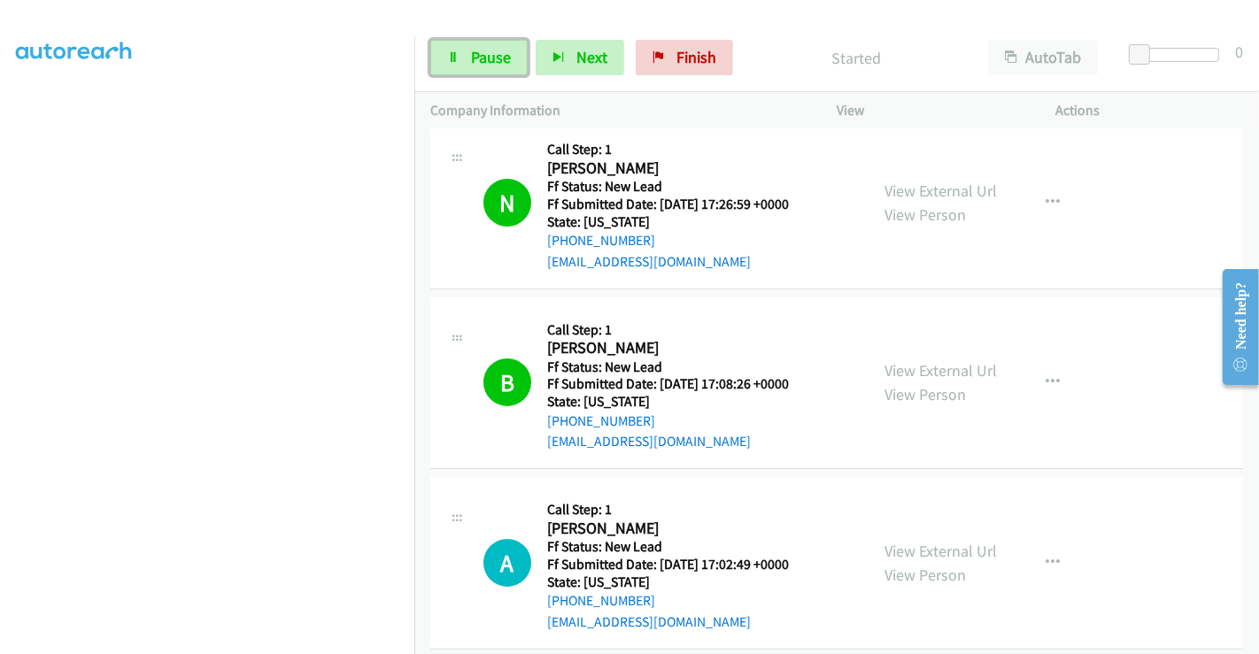
click at [489, 59] on span "Pause" at bounding box center [491, 57] width 40 height 20
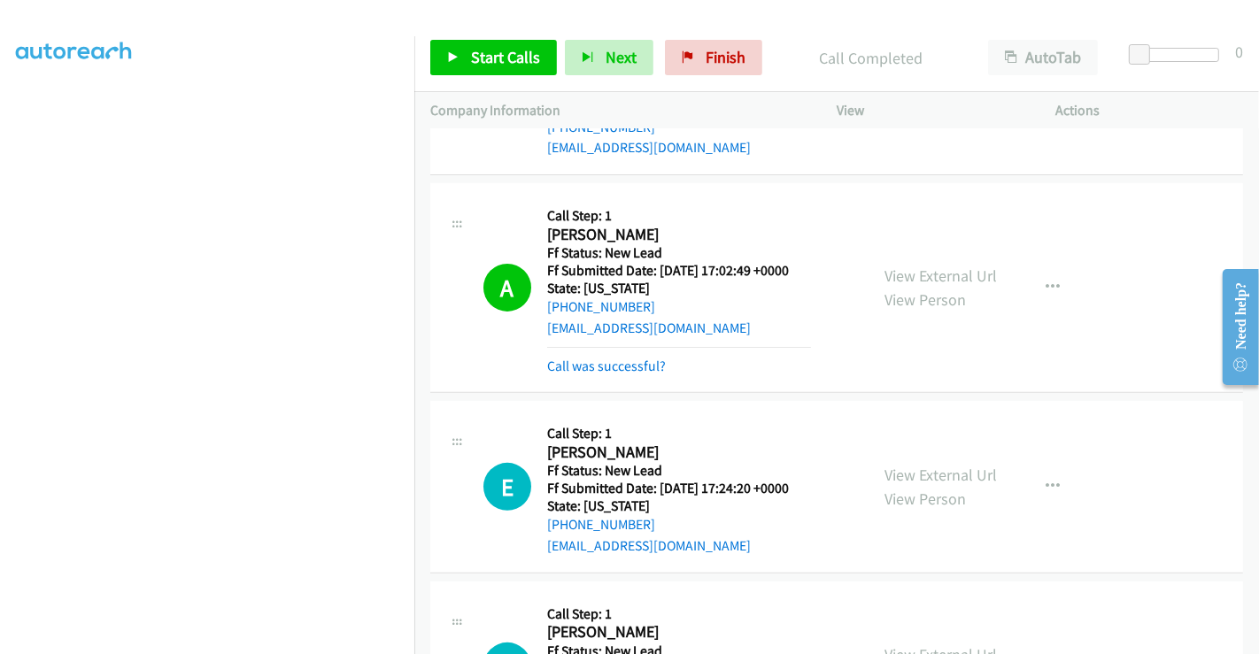
scroll to position [491, 0]
click at [647, 355] on div "Call was successful?" at bounding box center [679, 365] width 264 height 21
click at [614, 357] on link "Call was successful?" at bounding box center [606, 365] width 119 height 17
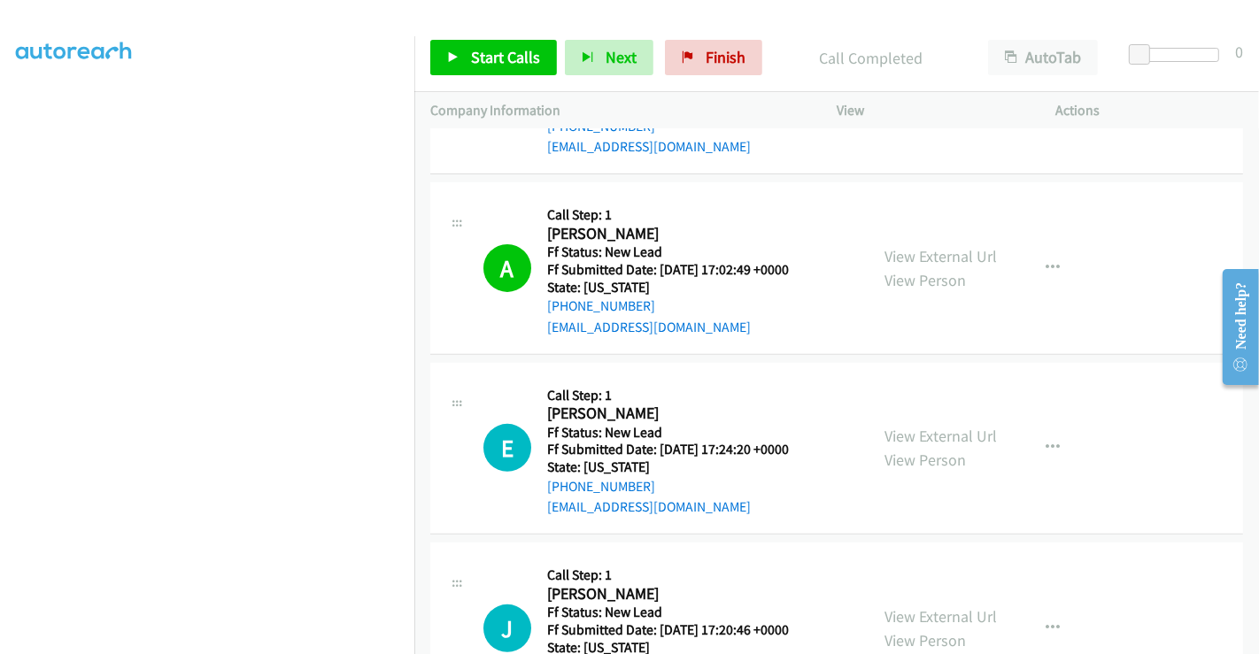
click at [644, 368] on div "E Callback Scheduled Call Step: 1 [PERSON_NAME] America/[GEOGRAPHIC_DATA] Ff St…" at bounding box center [836, 449] width 812 height 173
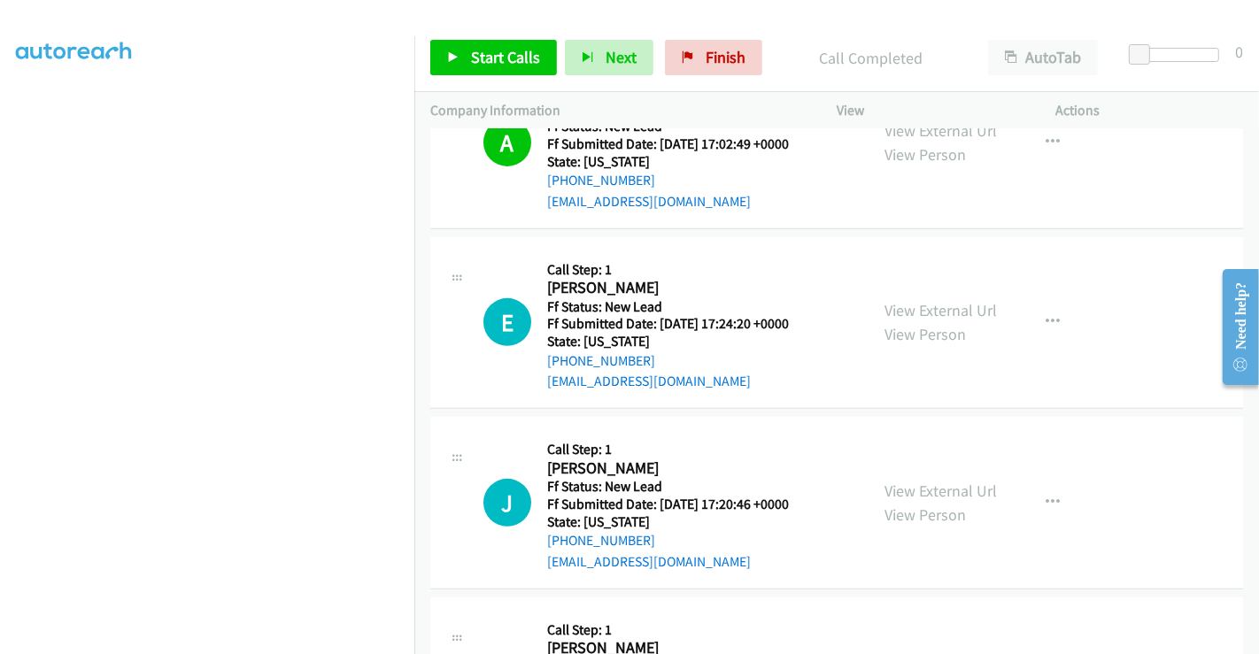
scroll to position [688, 0]
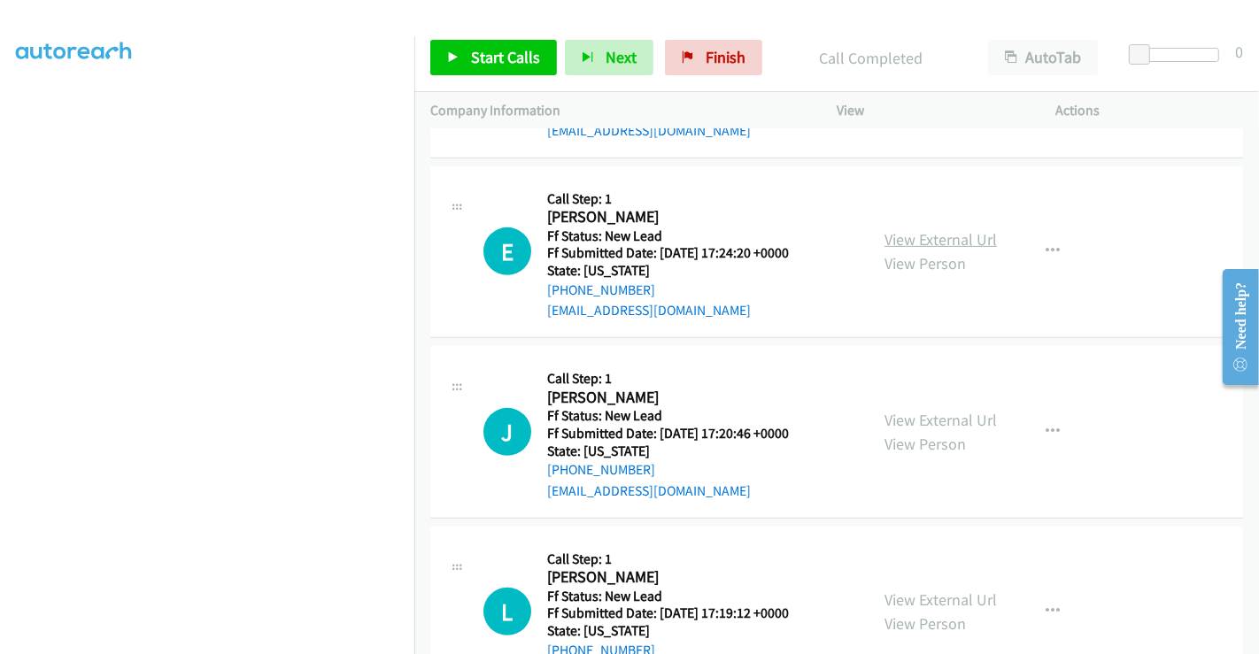
click at [931, 236] on link "View External Url" at bounding box center [940, 239] width 112 height 20
click at [931, 414] on link "View External Url" at bounding box center [940, 420] width 112 height 20
click at [930, 598] on link "View External Url" at bounding box center [940, 599] width 112 height 20
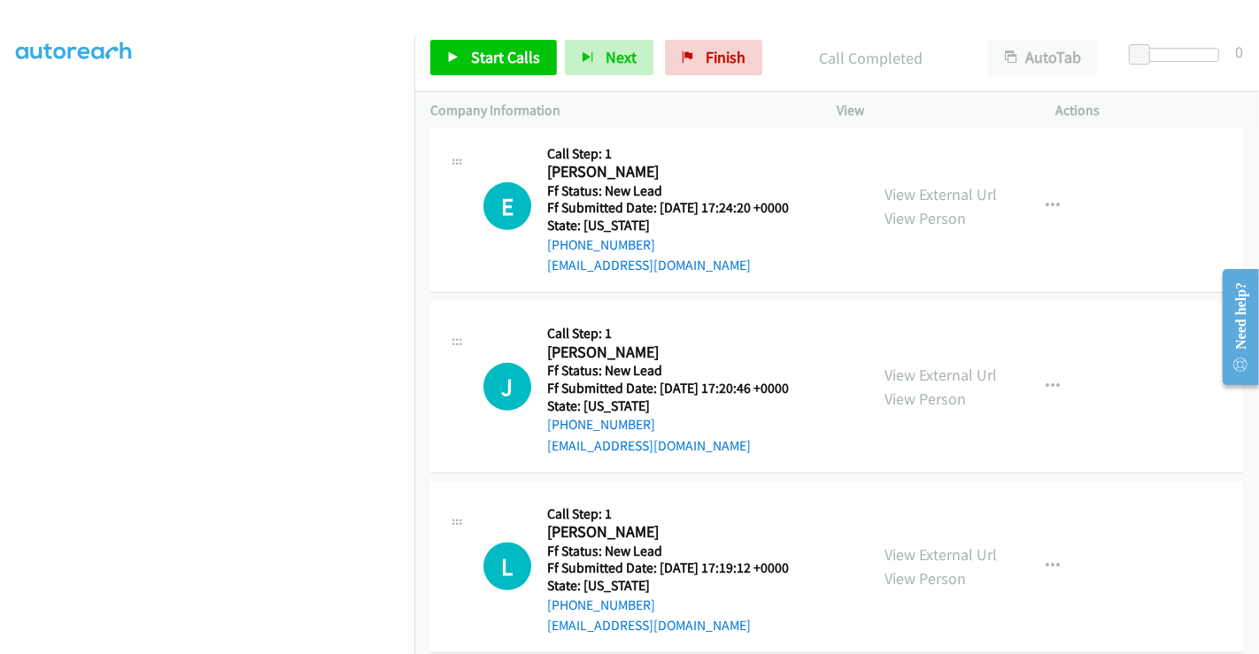
scroll to position [758, 0]
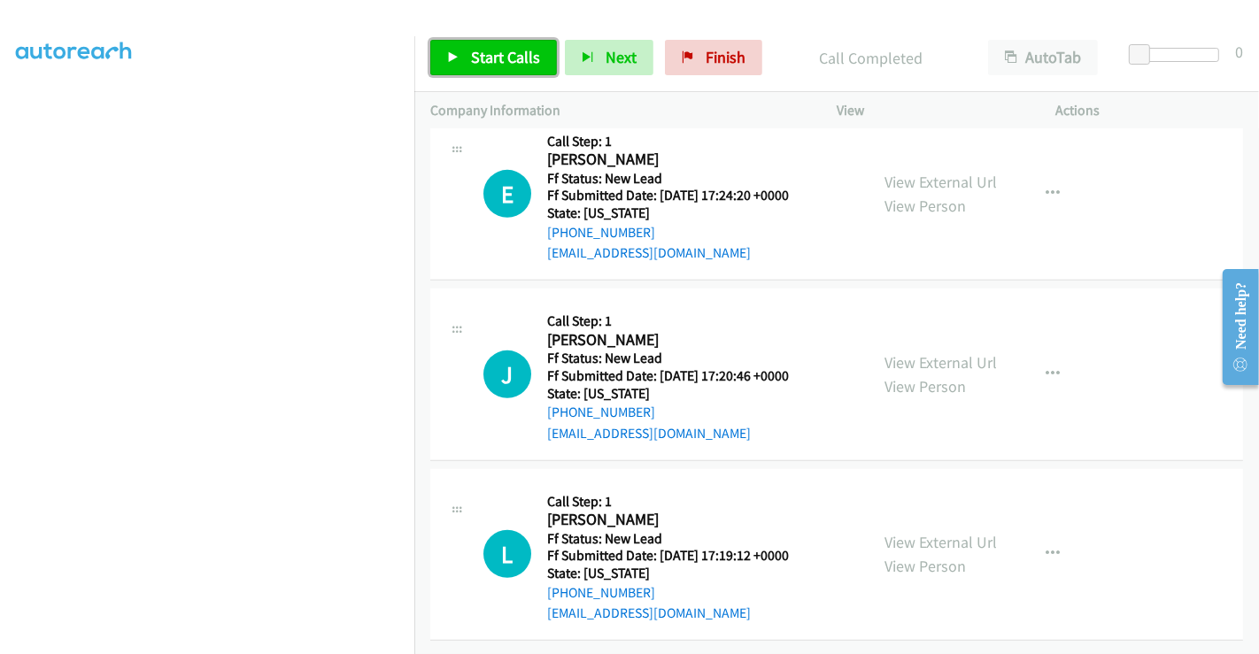
click at [482, 62] on span "Start Calls" at bounding box center [505, 57] width 69 height 20
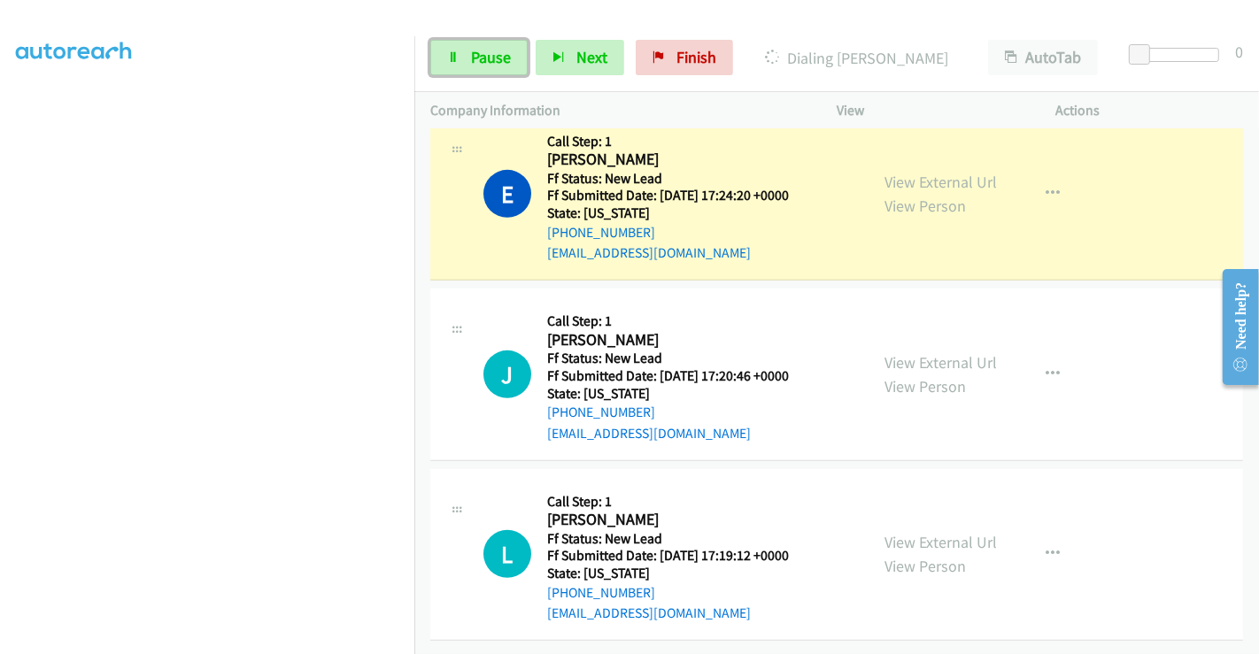
click at [471, 62] on span "Pause" at bounding box center [491, 57] width 40 height 20
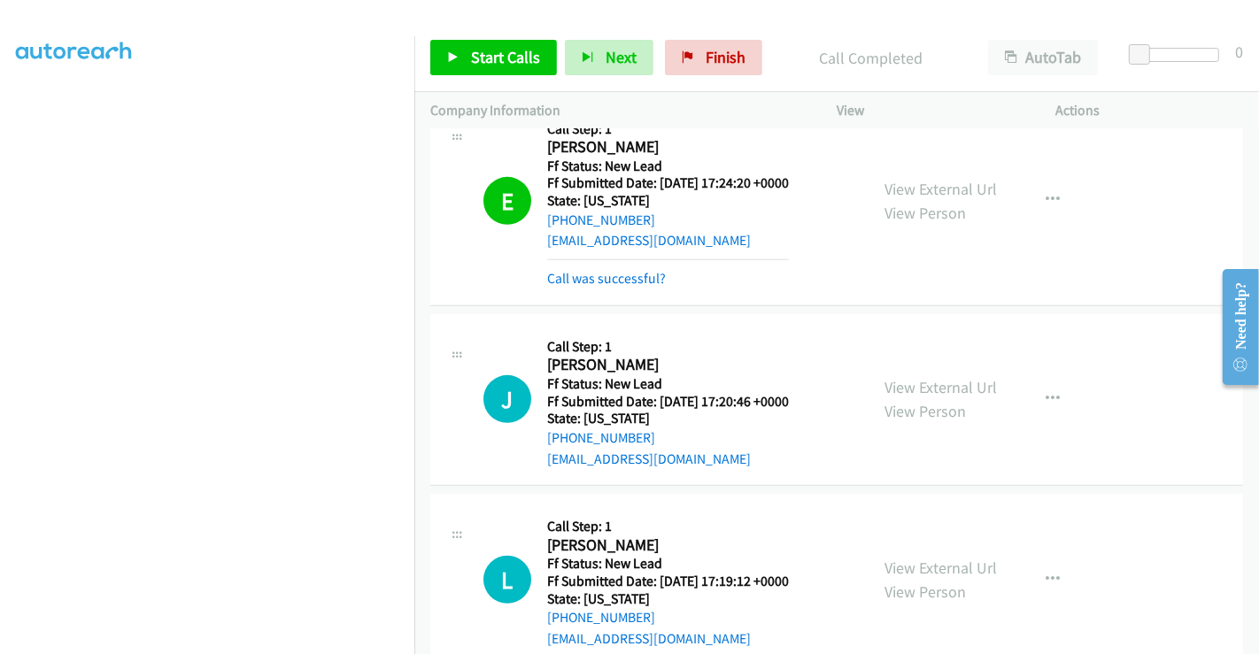
scroll to position [341, 0]
click at [615, 273] on link "Call was successful?" at bounding box center [606, 278] width 119 height 17
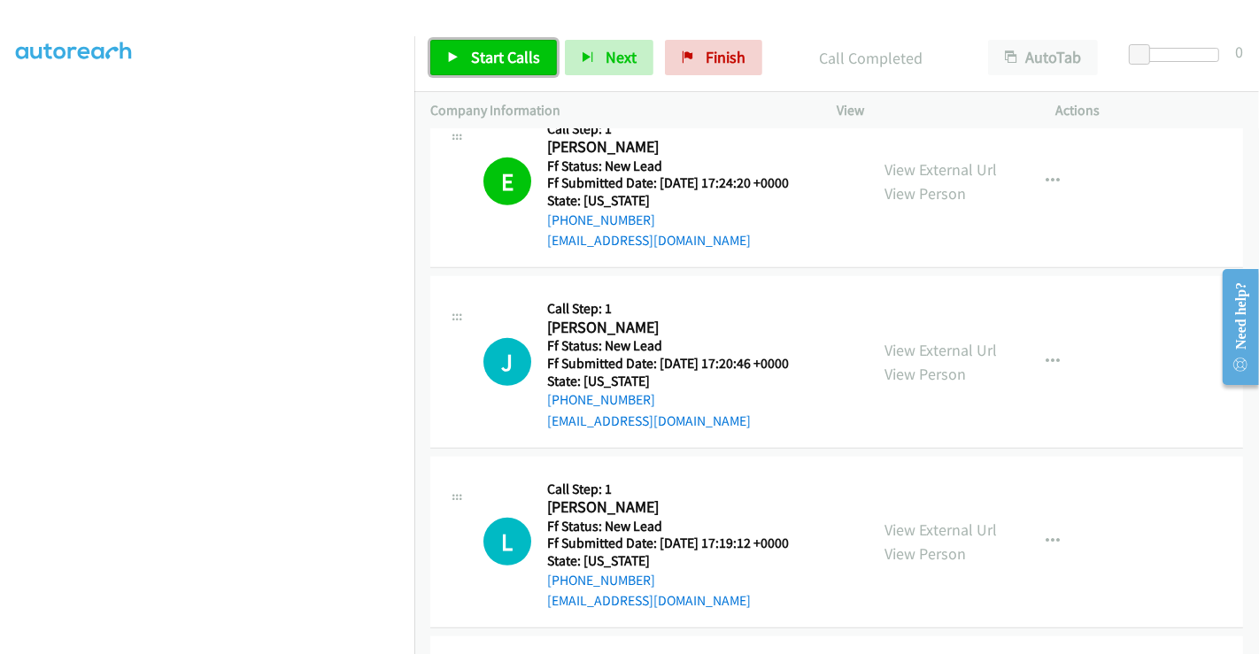
click at [473, 51] on span "Start Calls" at bounding box center [505, 57] width 69 height 20
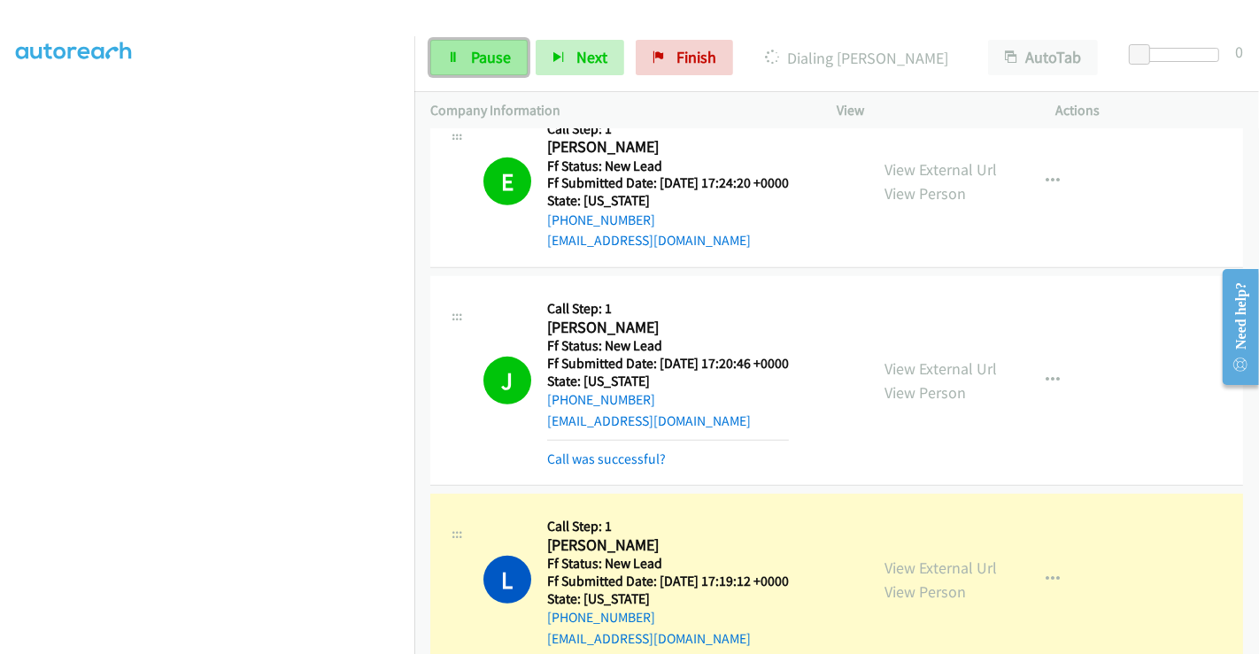
click at [482, 47] on span "Pause" at bounding box center [491, 57] width 40 height 20
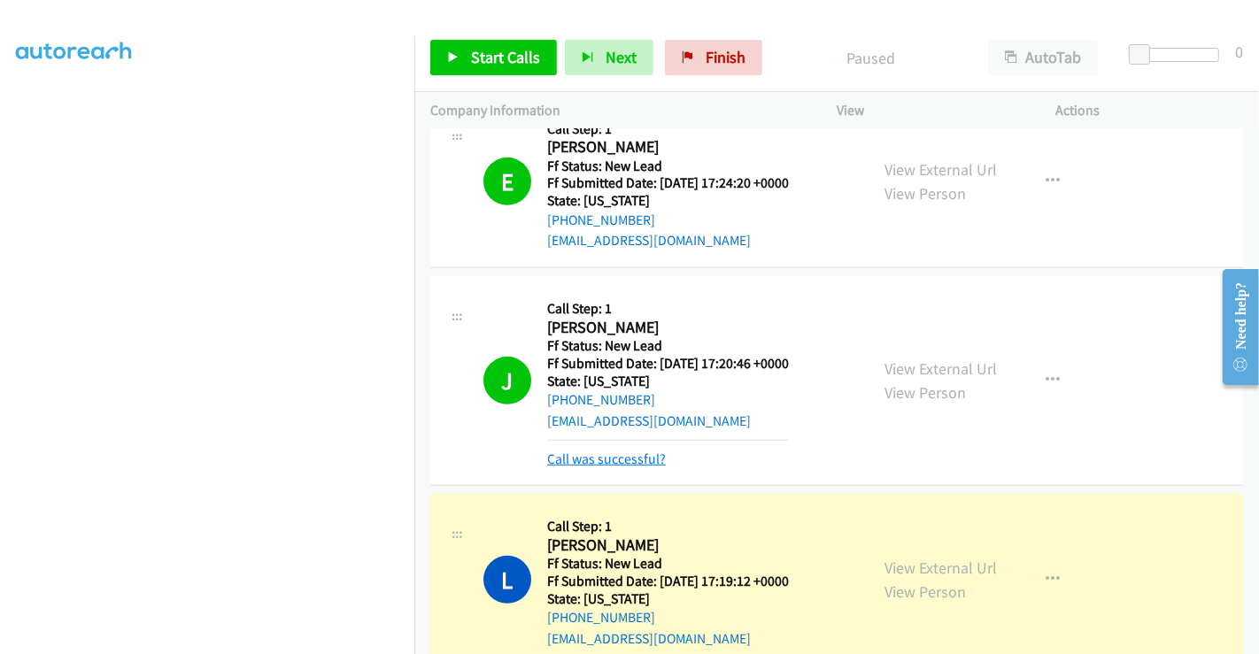
click at [594, 458] on link "Call was successful?" at bounding box center [606, 458] width 119 height 17
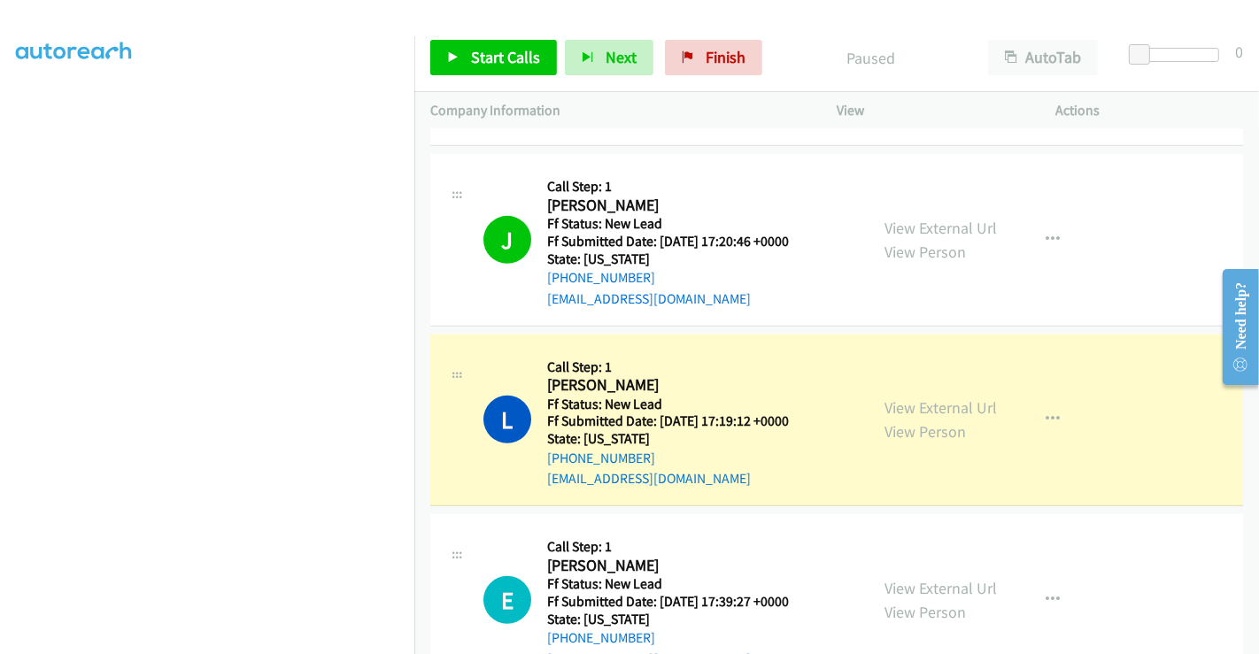
scroll to position [1052, 0]
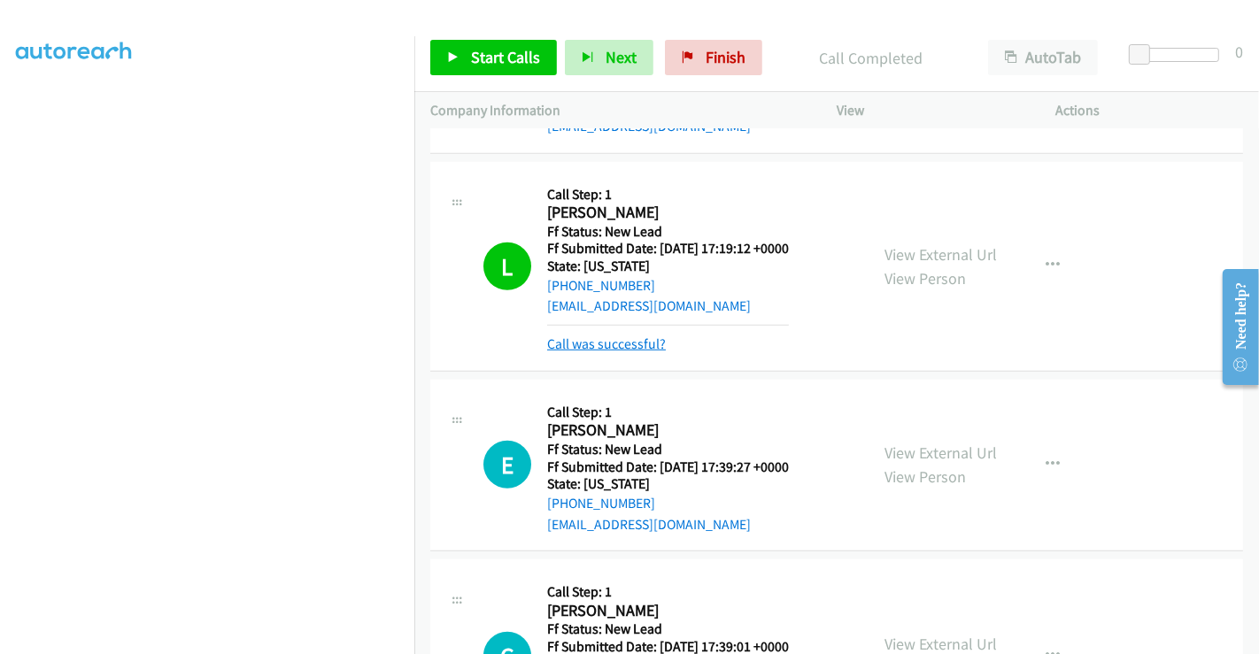
click at [591, 341] on link "Call was successful?" at bounding box center [606, 343] width 119 height 17
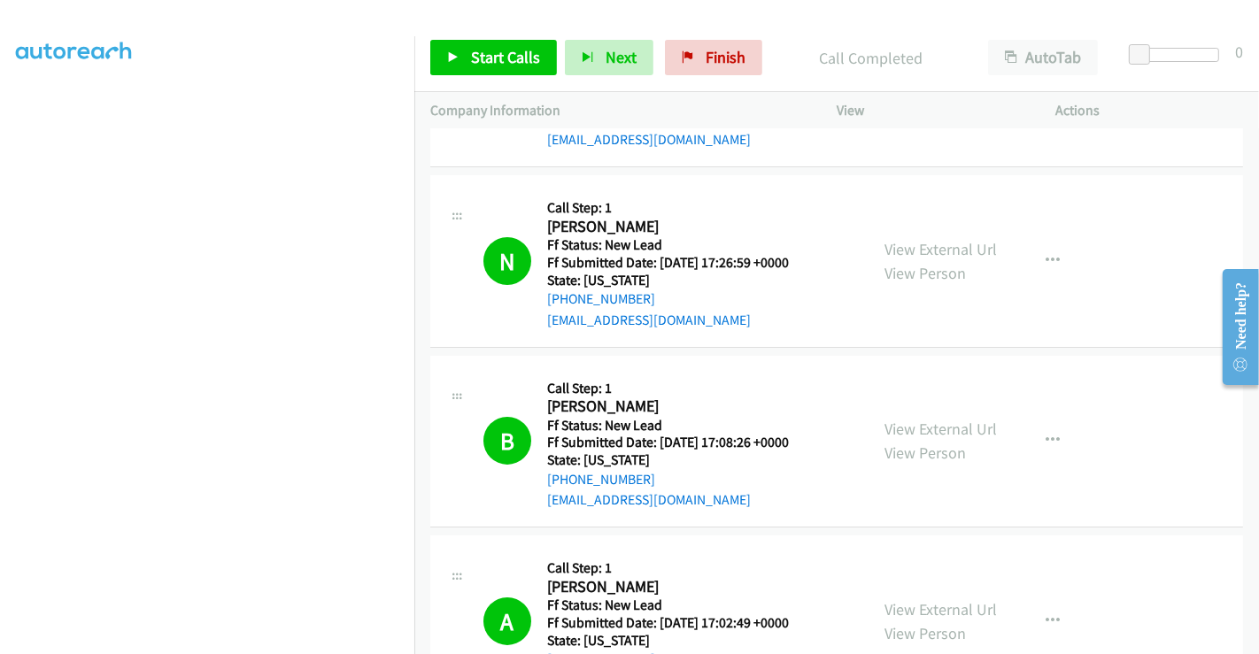
scroll to position [0, 0]
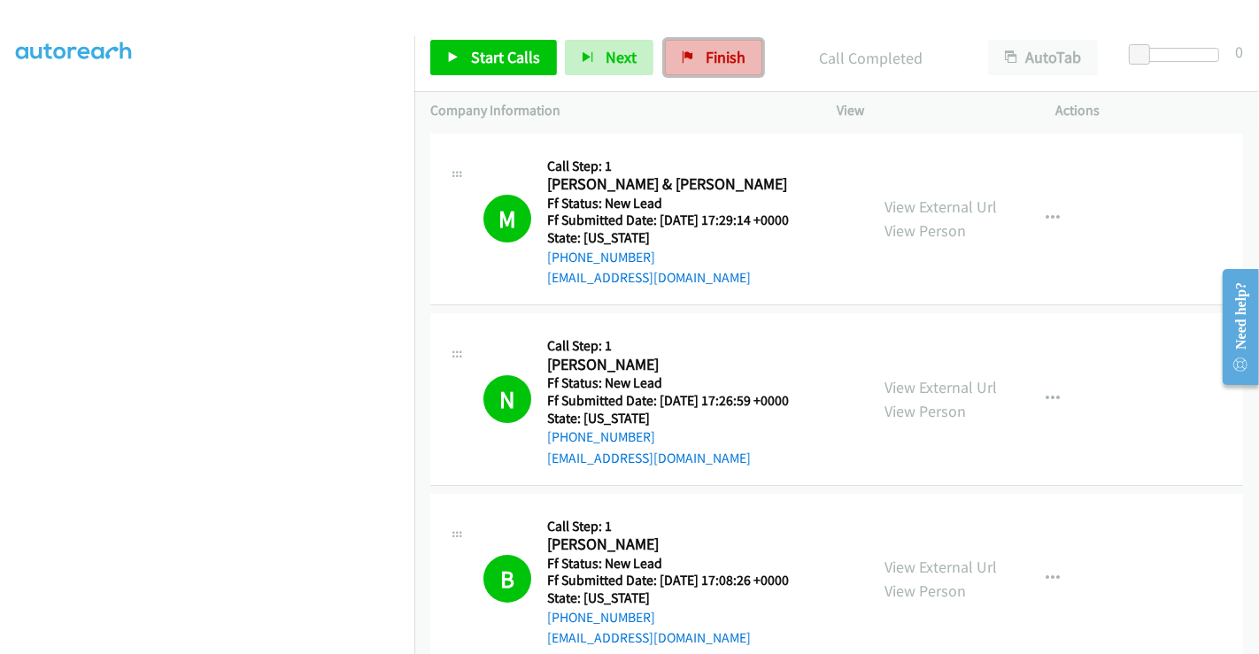
click at [718, 42] on link "Finish" at bounding box center [713, 57] width 97 height 35
